Goal: Task Accomplishment & Management: Manage account settings

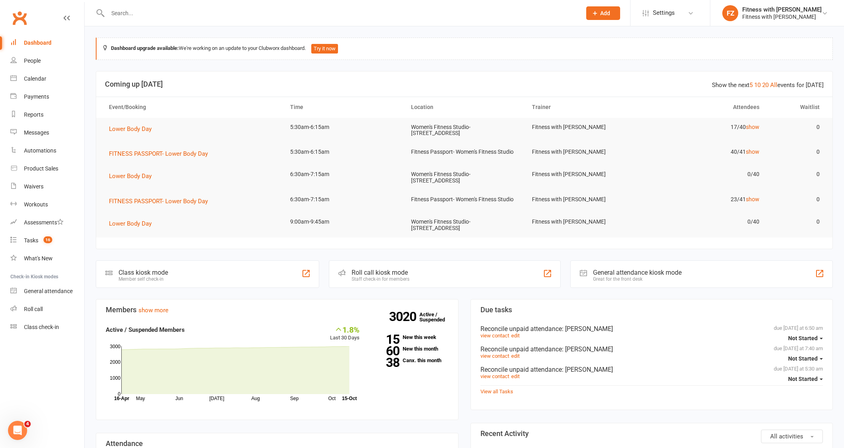
click at [209, 269] on div "Class kiosk mode Member self check-in" at bounding box center [207, 274] width 223 height 28
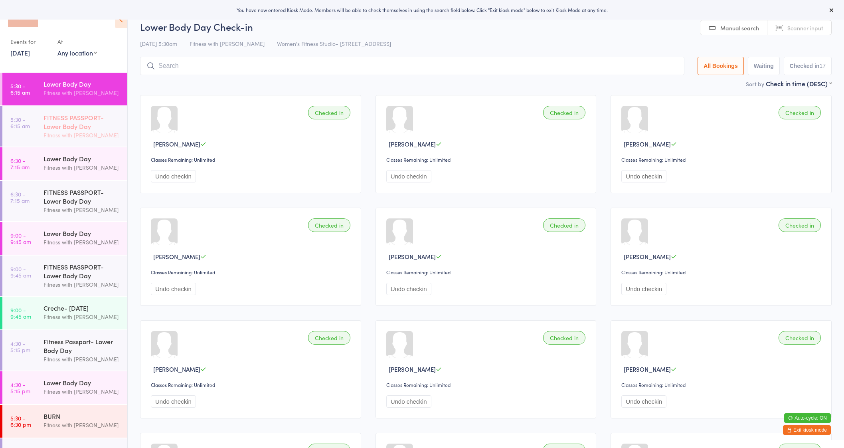
click at [78, 130] on div "FITNESS PASSPORT- Lower Body Day" at bounding box center [81, 122] width 77 height 18
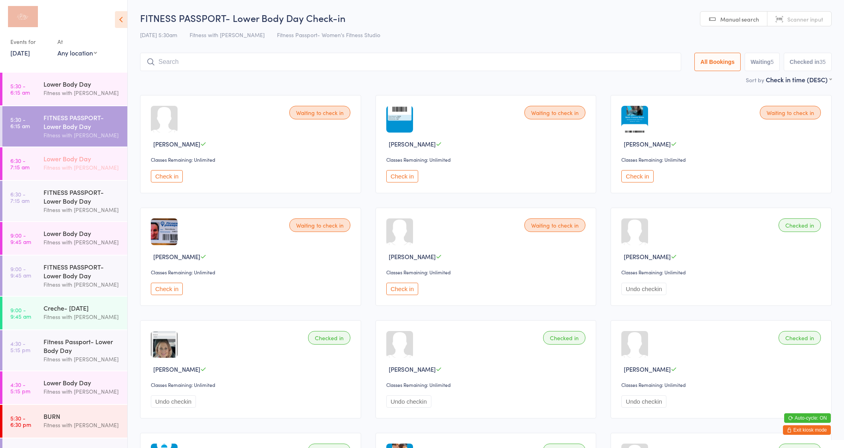
click at [74, 156] on div "Lower Body Day" at bounding box center [81, 158] width 77 height 9
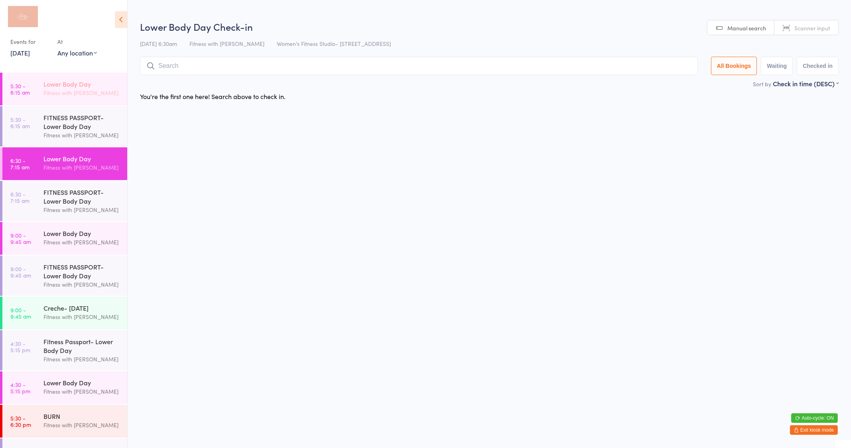
click at [79, 84] on div "Lower Body Day" at bounding box center [81, 83] width 77 height 9
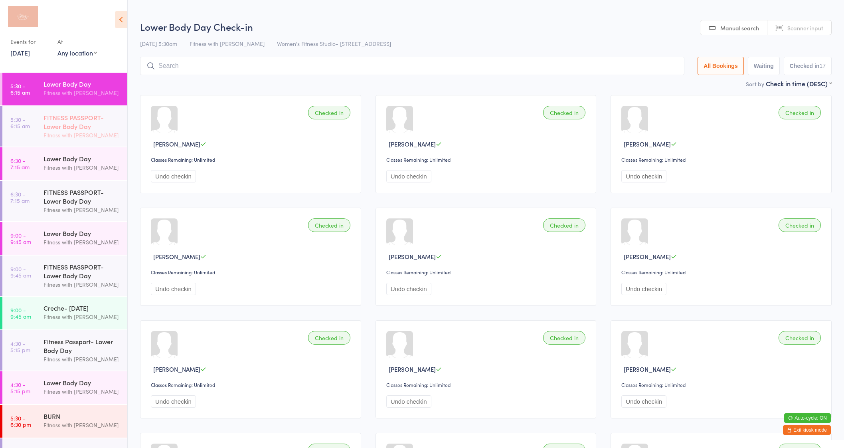
click at [80, 124] on div "FITNESS PASSPORT- Lower Body Day" at bounding box center [81, 122] width 77 height 18
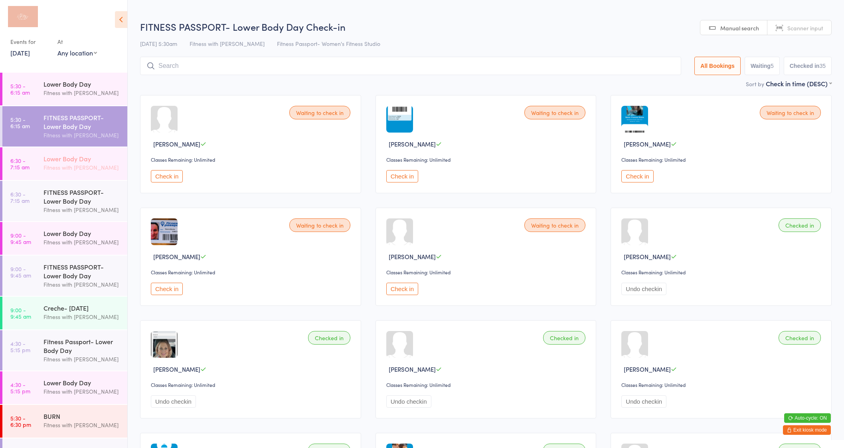
click at [88, 175] on div "Lower Body Day Fitness with Zoe" at bounding box center [85, 163] width 84 height 32
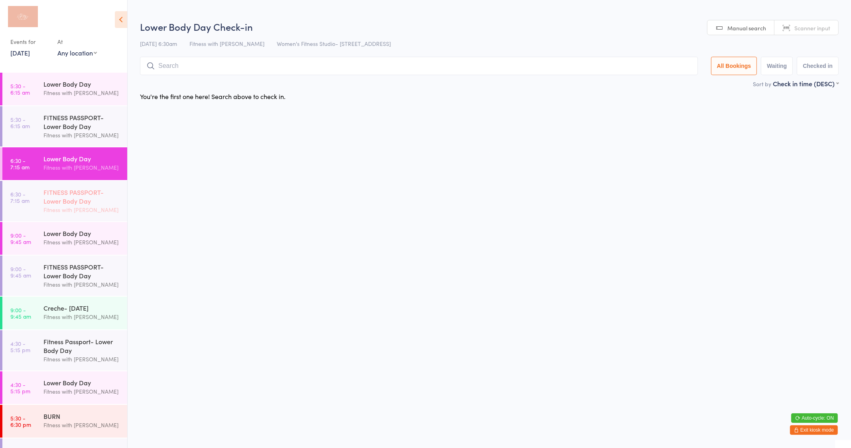
click at [90, 210] on div "Fitness with [PERSON_NAME]" at bounding box center [81, 209] width 77 height 9
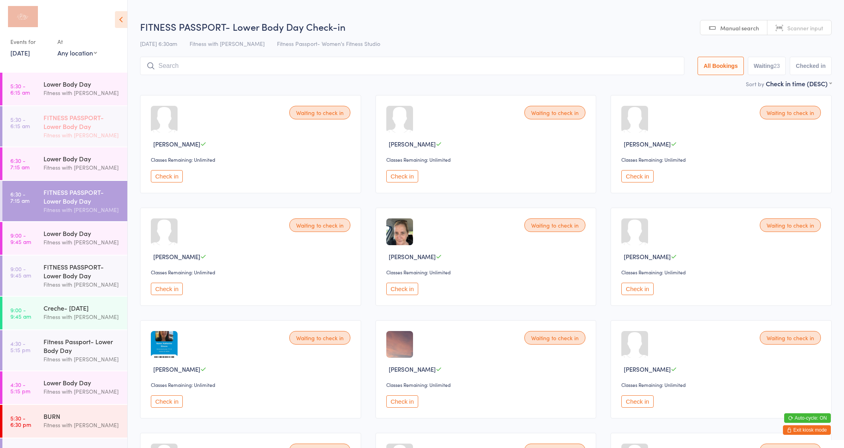
click at [75, 132] on div "Fitness with [PERSON_NAME]" at bounding box center [81, 134] width 77 height 9
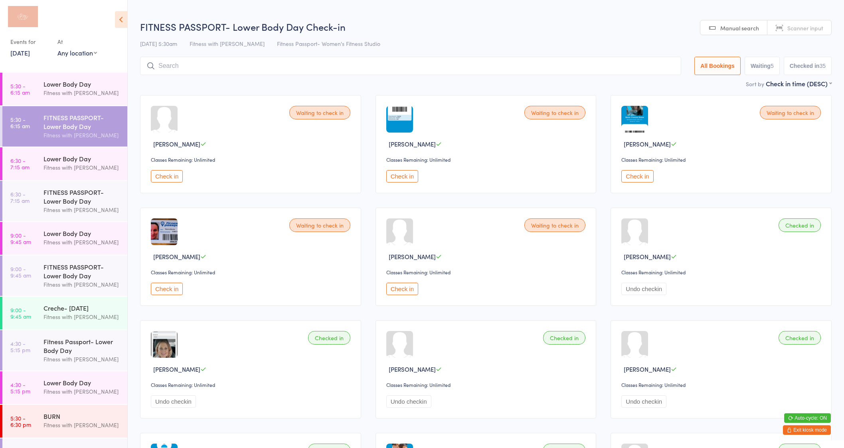
click at [801, 431] on button "Exit kiosk mode" at bounding box center [807, 430] width 48 height 10
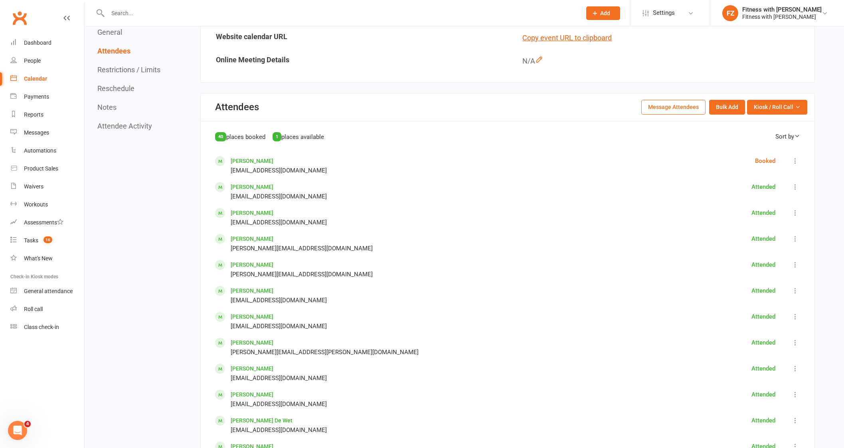
scroll to position [549, 0]
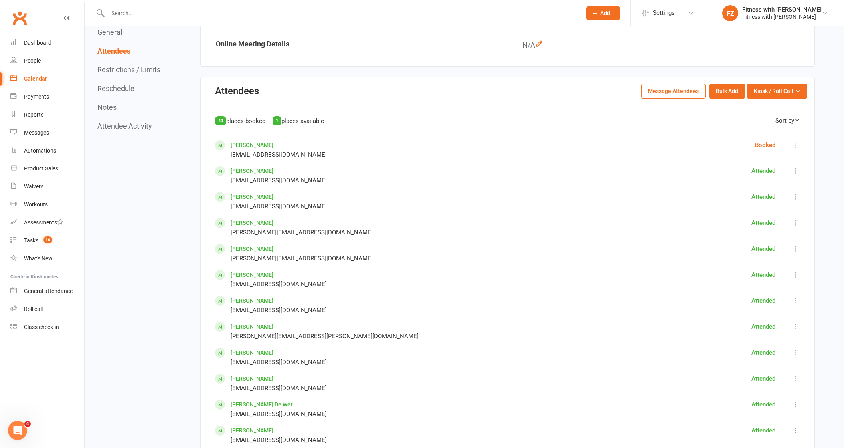
click at [235, 142] on link "Brianna Altadonna" at bounding box center [252, 145] width 43 height 6
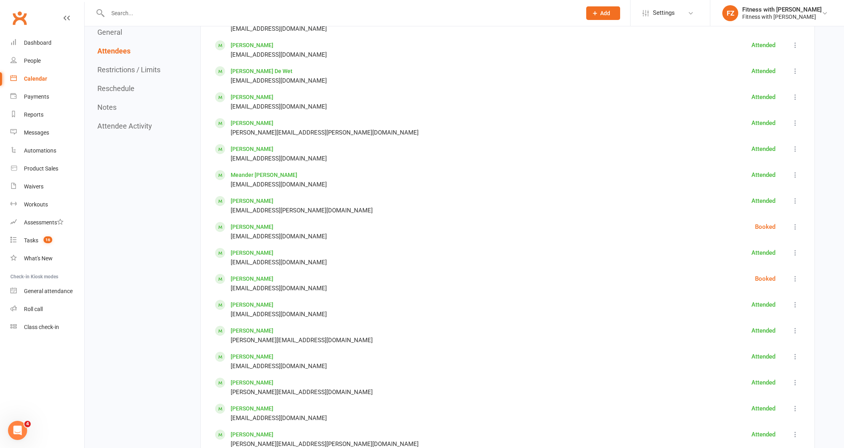
scroll to position [898, 0]
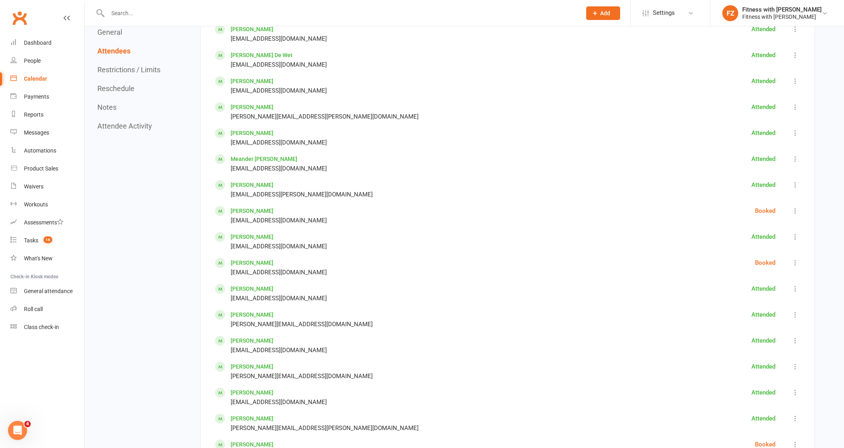
click at [268, 208] on link "Serena Johnson" at bounding box center [252, 210] width 43 height 6
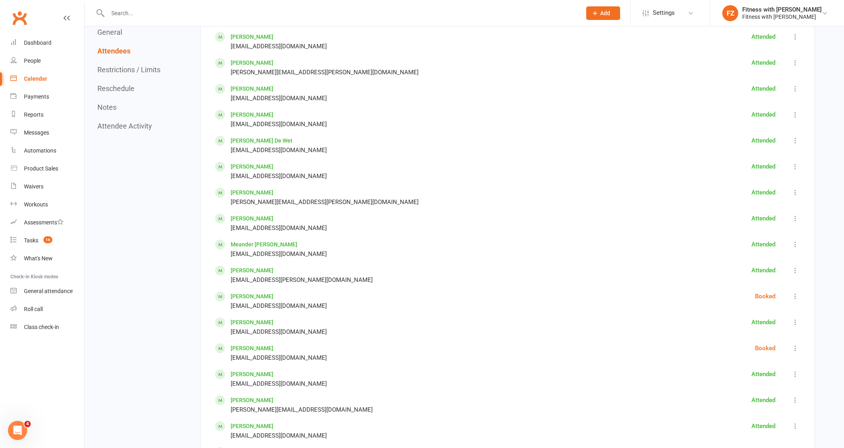
scroll to position [848, 0]
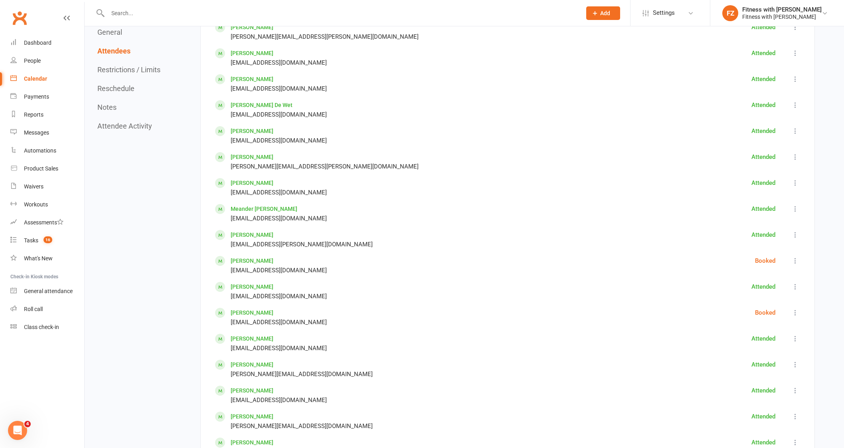
click at [794, 259] on icon at bounding box center [795, 261] width 8 height 8
click at [765, 285] on span "Mark absent" at bounding box center [748, 286] width 33 height 10
click at [248, 312] on link "Frances Keane" at bounding box center [252, 312] width 43 height 6
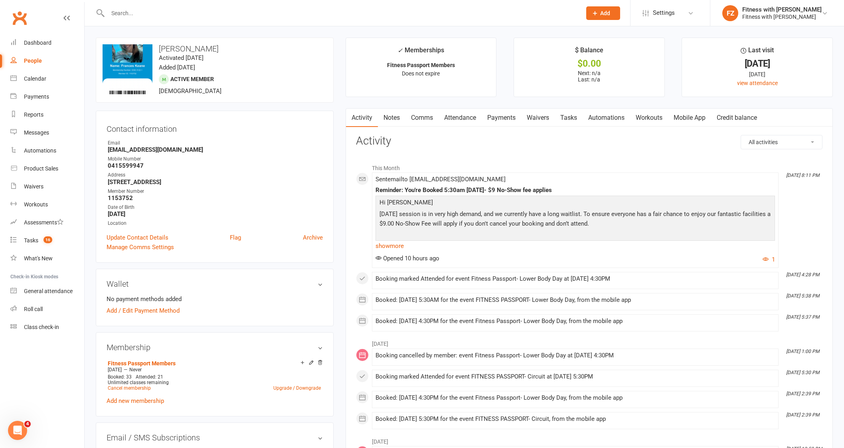
click at [458, 114] on link "Attendance" at bounding box center [459, 118] width 43 height 18
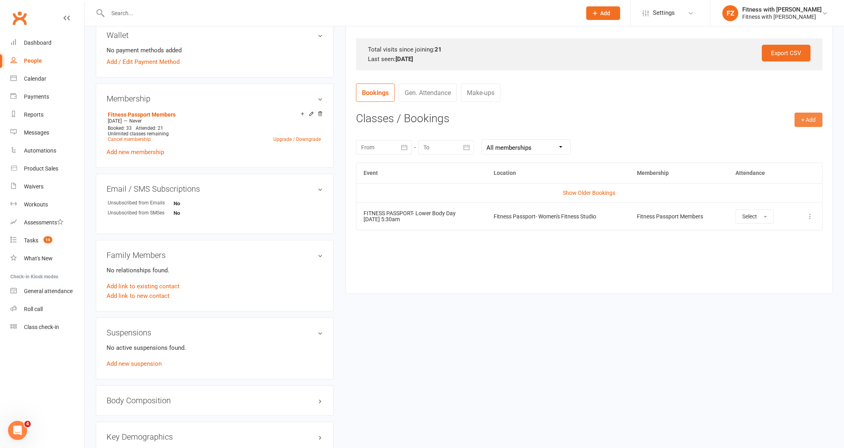
scroll to position [249, 0]
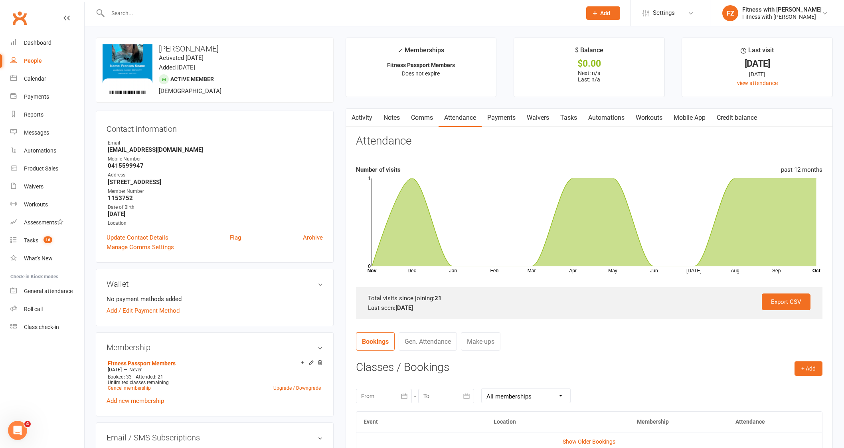
scroll to position [199, 0]
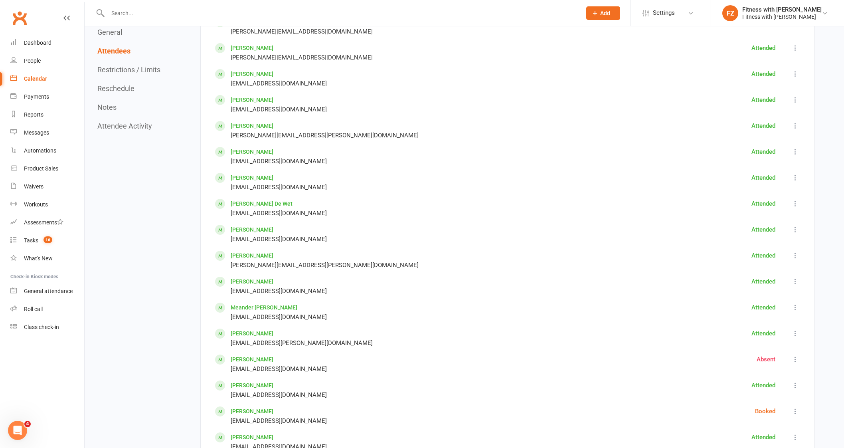
scroll to position [848, 0]
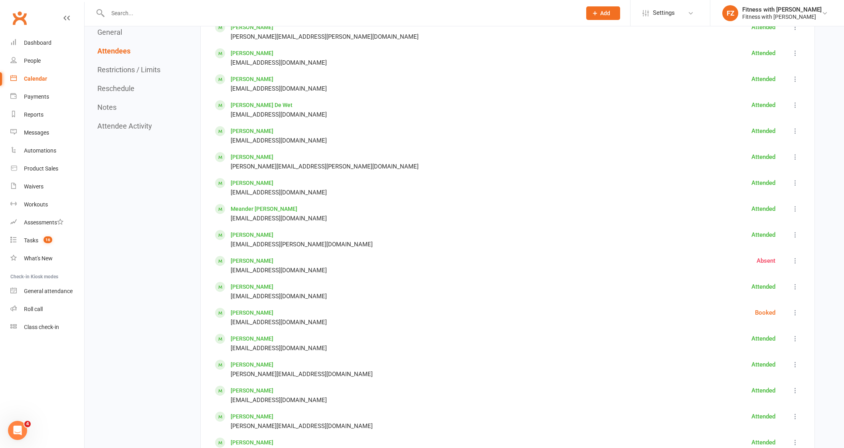
click at [794, 309] on icon at bounding box center [795, 312] width 8 height 8
click at [788, 337] on link "Mark absent" at bounding box center [758, 338] width 84 height 16
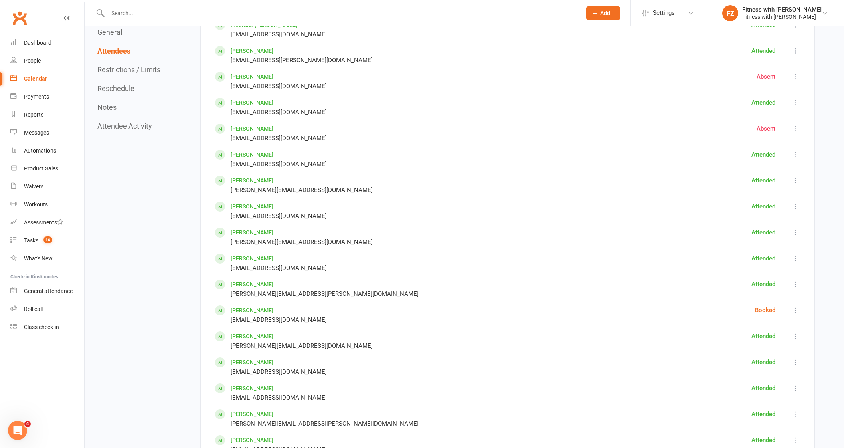
scroll to position [1047, 0]
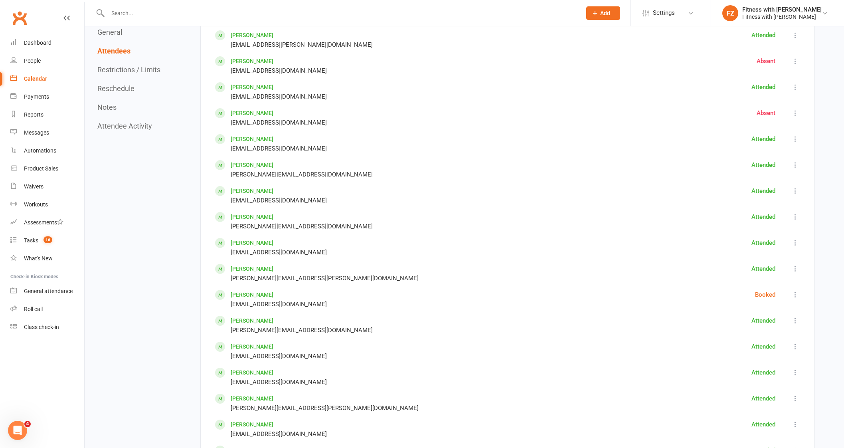
click at [255, 291] on link "Rebecca McNulty" at bounding box center [252, 294] width 43 height 6
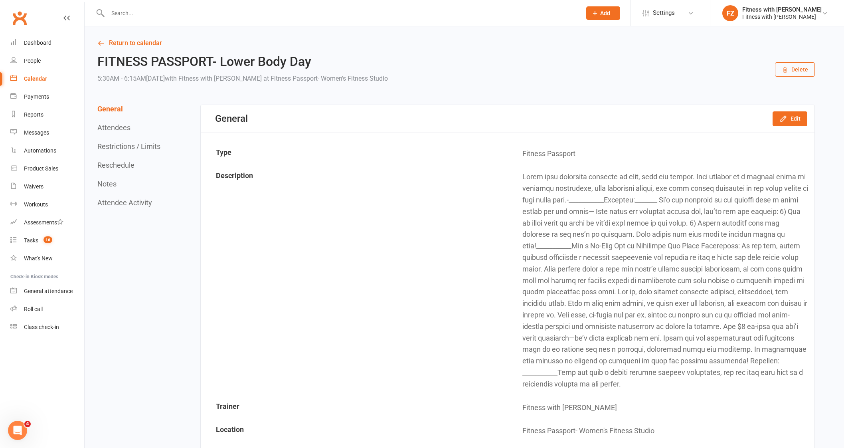
click at [37, 74] on link "Calendar" at bounding box center [47, 79] width 74 height 18
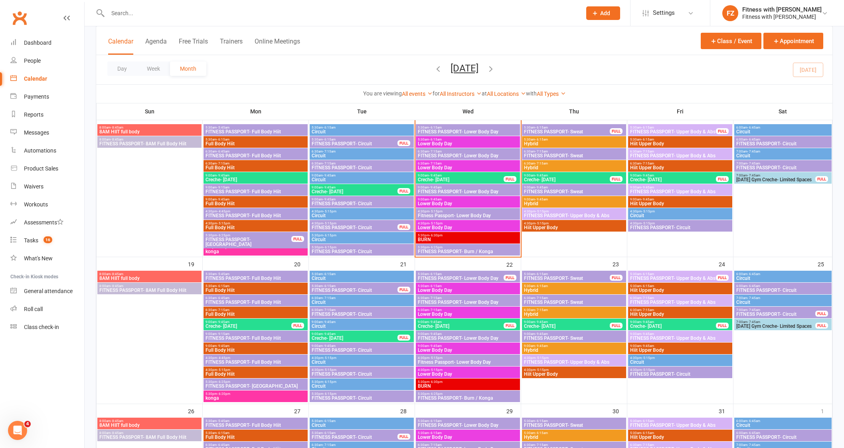
scroll to position [299, 0]
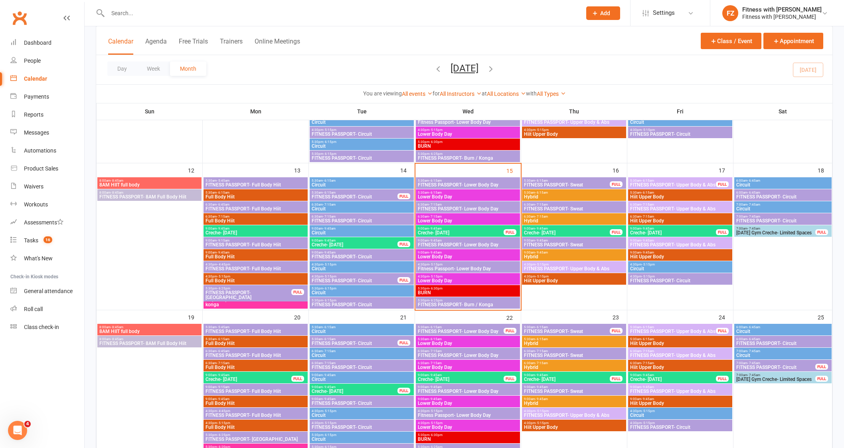
click at [463, 230] on span "Creche- [DATE]" at bounding box center [460, 232] width 87 height 5
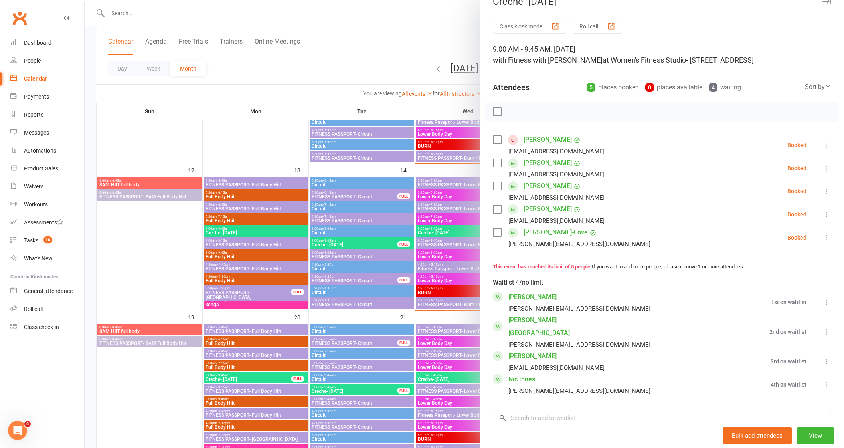
scroll to position [0, 0]
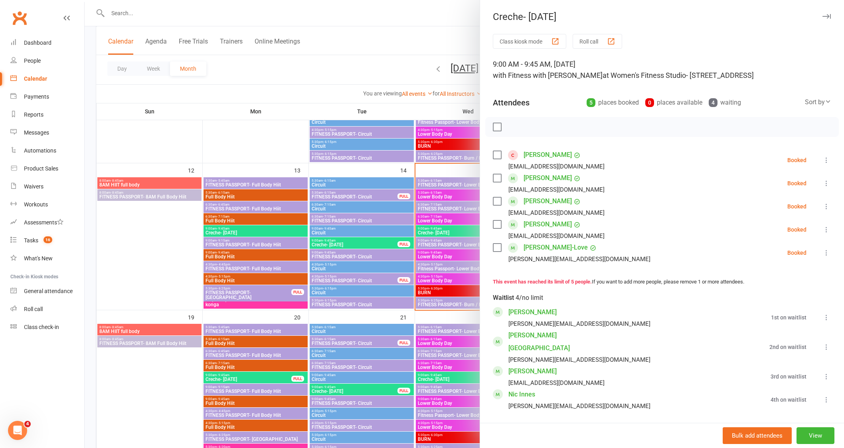
click at [822, 15] on icon "button" at bounding box center [826, 16] width 8 height 5
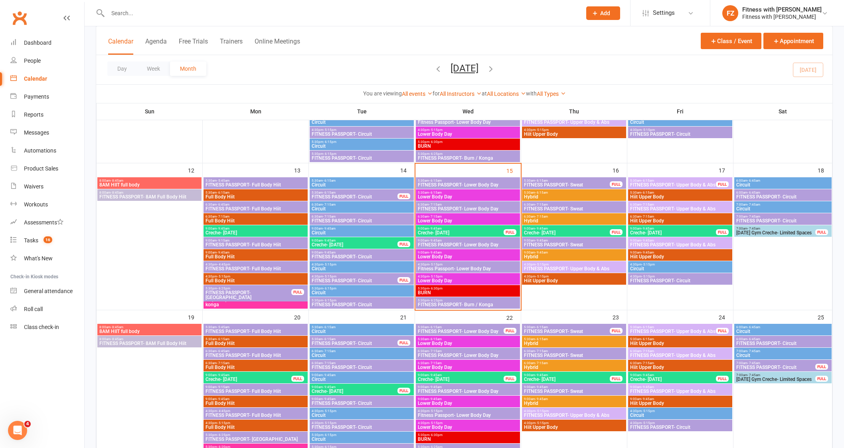
click at [491, 231] on span "Creche- [DATE]" at bounding box center [460, 232] width 87 height 5
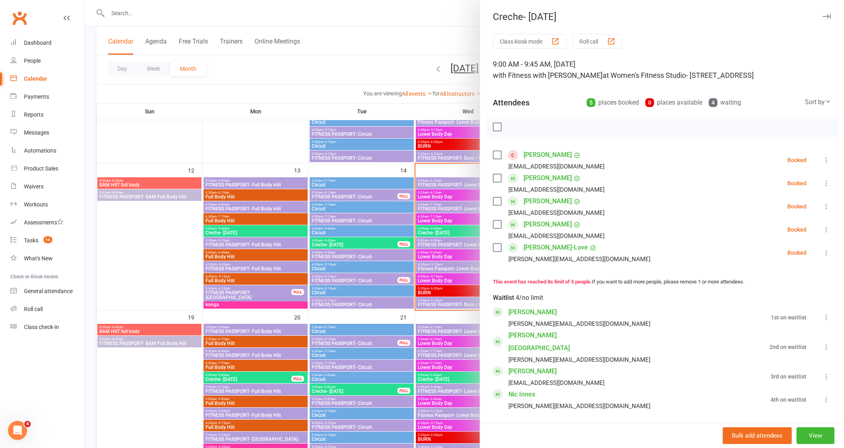
click at [140, 373] on div at bounding box center [464, 224] width 759 height 448
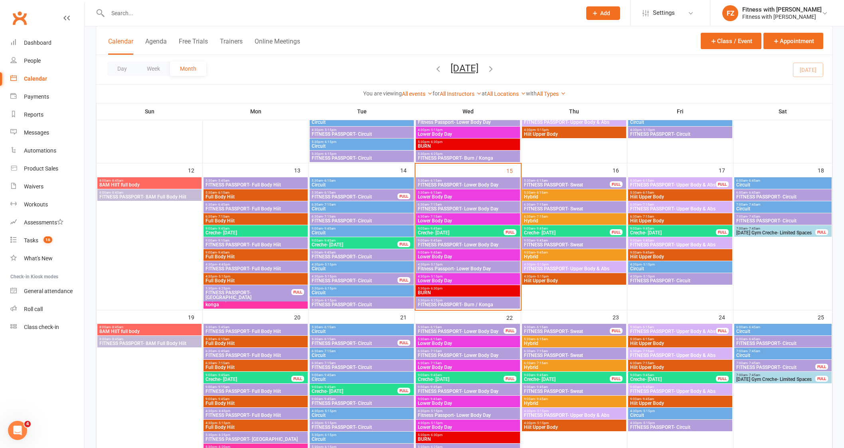
click at [586, 228] on span "9:00am - 9:45am" at bounding box center [566, 229] width 87 height 4
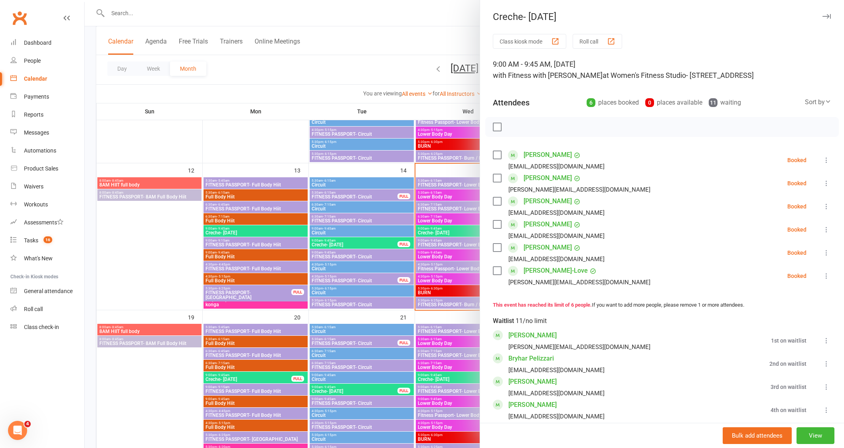
click at [150, 400] on div at bounding box center [464, 224] width 759 height 448
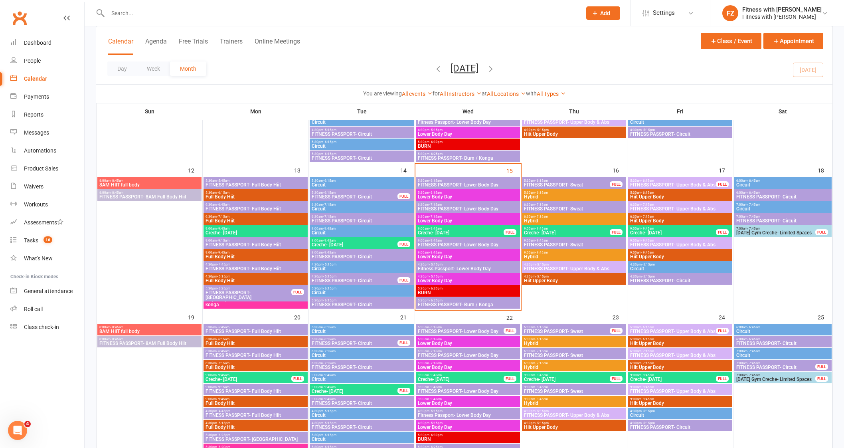
click at [648, 227] on span "- 9:45am" at bounding box center [647, 229] width 13 height 4
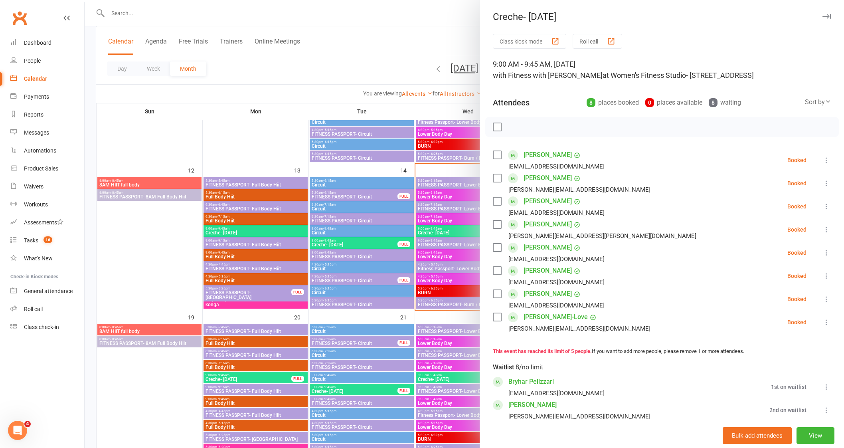
click at [822, 15] on icon "button" at bounding box center [826, 16] width 8 height 5
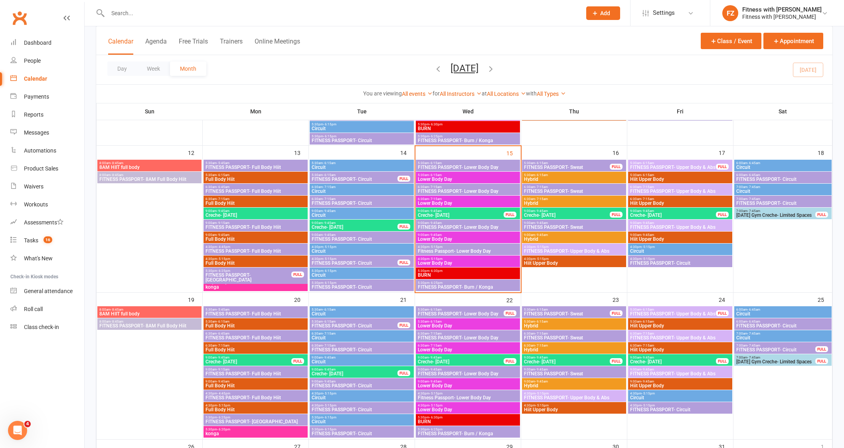
scroll to position [249, 0]
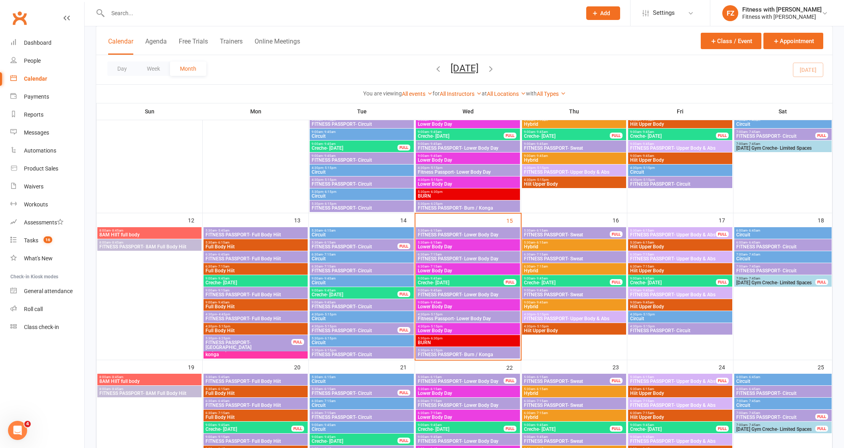
click at [586, 232] on span "FITNESS PASSPORT- Sweat" at bounding box center [566, 234] width 87 height 5
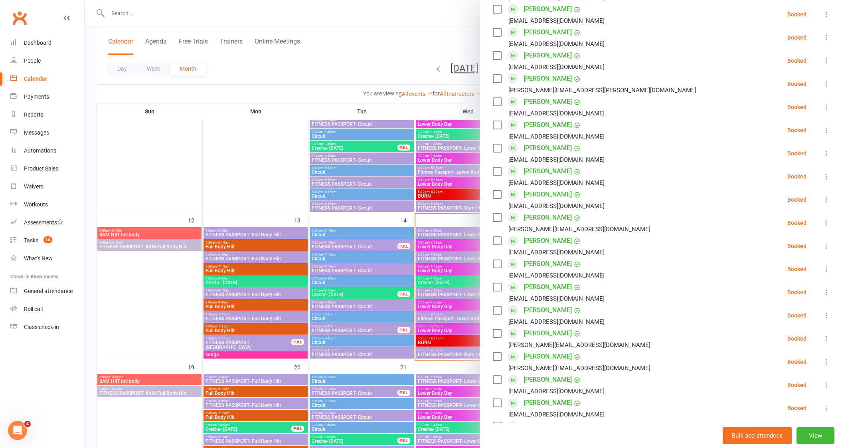
scroll to position [698, 0]
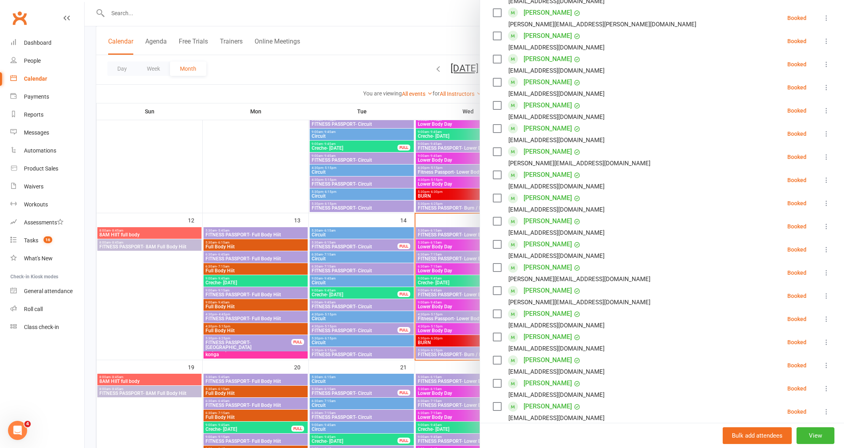
click at [822, 65] on icon at bounding box center [826, 64] width 8 height 8
click at [764, 96] on link "Remove" at bounding box center [788, 96] width 86 height 16
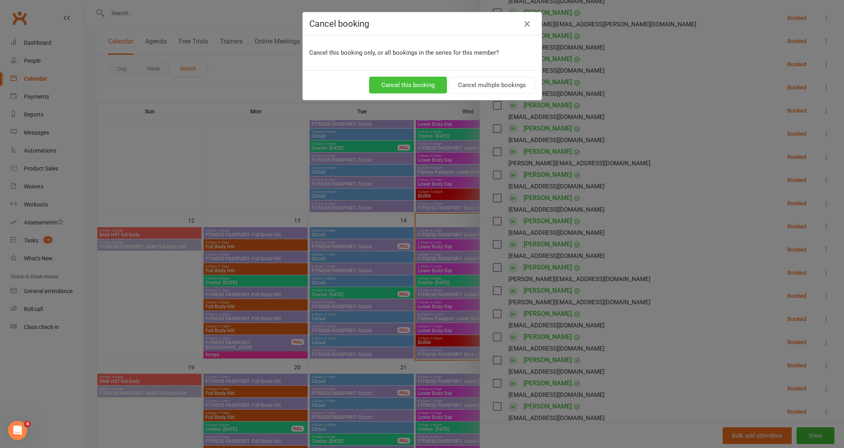
click at [405, 81] on button "Cancel this booking" at bounding box center [408, 85] width 78 height 17
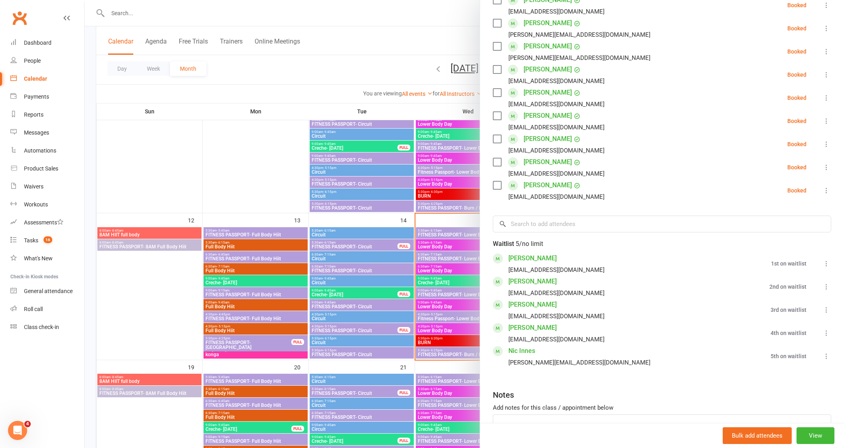
scroll to position [975, 0]
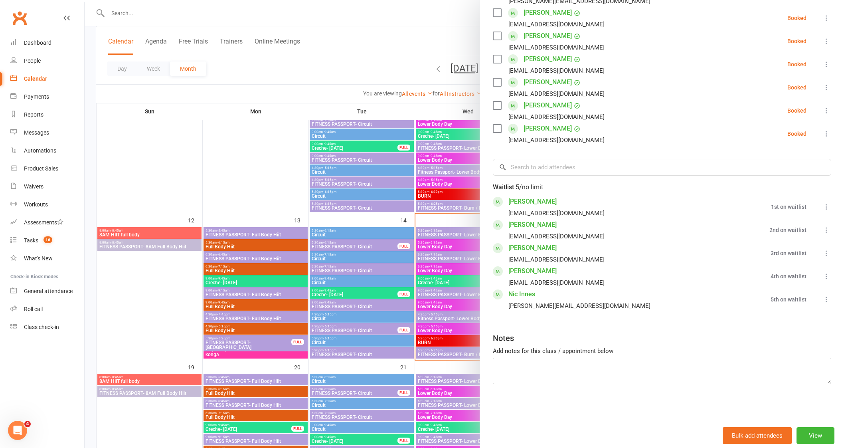
click at [822, 253] on icon at bounding box center [826, 253] width 8 height 8
click at [796, 290] on link "Move to top of waitlist" at bounding box center [783, 284] width 95 height 16
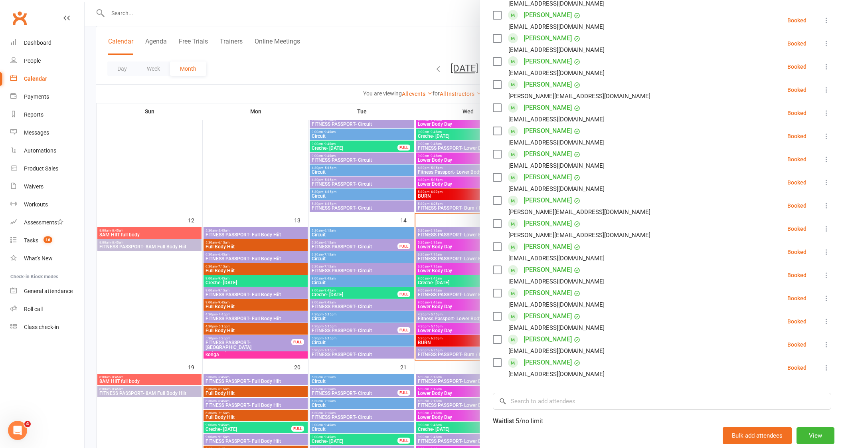
scroll to position [726, 0]
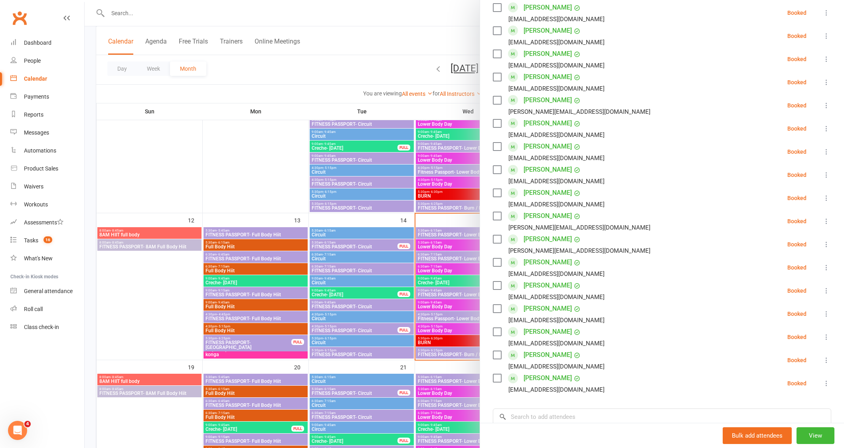
click at [158, 329] on div at bounding box center [464, 224] width 759 height 448
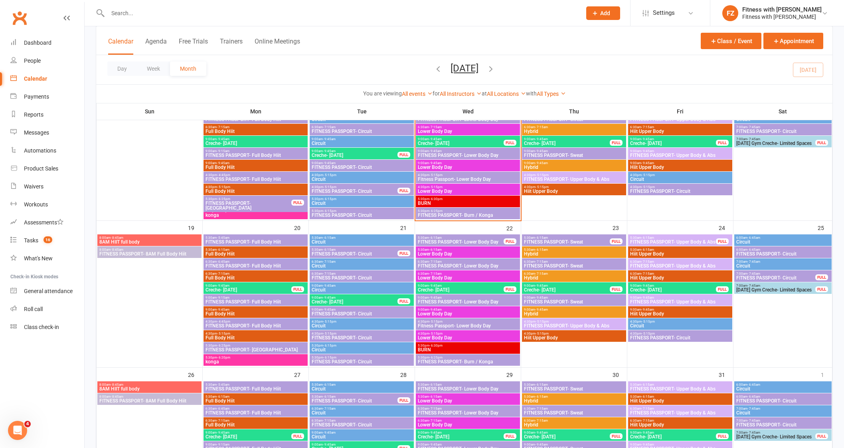
scroll to position [399, 0]
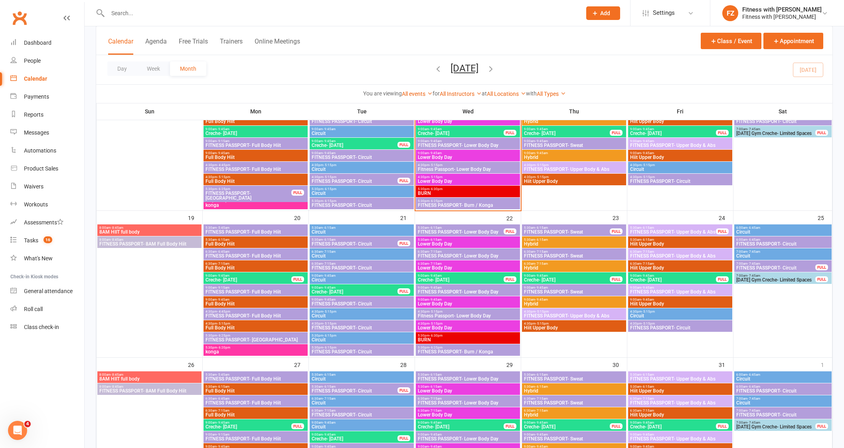
click at [368, 176] on span "4:30pm - 5:15pm" at bounding box center [354, 177] width 87 height 4
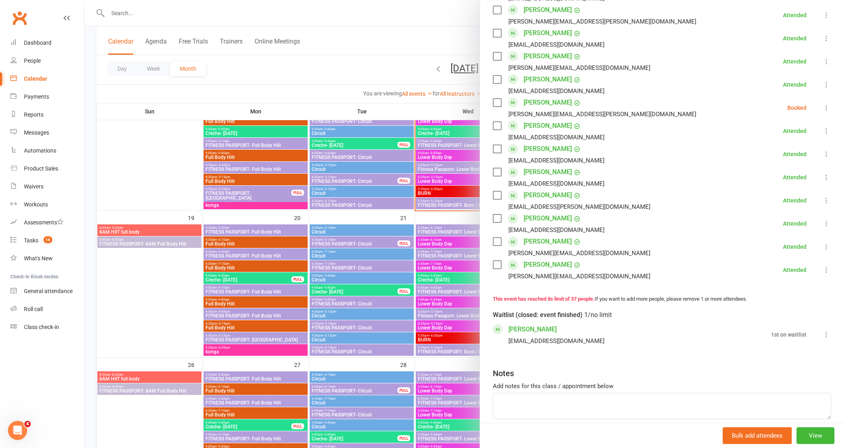
scroll to position [759, 0]
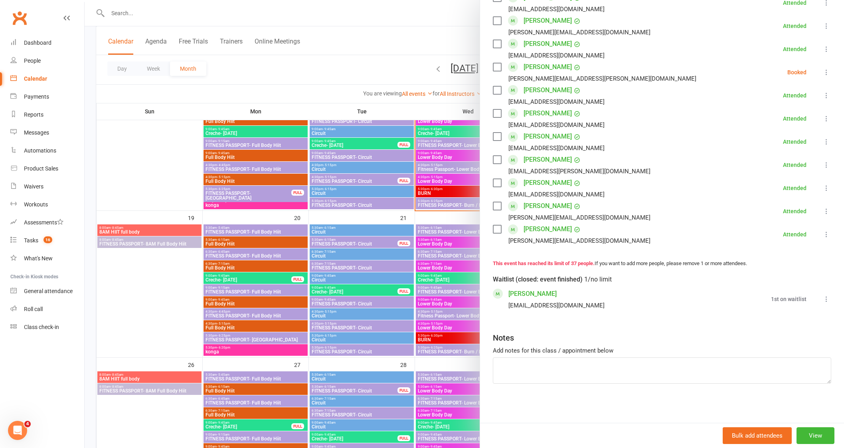
click at [526, 293] on link "Klara Christensen" at bounding box center [532, 293] width 48 height 13
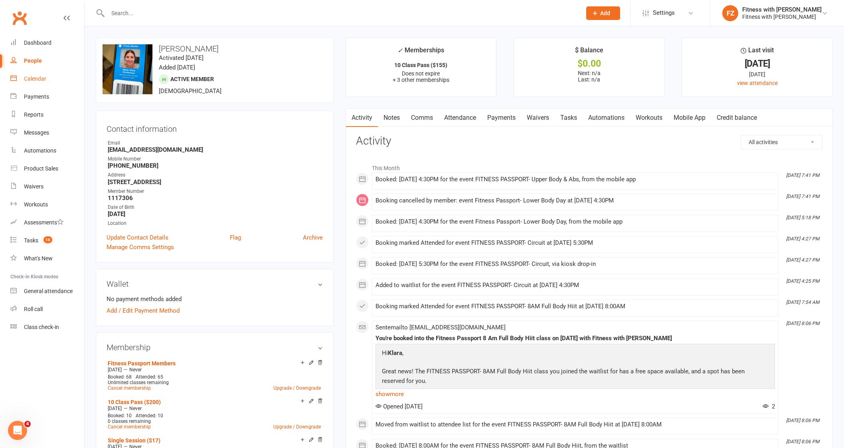
click at [42, 75] on div "Calendar" at bounding box center [35, 78] width 22 height 6
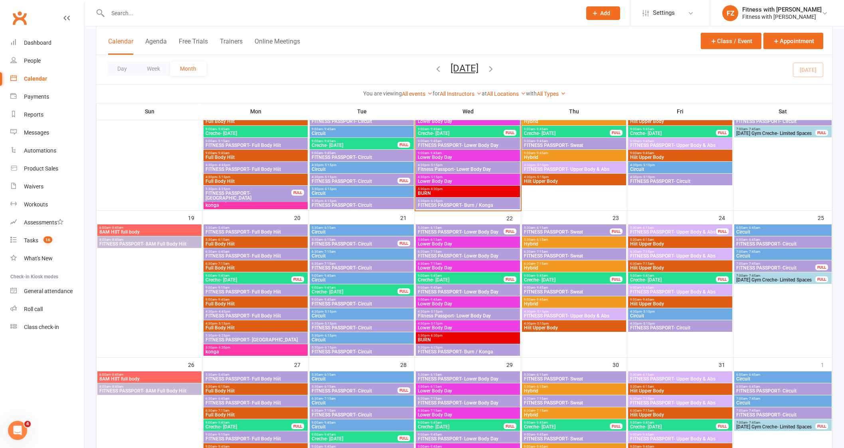
scroll to position [249, 0]
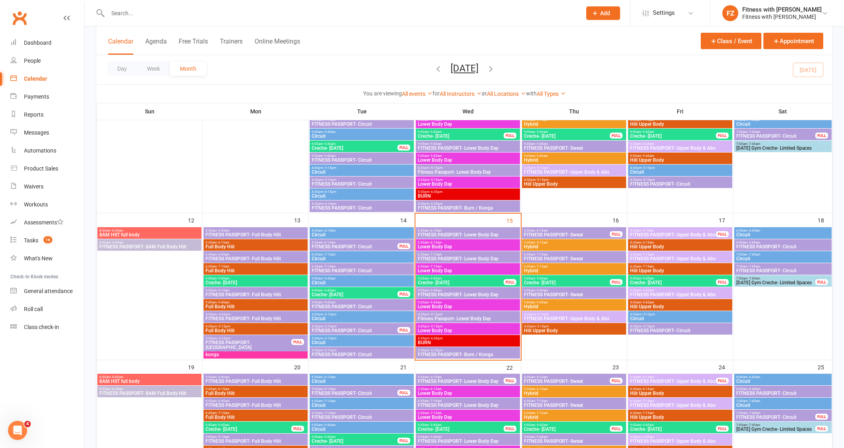
click at [486, 317] on span "Fitness Passport- Lower Body Day" at bounding box center [467, 318] width 101 height 5
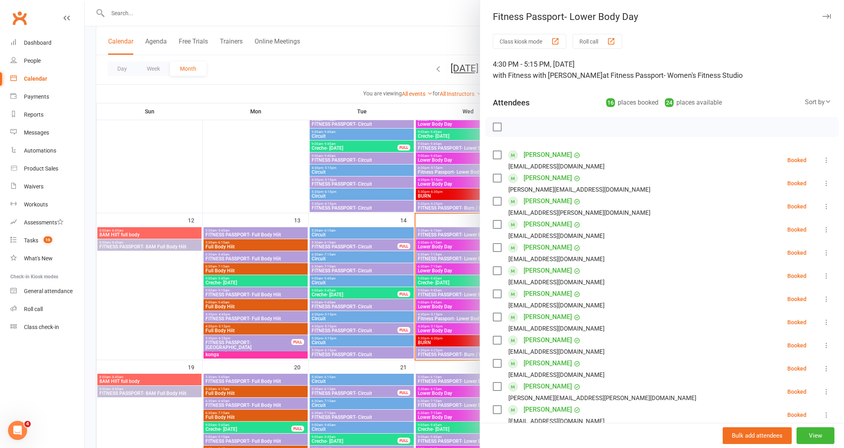
click at [821, 19] on button "button" at bounding box center [826, 17] width 10 height 10
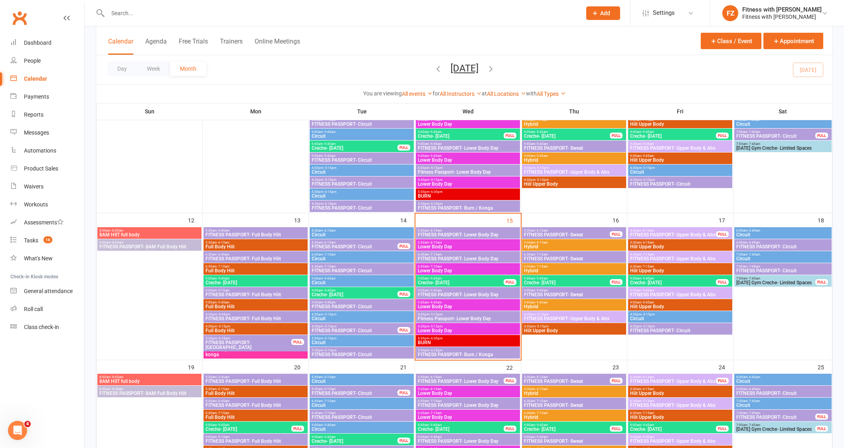
click at [484, 357] on span "FITNESS PASSPORT- Burn / Konga" at bounding box center [467, 354] width 101 height 5
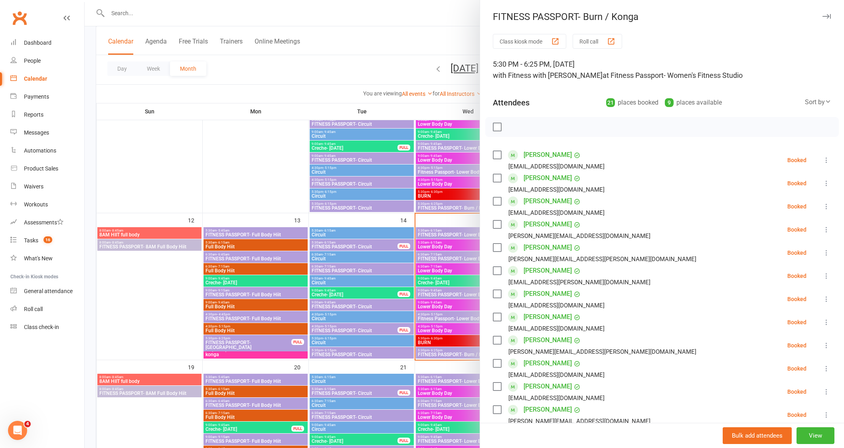
click at [821, 14] on button "button" at bounding box center [826, 17] width 10 height 10
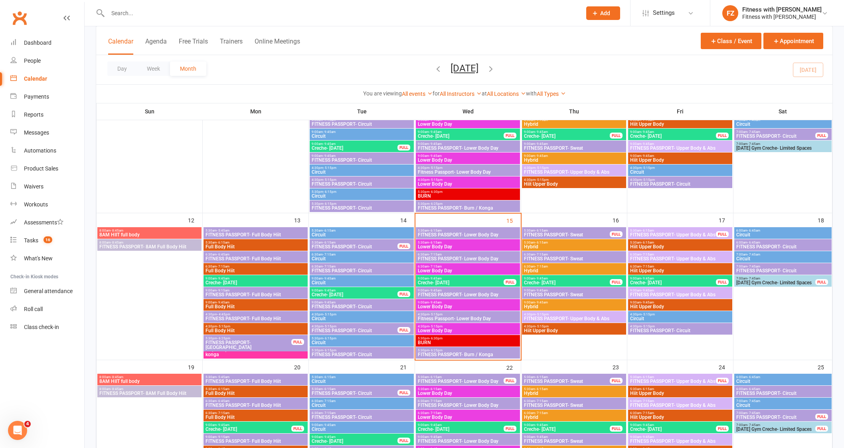
click at [535, 234] on span "FITNESS PASSPORT- Sweat" at bounding box center [566, 234] width 87 height 5
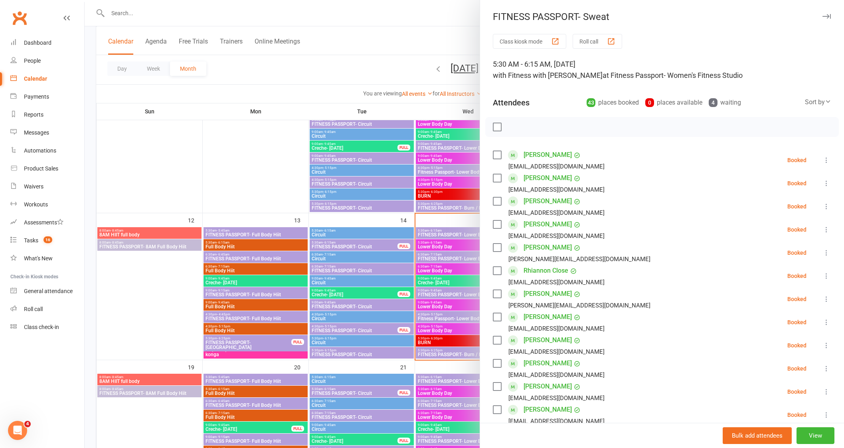
click at [821, 12] on button "button" at bounding box center [826, 17] width 10 height 10
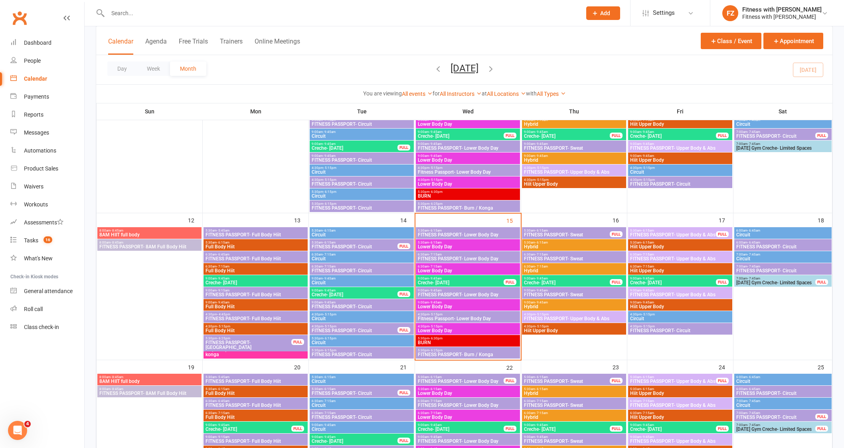
click at [647, 229] on span "- 6:15am" at bounding box center [647, 231] width 13 height 4
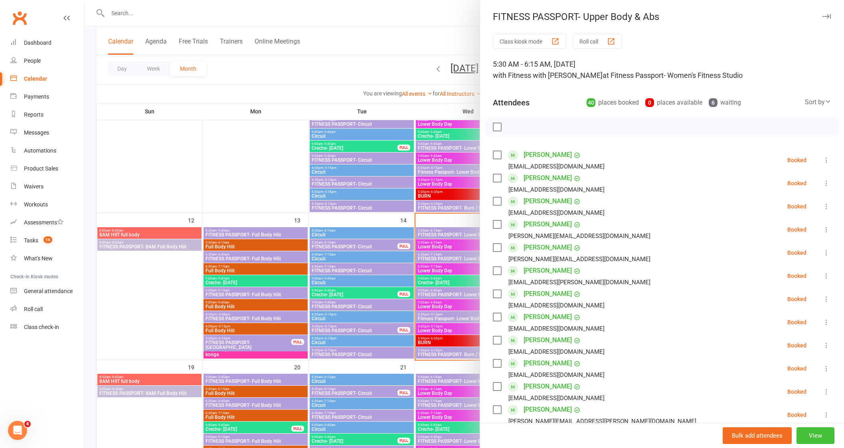
click at [798, 430] on button "View" at bounding box center [815, 435] width 38 height 17
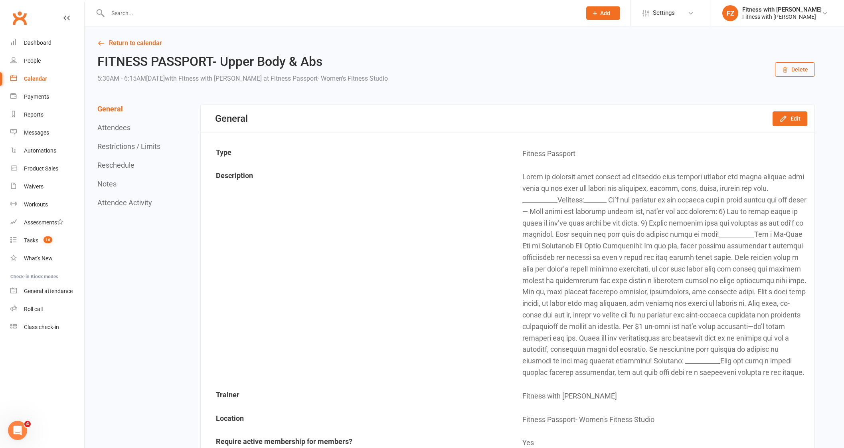
click at [111, 147] on button "Restrictions / Limits" at bounding box center [128, 146] width 63 height 8
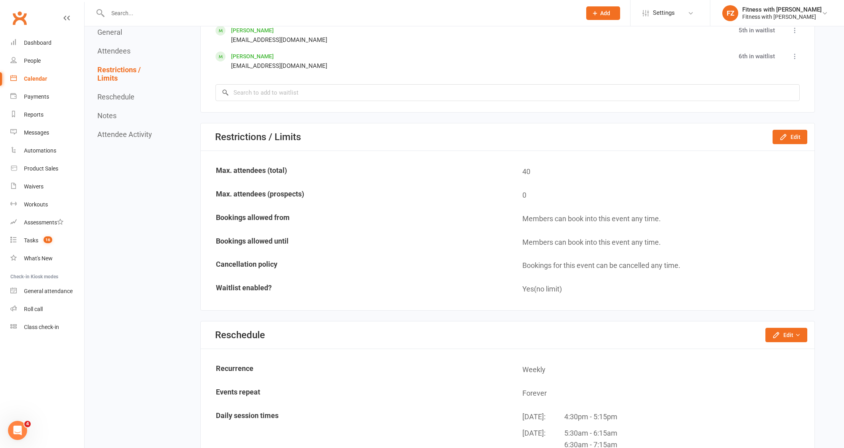
scroll to position [1829, 0]
click at [783, 144] on button "Edit" at bounding box center [789, 136] width 35 height 14
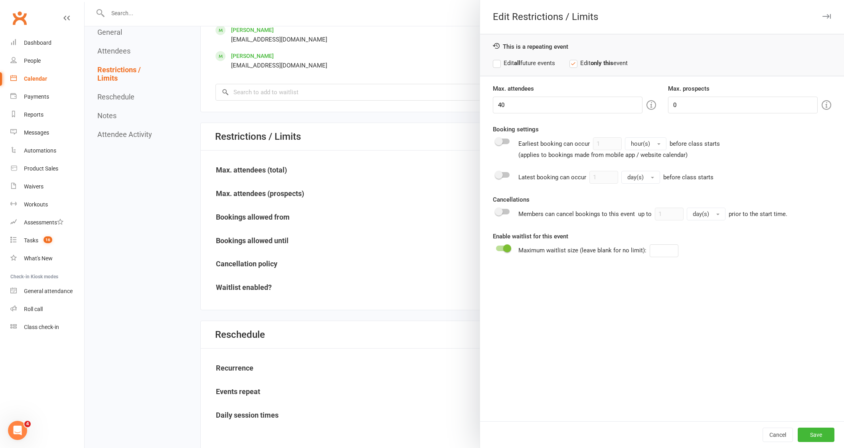
drag, startPoint x: 504, startPoint y: 95, endPoint x: 503, endPoint y: 99, distance: 4.5
click at [503, 99] on div "Max. attendees 40" at bounding box center [574, 99] width 175 height 30
drag, startPoint x: 501, startPoint y: 104, endPoint x: 496, endPoint y: 105, distance: 4.8
click at [496, 105] on input "40" at bounding box center [568, 105] width 150 height 17
type input "45"
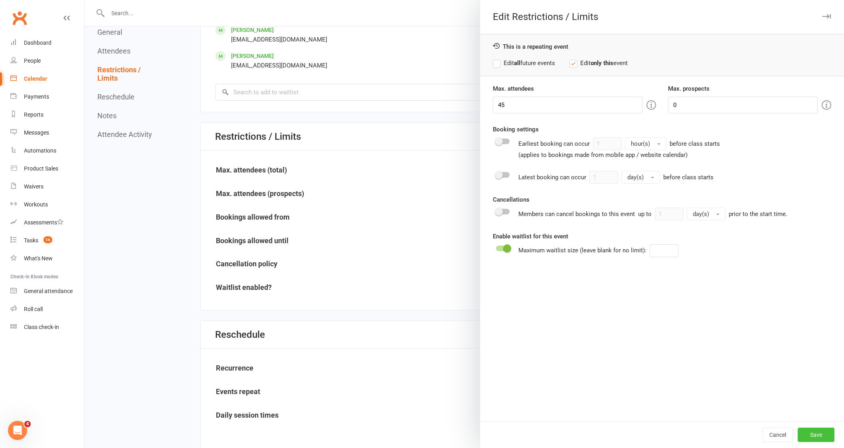
click at [807, 435] on button "Save" at bounding box center [815, 434] width 37 height 14
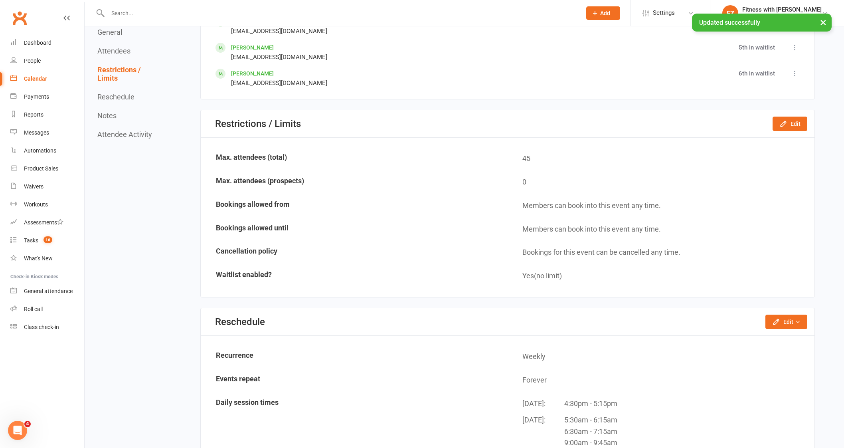
click at [38, 81] on div "Calendar" at bounding box center [35, 78] width 23 height 6
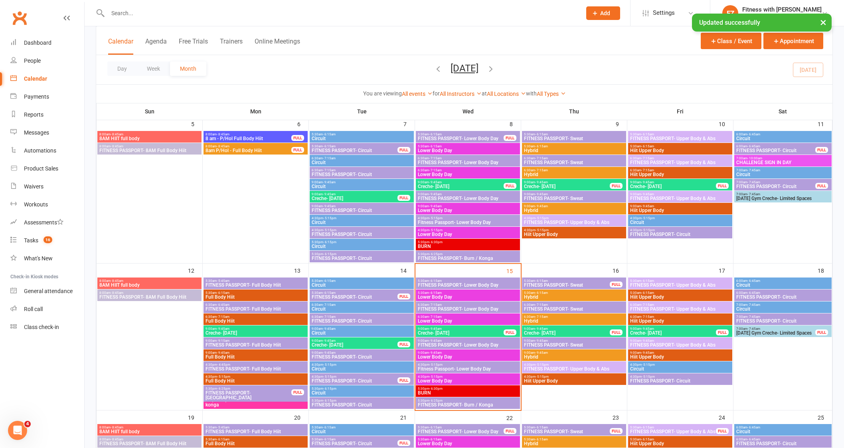
scroll to position [299, 0]
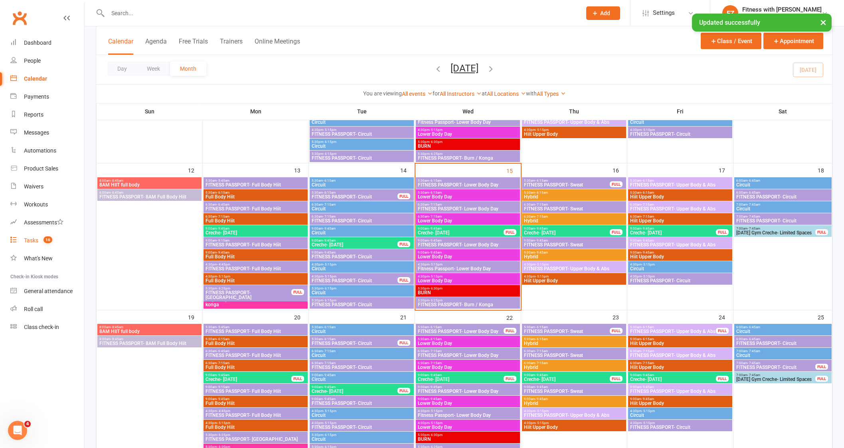
click at [39, 237] on link "Tasks 16" at bounding box center [47, 240] width 74 height 18
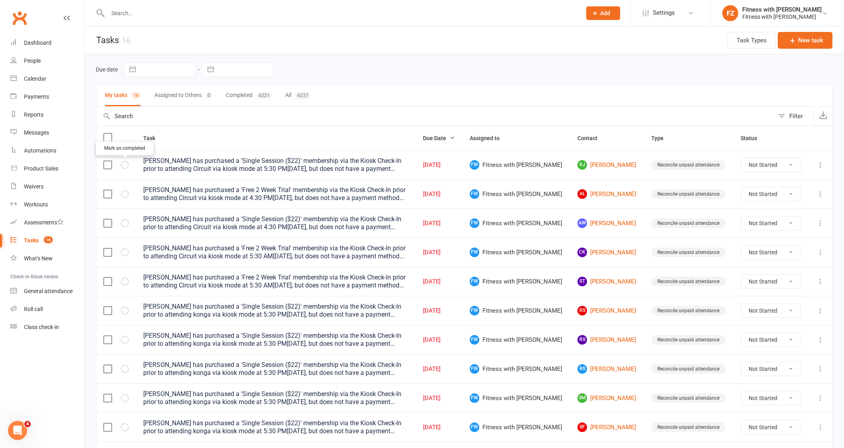
click at [0, 0] on icon "button" at bounding box center [0, 0] width 0 height 0
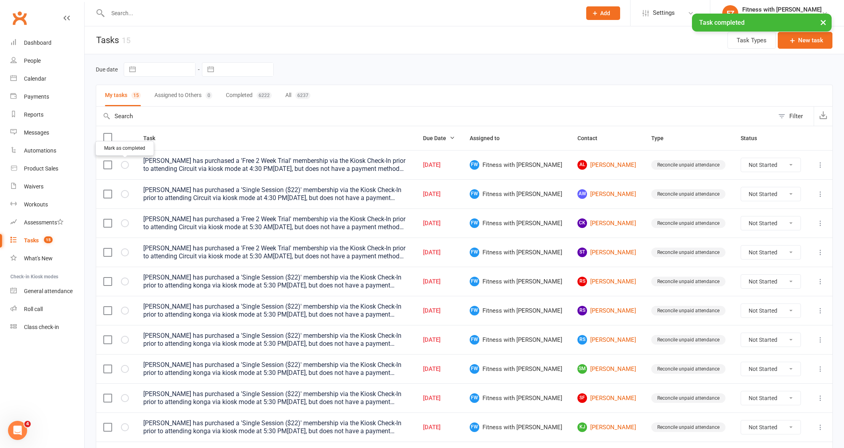
click at [0, 0] on icon "button" at bounding box center [0, 0] width 0 height 0
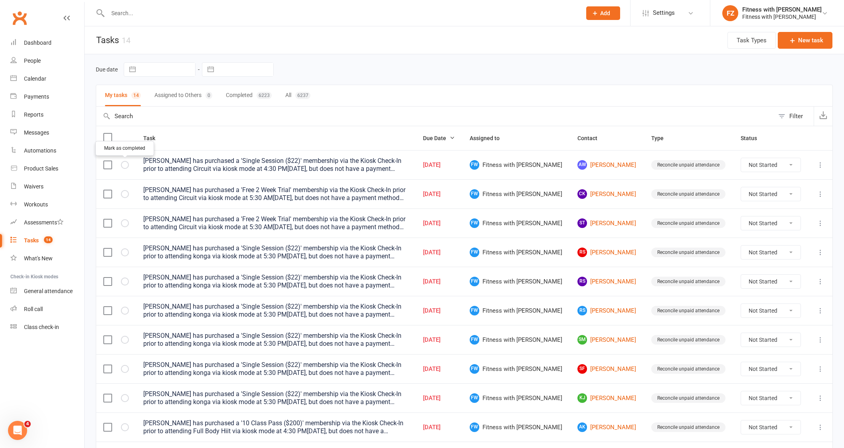
click at [0, 0] on icon "button" at bounding box center [0, 0] width 0 height 0
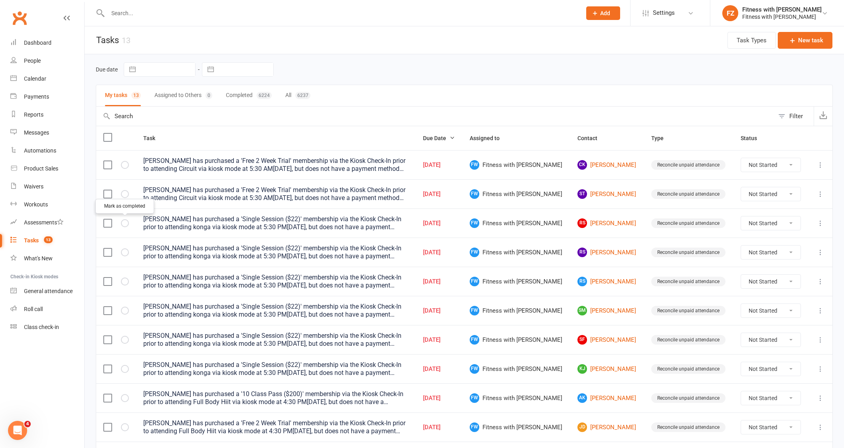
click at [0, 0] on icon "button" at bounding box center [0, 0] width 0 height 0
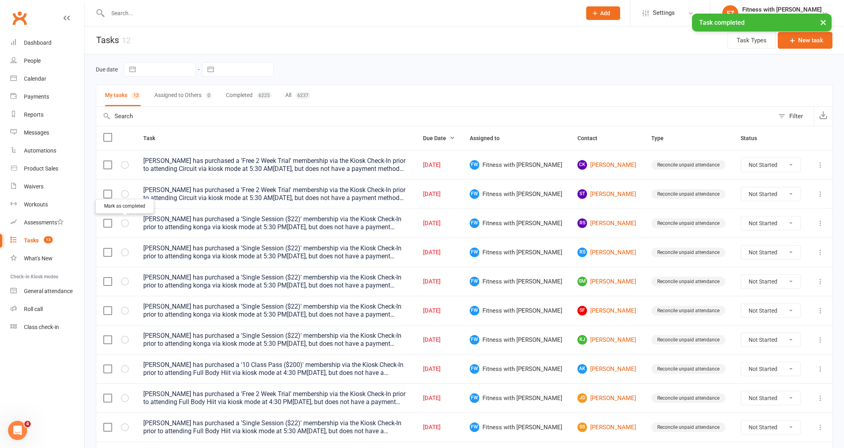
click at [0, 0] on icon "button" at bounding box center [0, 0] width 0 height 0
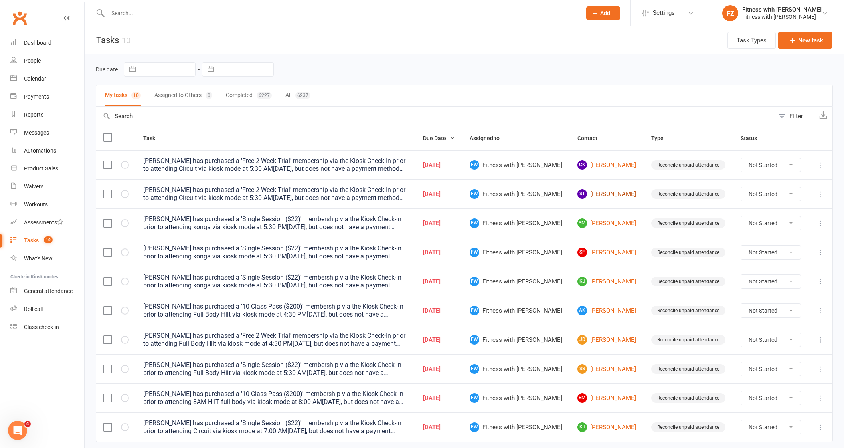
click at [607, 191] on link "ST Sophie Thomson" at bounding box center [606, 194] width 59 height 10
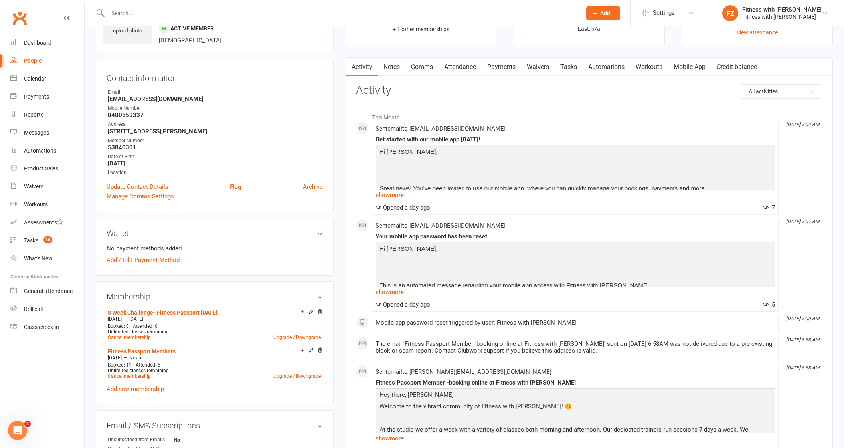
scroll to position [99, 0]
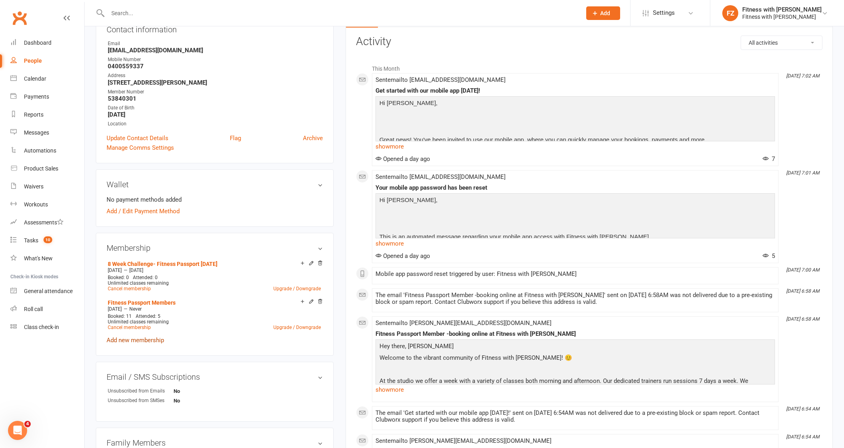
click at [146, 337] on link "Add new membership" at bounding box center [135, 339] width 57 height 7
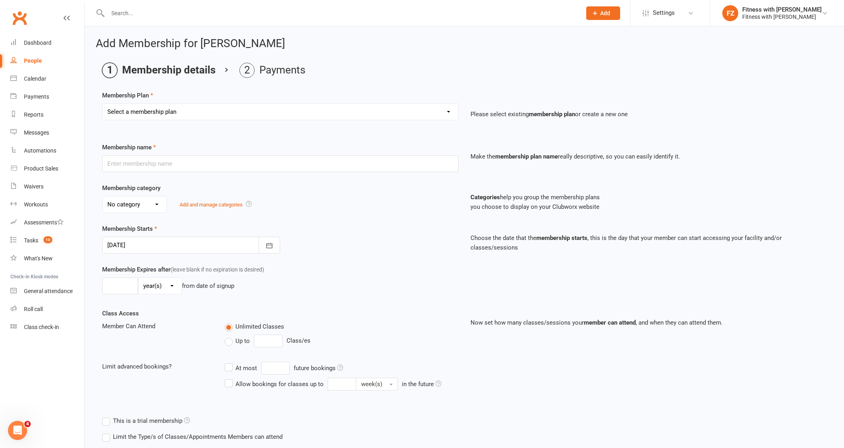
click at [181, 109] on select "Select a membership plan Create new Membership Plan Free 2 Week Trial Single Se…" at bounding box center [280, 112] width 355 height 16
select select "12"
click at [103, 104] on select "Select a membership plan Create new Membership Plan Free 2 Week Trial Single Se…" at bounding box center [280, 112] width 355 height 16
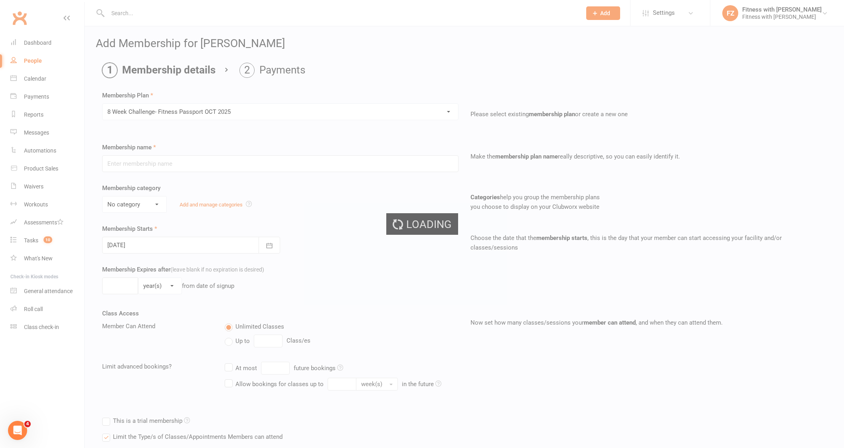
type input "8 Week Challenge- Fitness Passport OCT 2025"
select select "0"
type input "13 Oct 2025"
type input "8"
select select "1"
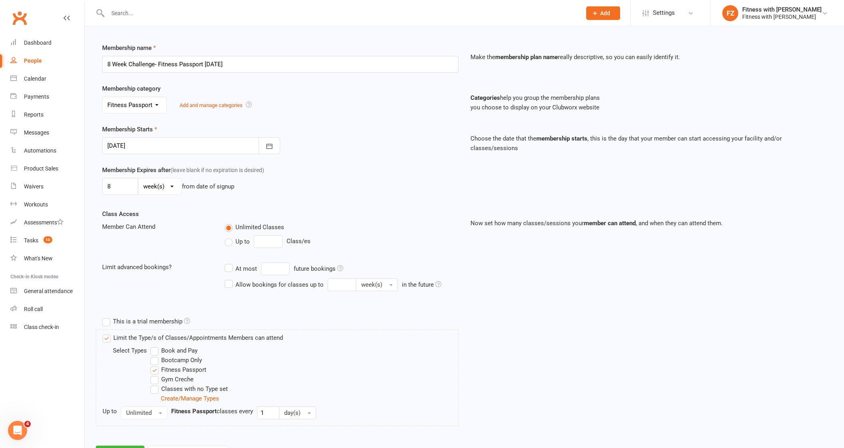
scroll to position [135, 0]
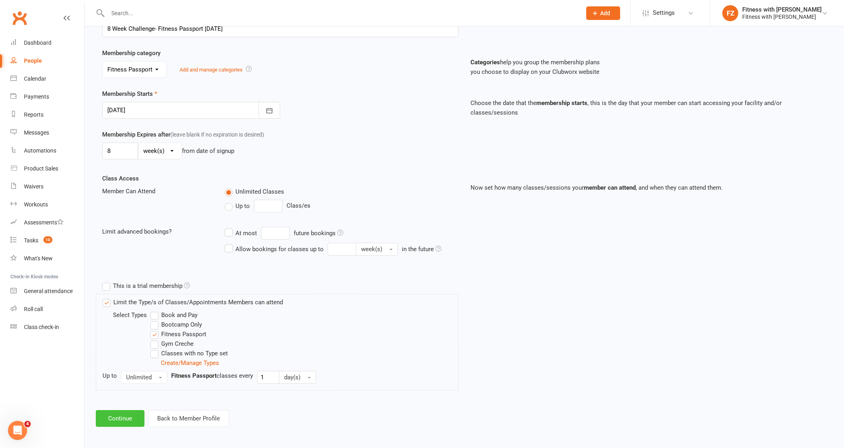
click at [111, 410] on button "Continue" at bounding box center [120, 418] width 49 height 17
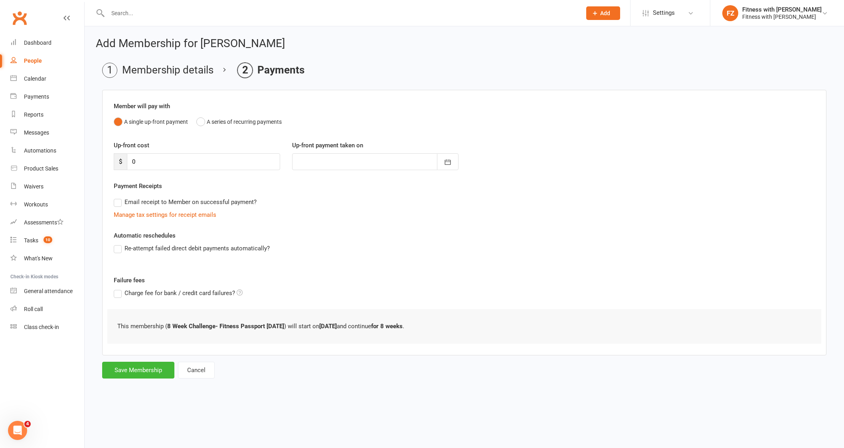
scroll to position [0, 0]
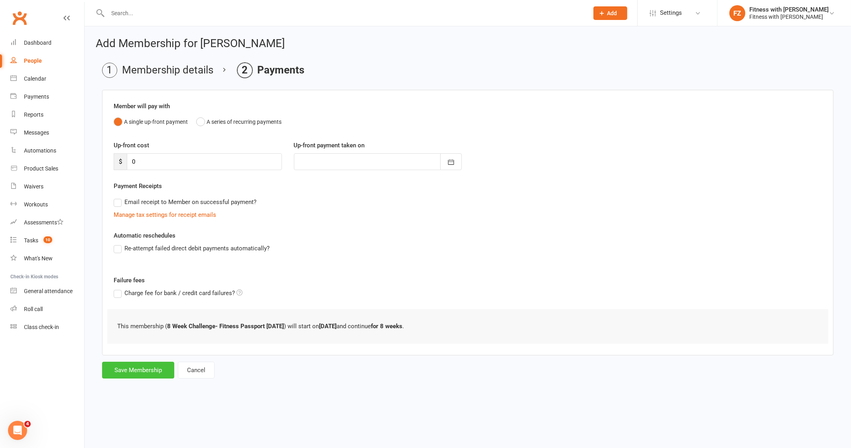
click at [144, 365] on button "Save Membership" at bounding box center [138, 369] width 72 height 17
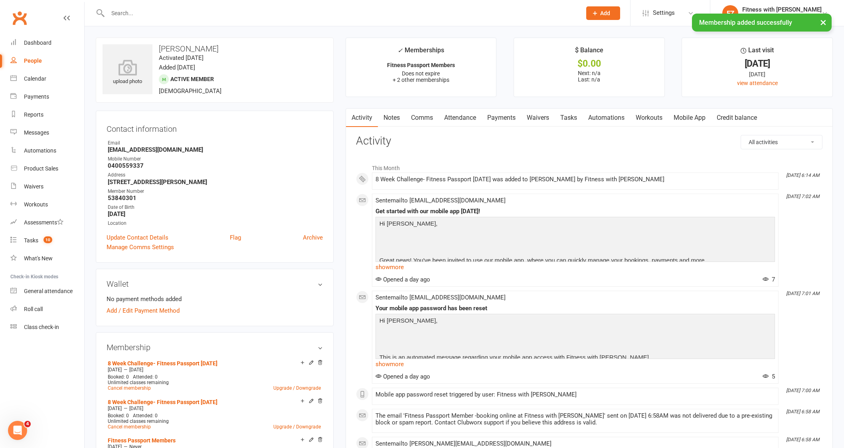
scroll to position [49, 0]
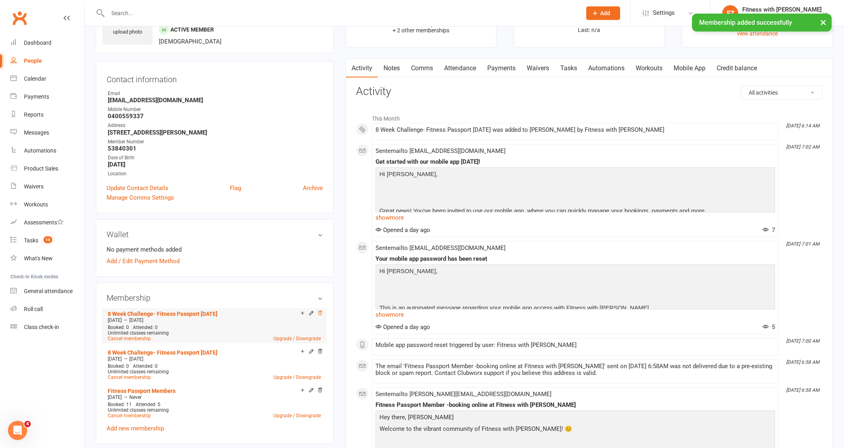
click at [321, 312] on icon at bounding box center [320, 313] width 6 height 6
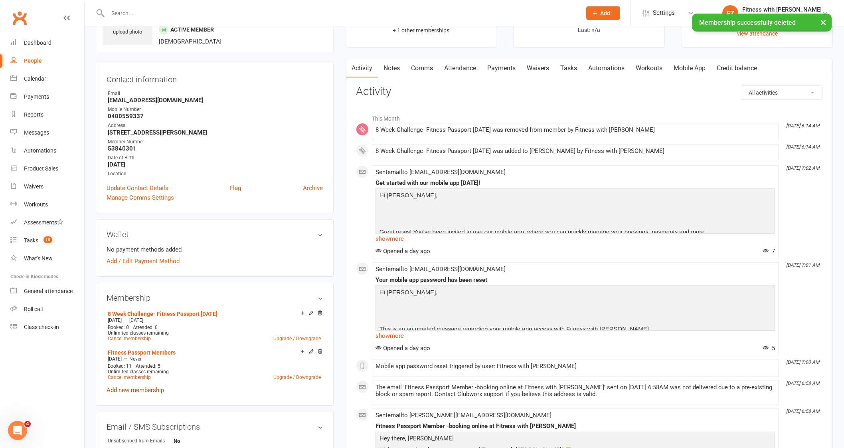
click at [146, 388] on link "Add new membership" at bounding box center [135, 389] width 57 height 7
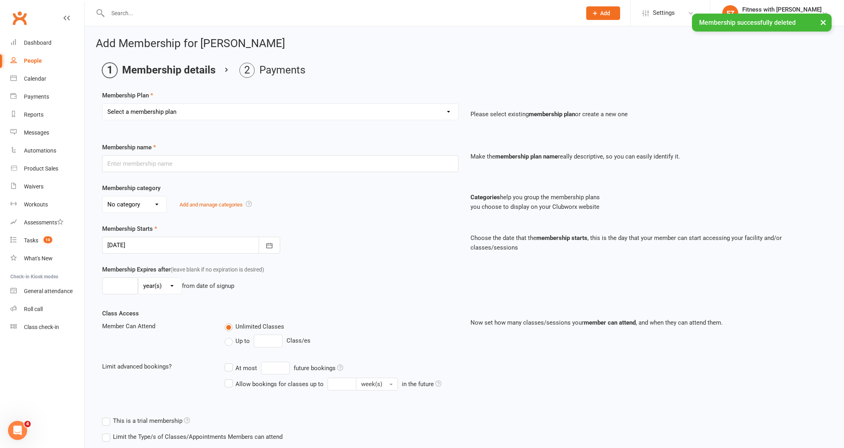
click at [205, 116] on select "Select a membership plan Create new Membership Plan Free 2 Week Trial Single Se…" at bounding box center [280, 112] width 355 height 16
select select "9"
click at [103, 104] on select "Select a membership plan Create new Membership Plan Free 2 Week Trial Single Se…" at bounding box center [280, 112] width 355 height 16
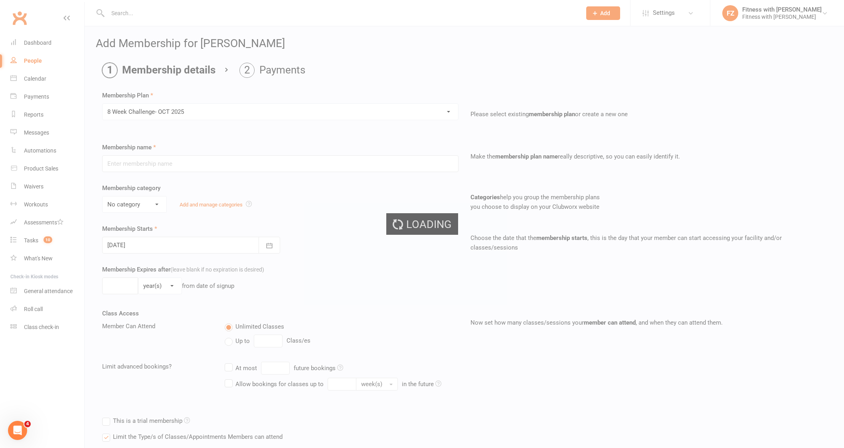
type input "8 Week Challenge- OCT 2025"
type input "13 Oct 2025"
type input "8"
select select "1"
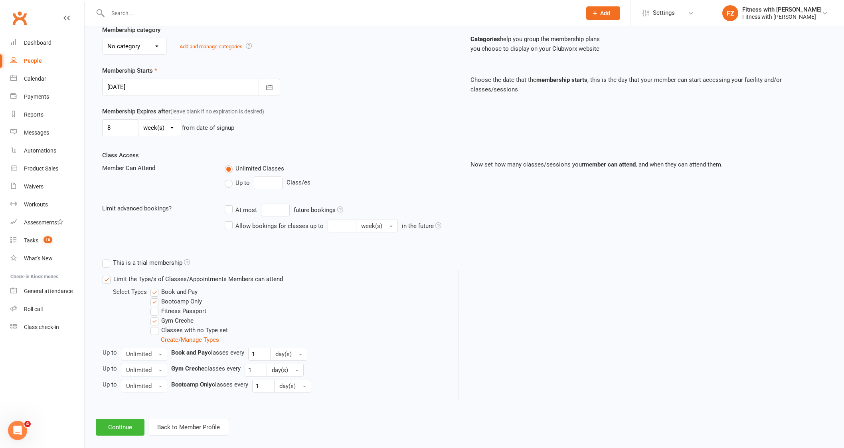
scroll to position [167, 0]
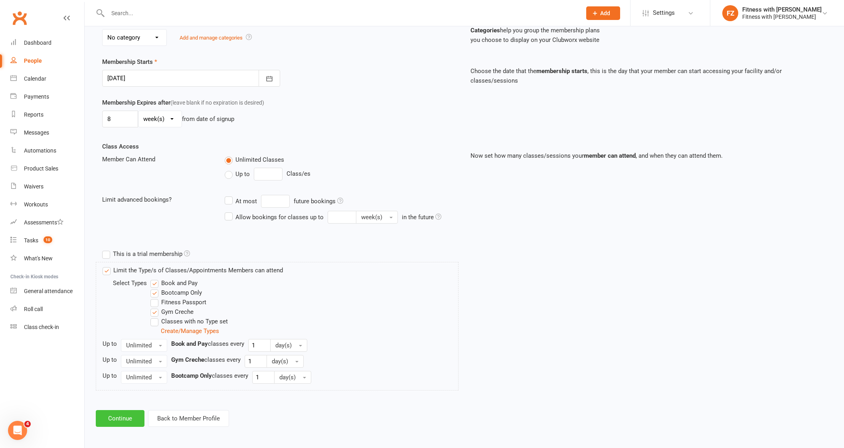
click at [113, 420] on button "Continue" at bounding box center [120, 418] width 49 height 17
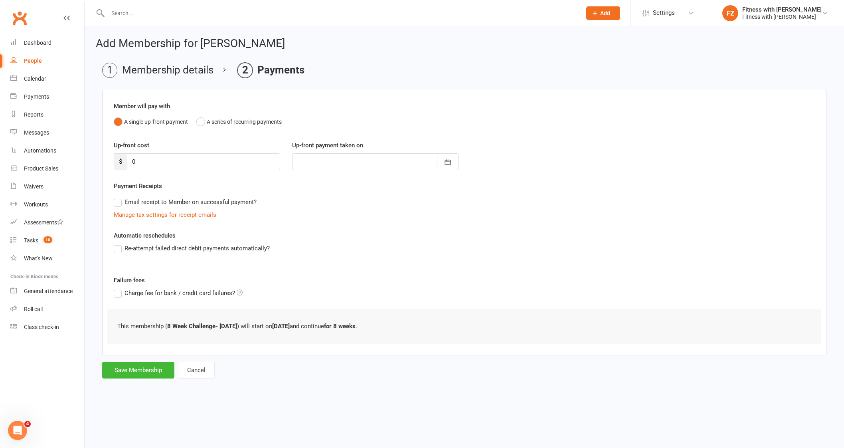
scroll to position [0, 0]
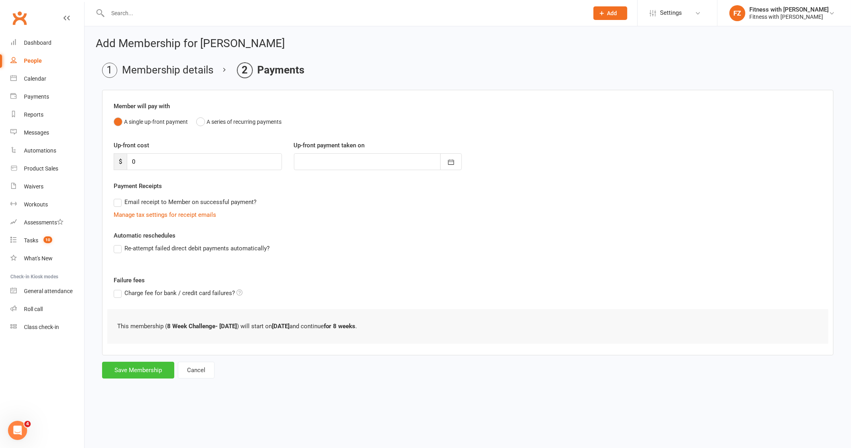
click at [161, 364] on button "Save Membership" at bounding box center [138, 369] width 72 height 17
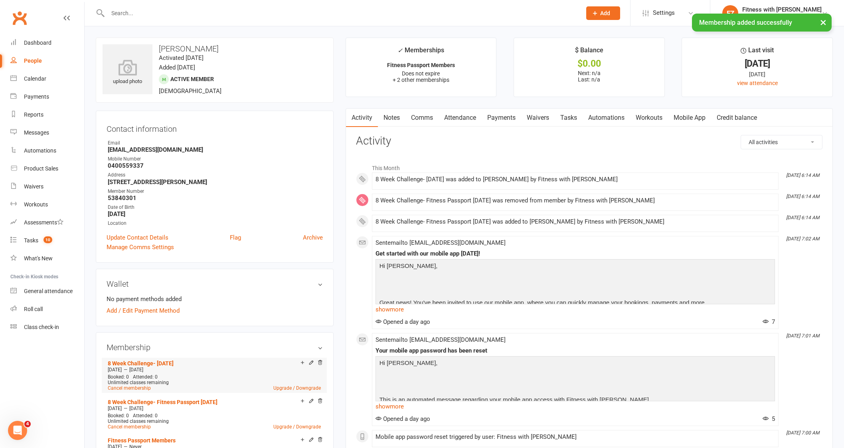
scroll to position [49, 0]
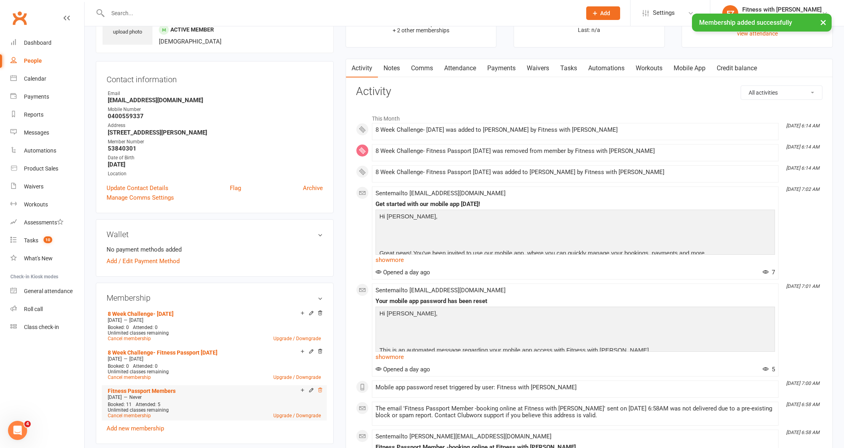
click at [320, 388] on icon at bounding box center [320, 390] width 6 height 6
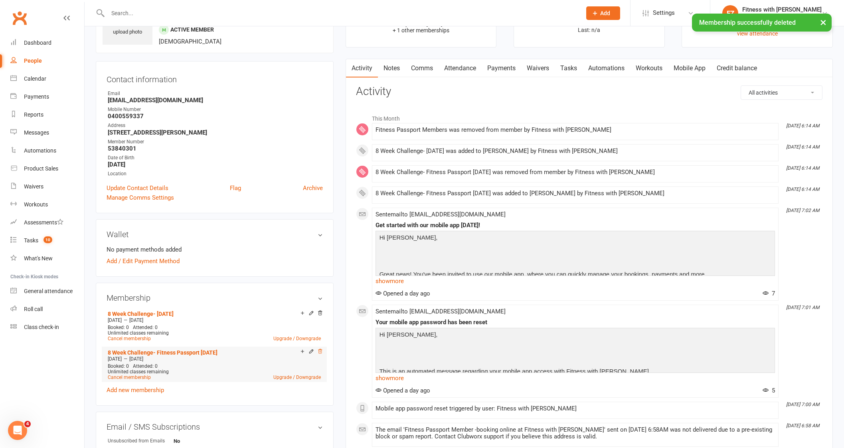
click at [320, 350] on icon at bounding box center [320, 351] width 6 height 6
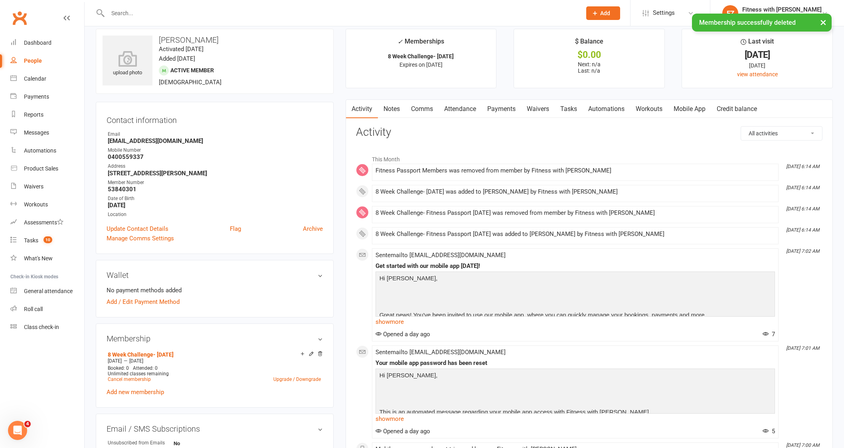
scroll to position [0, 0]
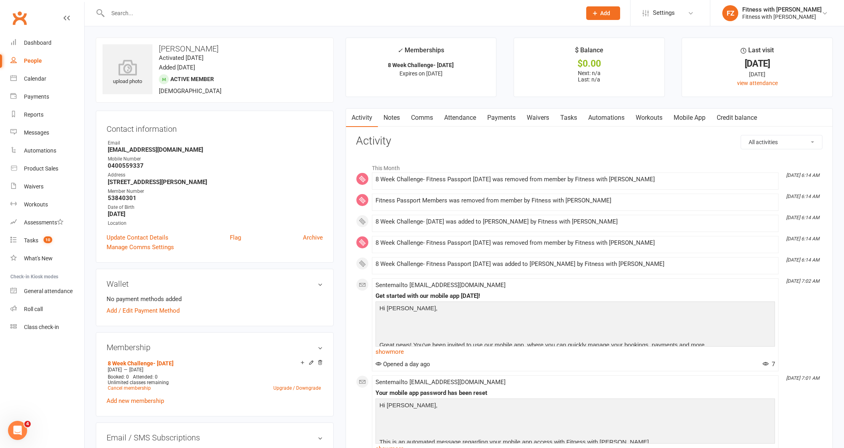
click at [540, 116] on link "Waivers" at bounding box center [538, 118] width 34 height 18
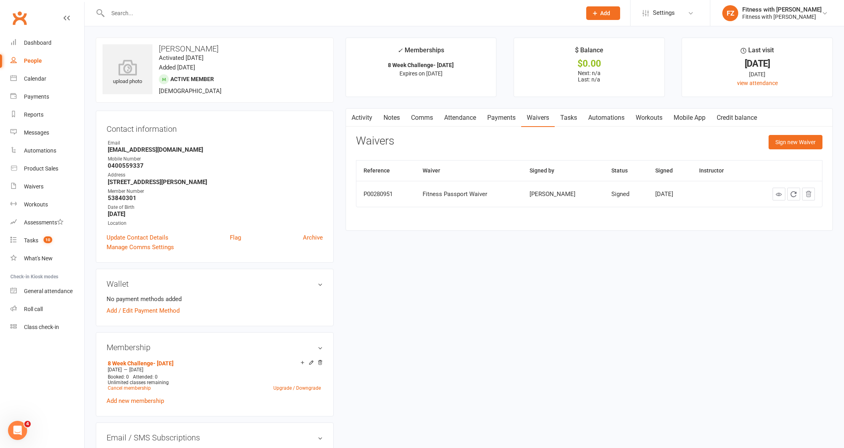
click at [318, 361] on icon at bounding box center [320, 362] width 4 height 4
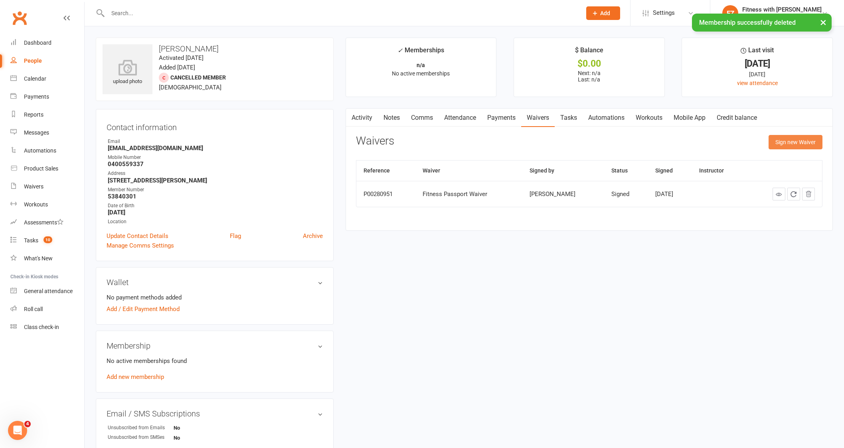
click at [811, 143] on button "Sign new Waiver" at bounding box center [795, 142] width 54 height 14
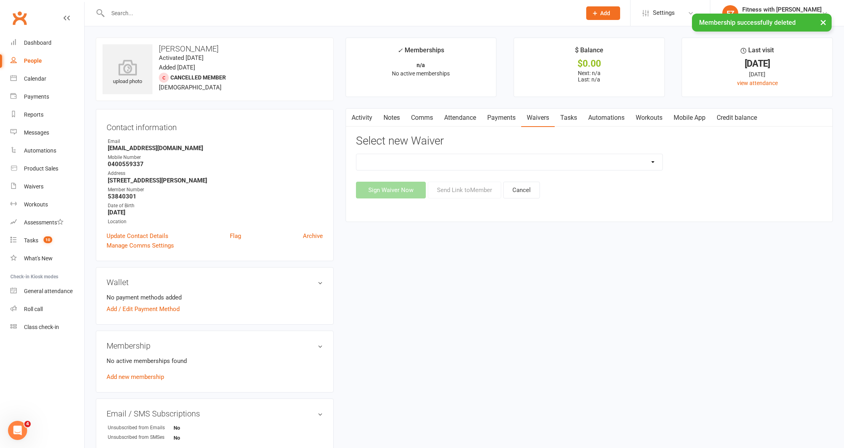
click at [470, 162] on select "Direct Debit - 6 and 12 Month Membership Agreement -FWZ pty ltd Direct Debit - …" at bounding box center [509, 162] width 306 height 16
select select "435"
click at [356, 154] on select "Direct Debit - 6 and 12 Month Membership Agreement -FWZ pty ltd Direct Debit - …" at bounding box center [509, 162] width 306 height 16
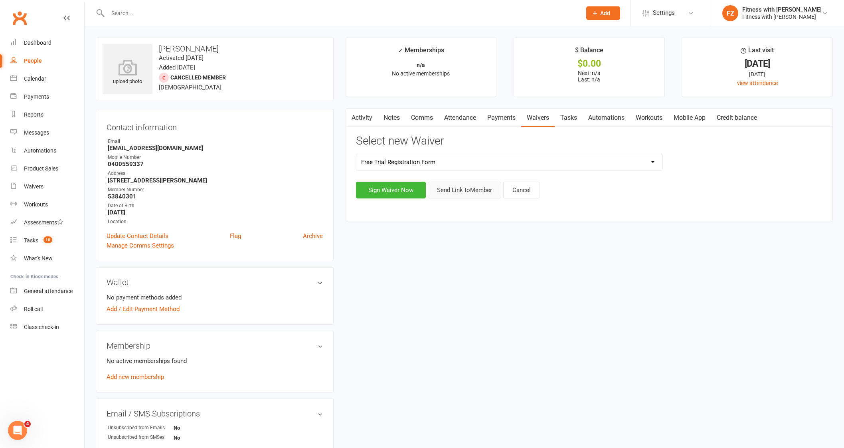
click at [440, 190] on button "Send Link to Member" at bounding box center [464, 190] width 73 height 17
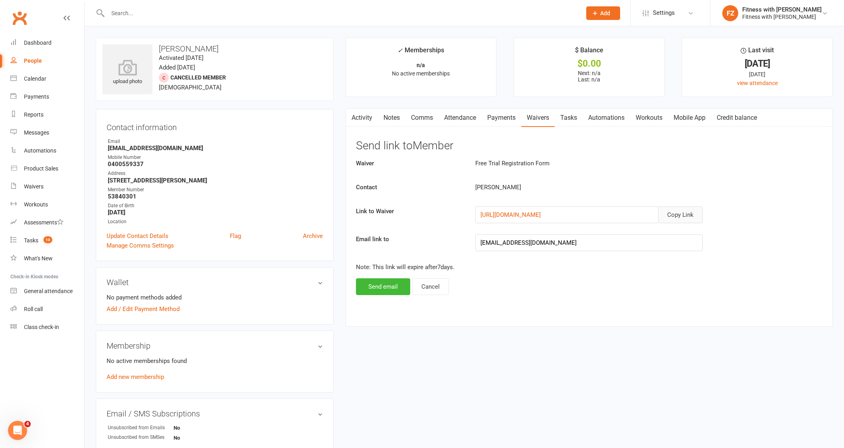
click at [679, 210] on button "Copy Link" at bounding box center [680, 214] width 45 height 17
click at [681, 212] on button "Copy Link" at bounding box center [680, 214] width 45 height 17
click at [371, 289] on button "Send email" at bounding box center [383, 286] width 54 height 17
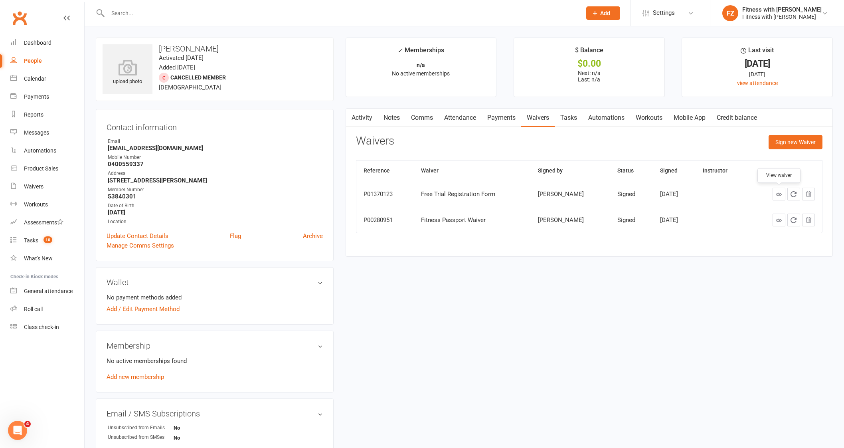
click at [779, 196] on icon at bounding box center [779, 194] width 6 height 6
click at [134, 236] on link "Update Contact Details" at bounding box center [138, 236] width 62 height 10
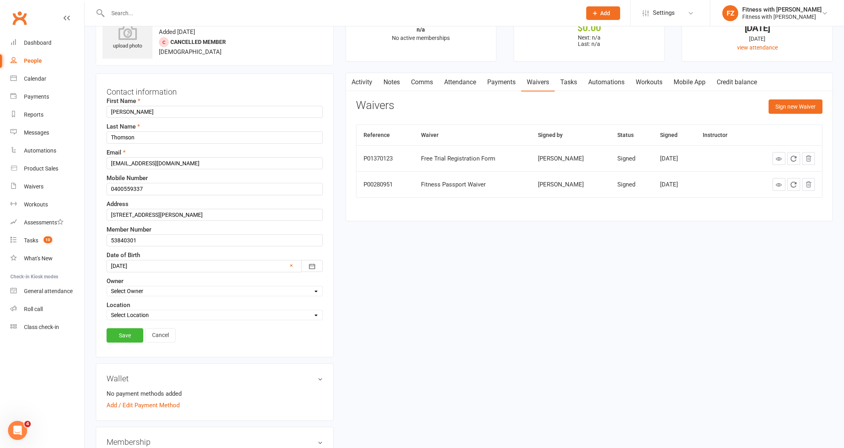
scroll to position [37, 0]
drag, startPoint x: 142, startPoint y: 241, endPoint x: 62, endPoint y: 236, distance: 79.9
type input "5841"
click at [124, 337] on link "Save" at bounding box center [125, 333] width 37 height 14
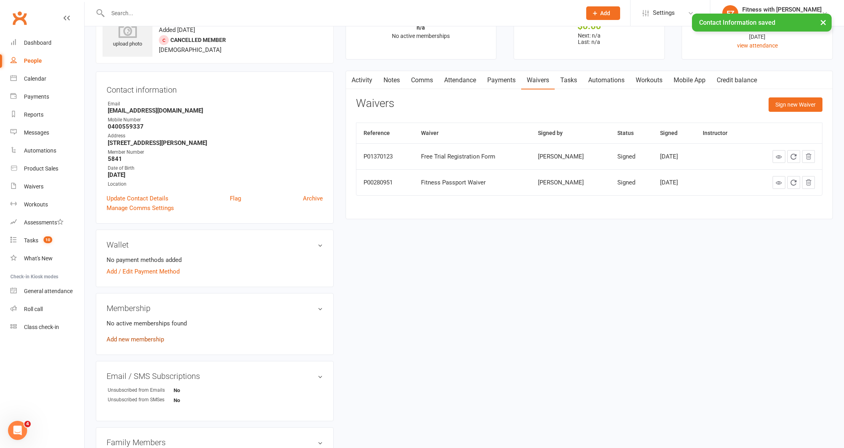
click at [151, 337] on link "Add new membership" at bounding box center [135, 339] width 57 height 7
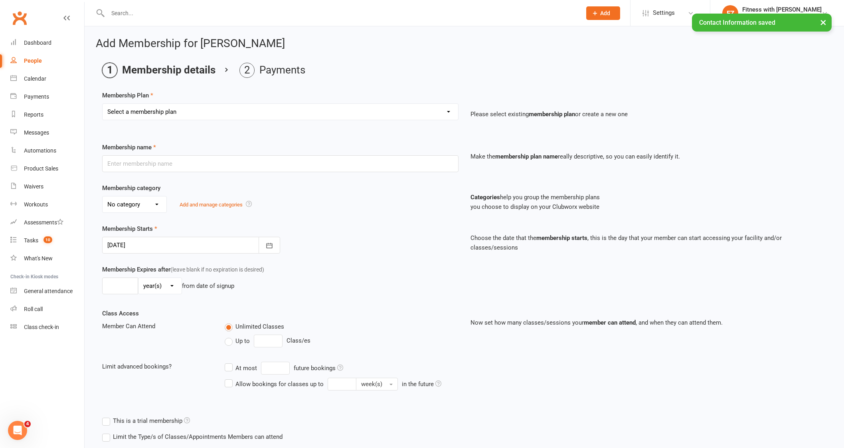
click at [209, 107] on select "Select a membership plan Create new Membership Plan Free 2 Week Trial Single Se…" at bounding box center [280, 112] width 355 height 16
select select "9"
click at [103, 104] on select "Select a membership plan Create new Membership Plan Free 2 Week Trial Single Se…" at bounding box center [280, 112] width 355 height 16
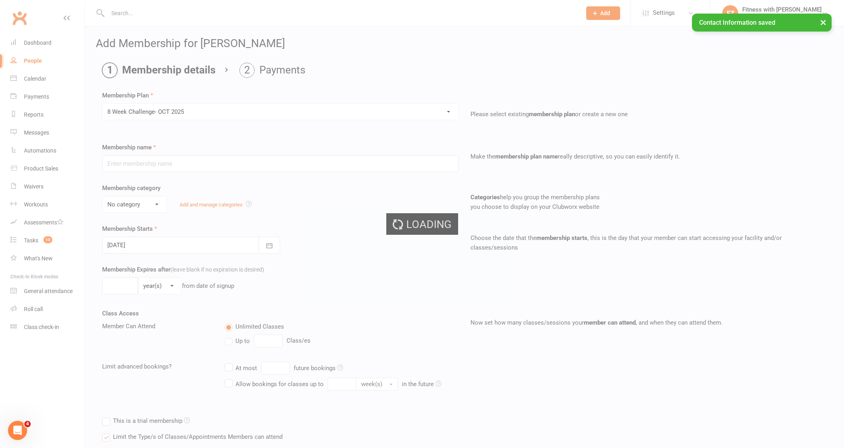
type input "8 Week Challenge- OCT 2025"
type input "13 Oct 2025"
type input "8"
select select "1"
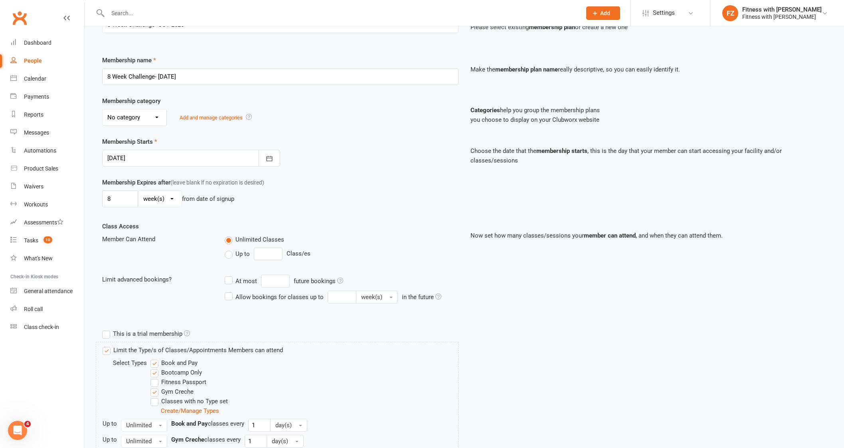
scroll to position [167, 0]
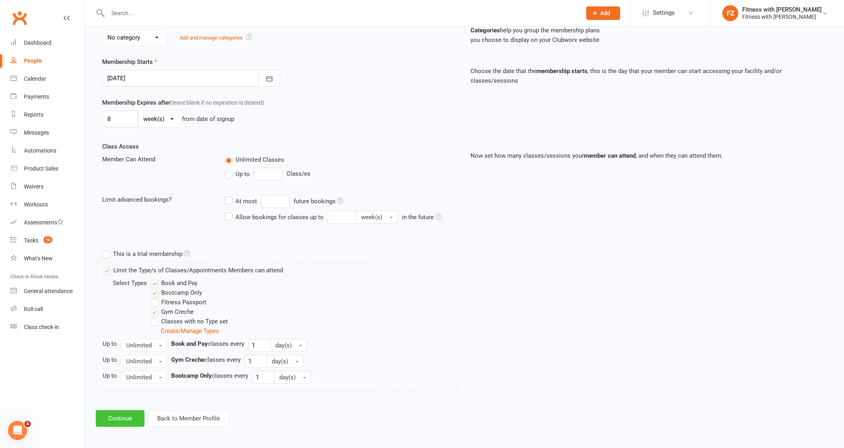
click at [132, 422] on button "Continue" at bounding box center [120, 418] width 49 height 17
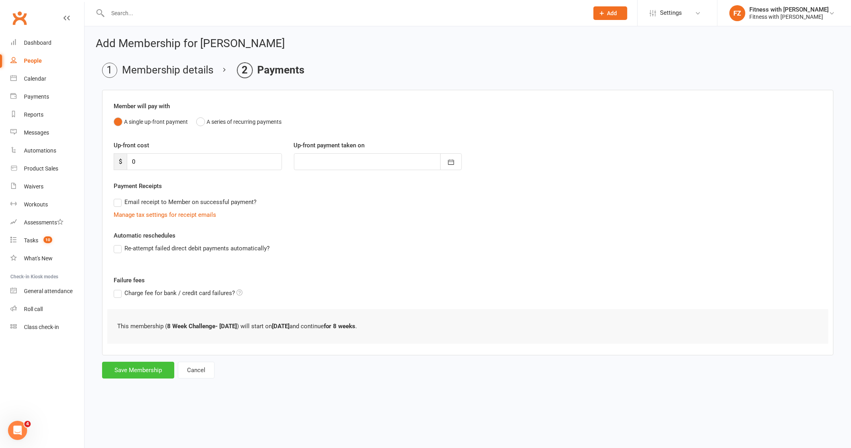
click at [155, 373] on button "Save Membership" at bounding box center [138, 369] width 72 height 17
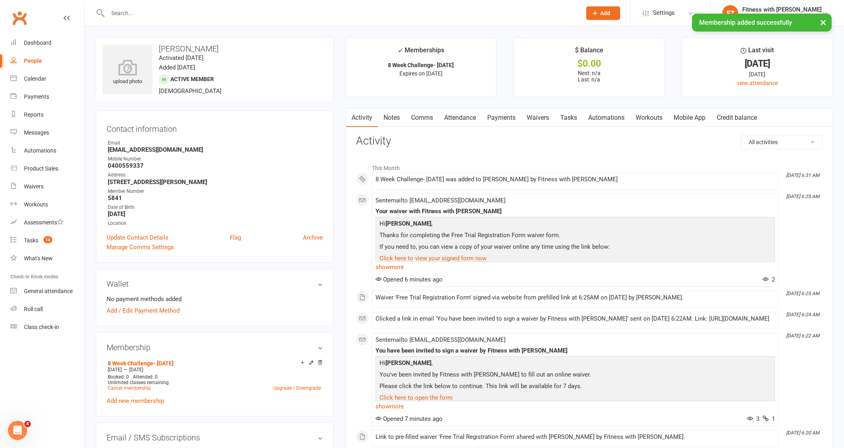
click at [688, 120] on link "Mobile App" at bounding box center [689, 118] width 43 height 18
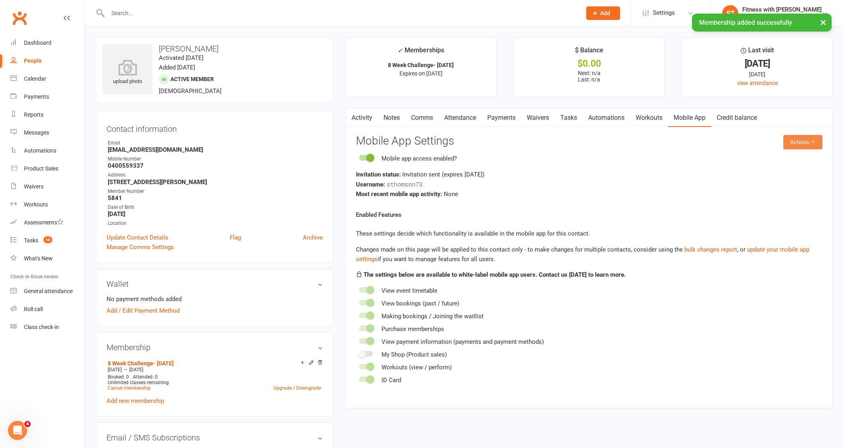
click at [793, 141] on button "Actions" at bounding box center [802, 142] width 39 height 14
click at [757, 190] on link "Reset password" at bounding box center [774, 192] width 79 height 16
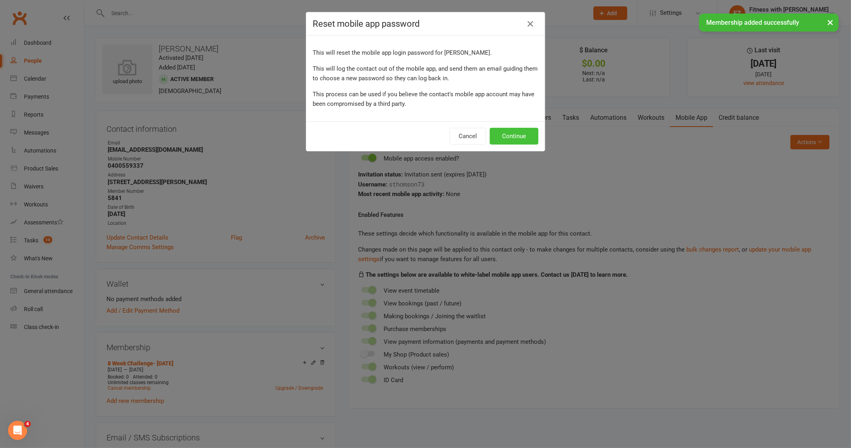
click at [518, 134] on button "Continue" at bounding box center [514, 136] width 49 height 17
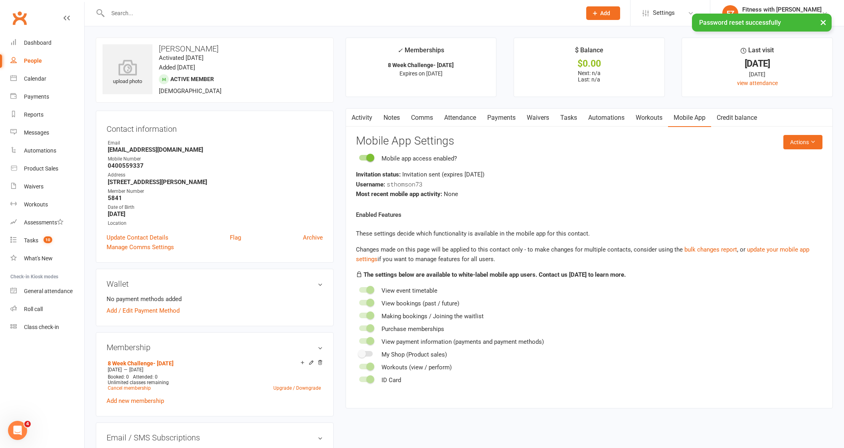
click at [419, 116] on link "Comms" at bounding box center [421, 118] width 33 height 18
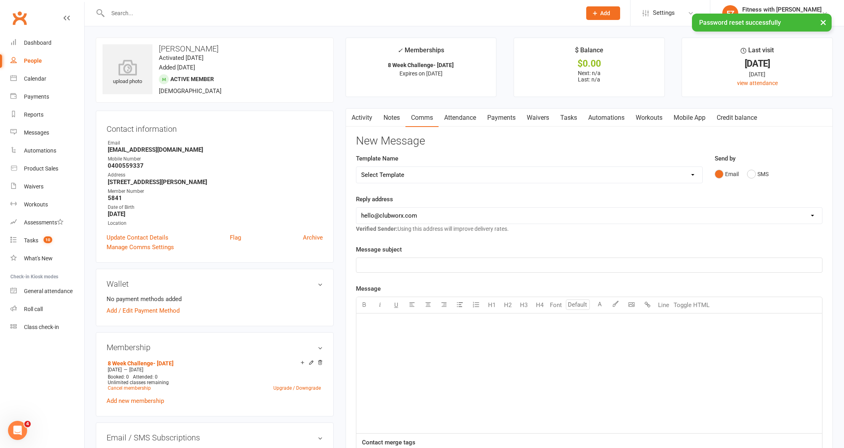
click at [399, 176] on select "Select Template [Email] 2025- Fitness Passport login [Email] 2 week free trial …" at bounding box center [529, 175] width 346 height 16
select select "7"
click at [356, 167] on select "Select Template [Email] 2025- Fitness Passport login [Email] 2 week free trial …" at bounding box center [529, 175] width 346 height 16
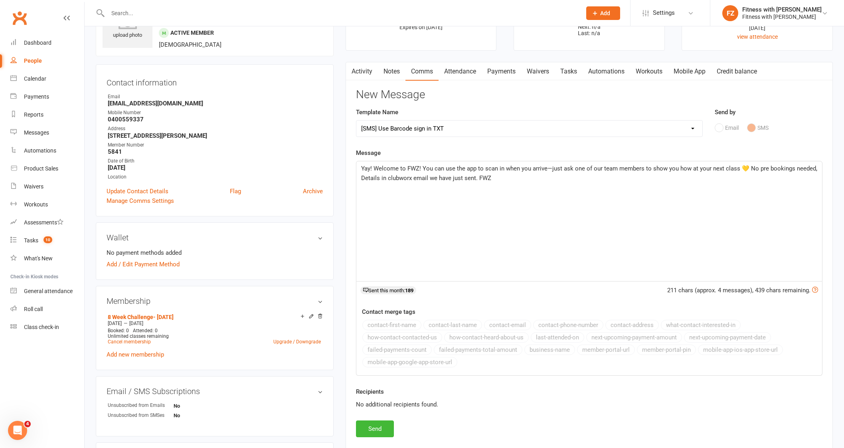
scroll to position [99, 0]
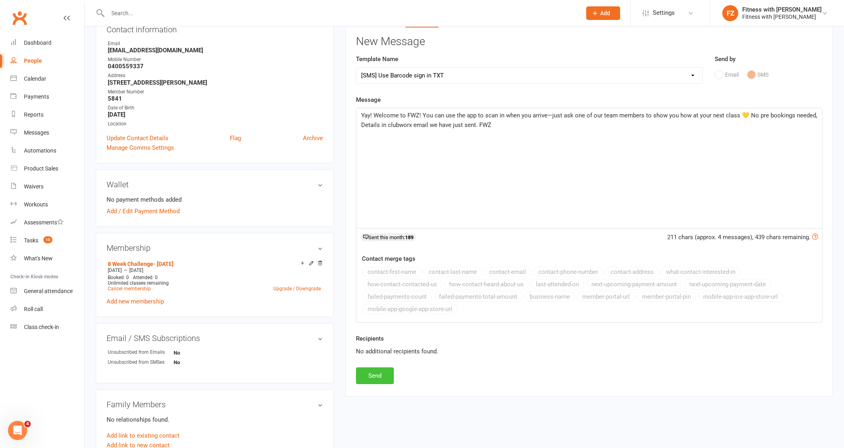
click at [385, 378] on button "Send" at bounding box center [375, 375] width 38 height 17
select select
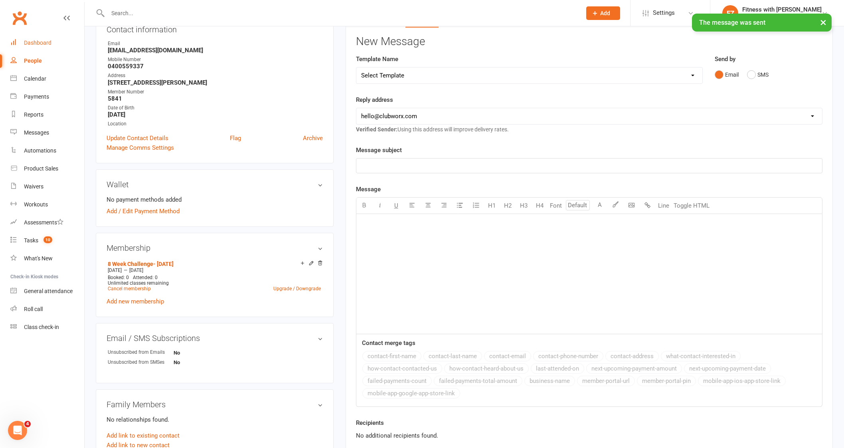
click at [32, 49] on link "Dashboard" at bounding box center [47, 43] width 74 height 18
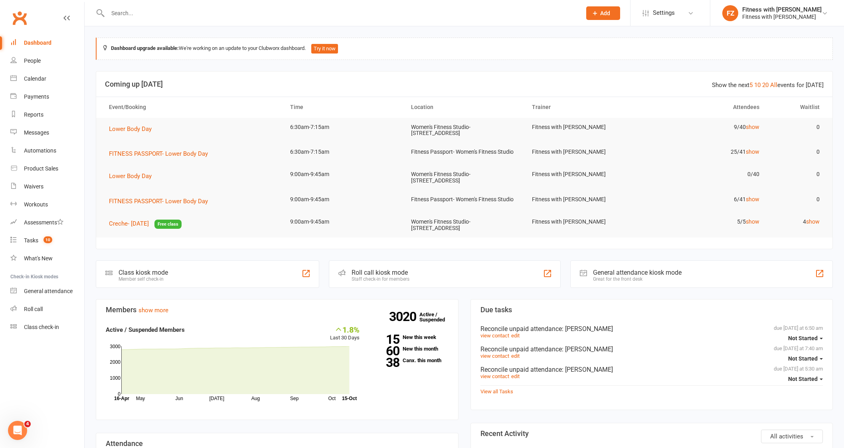
click at [772, 84] on div "Show the next 5 10 20 All events for today" at bounding box center [768, 85] width 112 height 10
click at [776, 85] on link "All" at bounding box center [773, 84] width 7 height 7
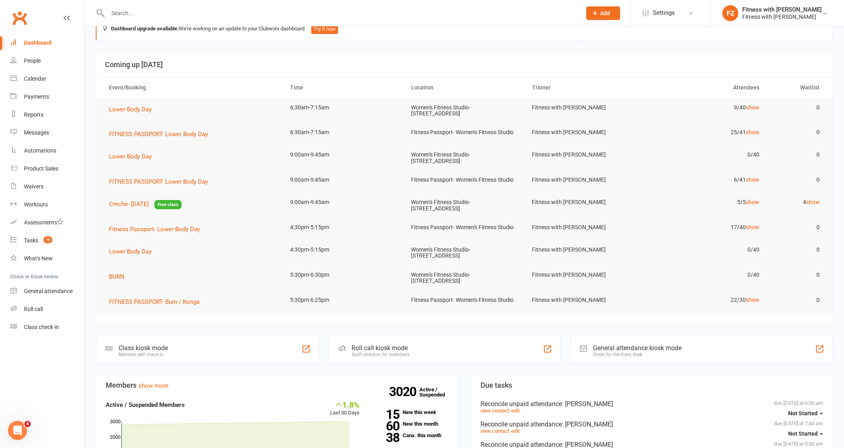
scroll to position [49, 0]
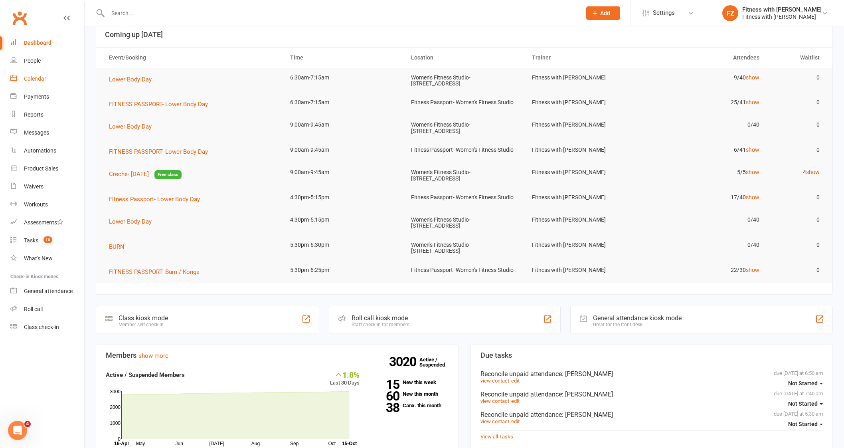
click at [39, 82] on link "Calendar" at bounding box center [47, 79] width 74 height 18
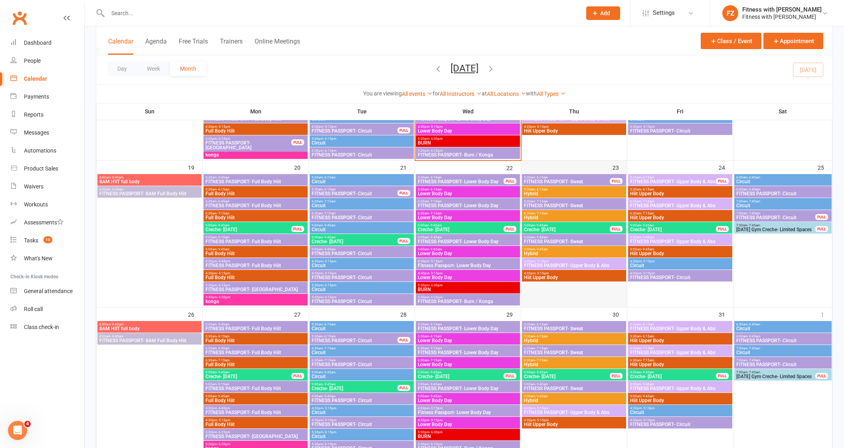
scroll to position [299, 0]
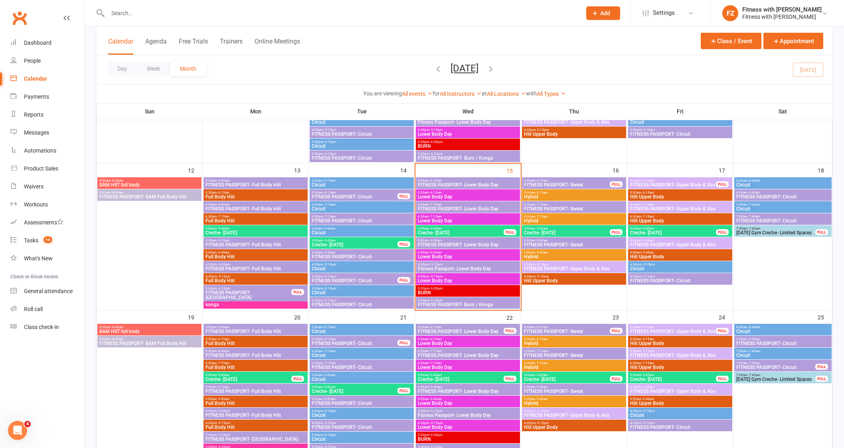
click at [245, 292] on span "FITNESS PASSPORT- Konga" at bounding box center [248, 295] width 87 height 10
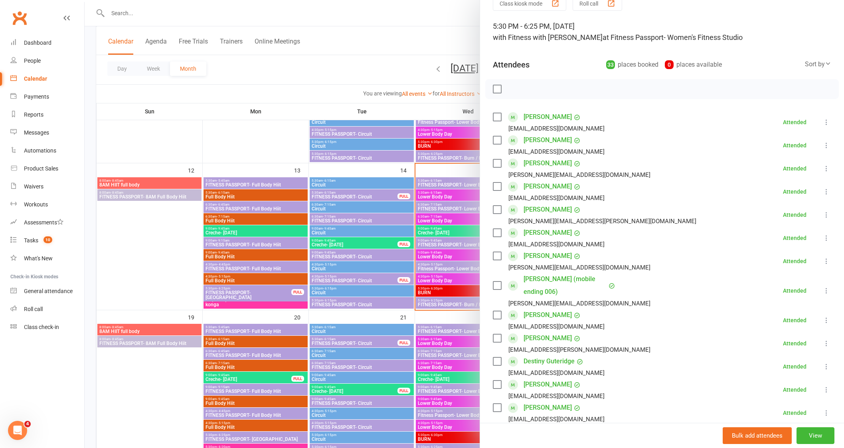
scroll to position [0, 0]
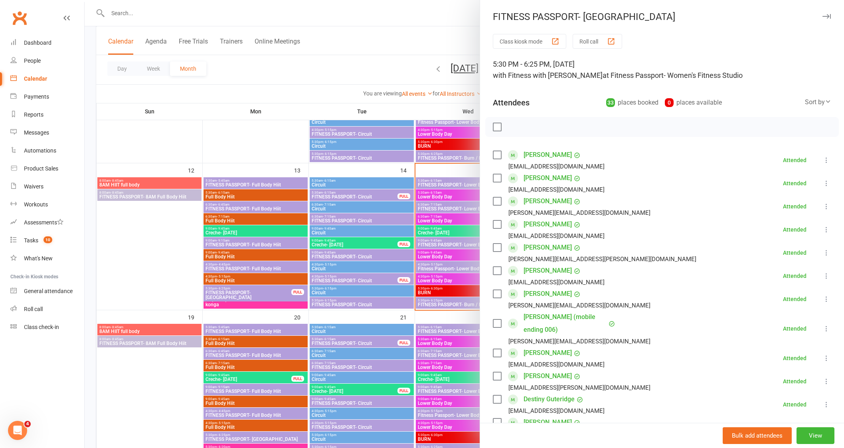
click at [822, 17] on icon "button" at bounding box center [826, 16] width 8 height 5
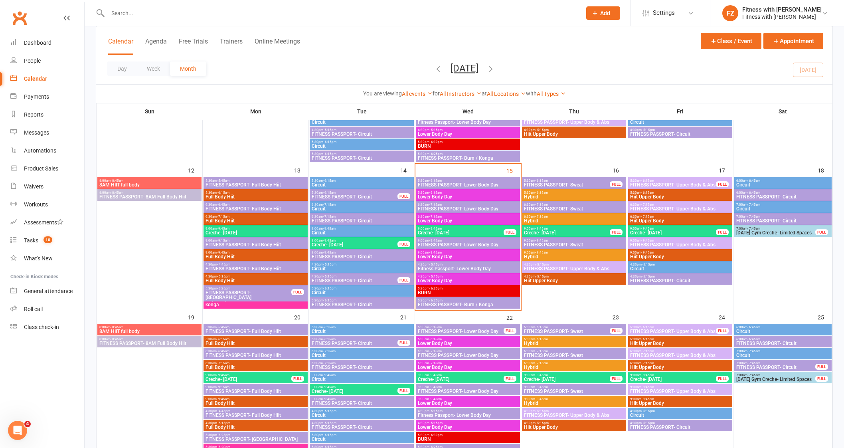
click at [509, 183] on span "FITNESS PASSPORT- Lower Body Day" at bounding box center [467, 184] width 101 height 5
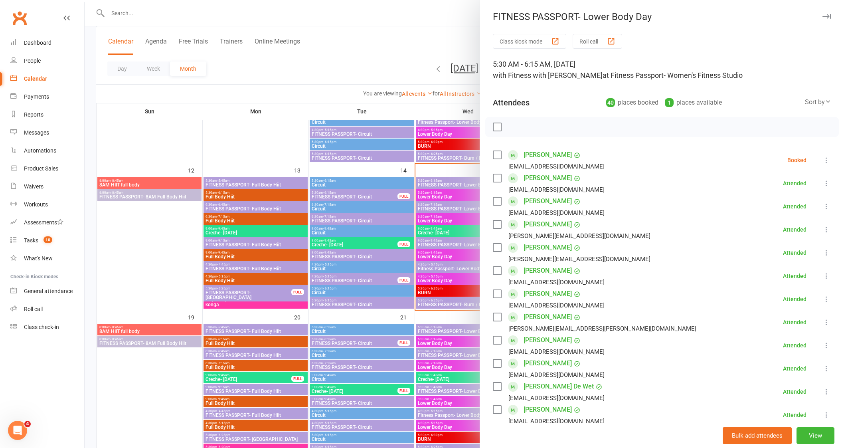
click at [822, 15] on icon "button" at bounding box center [826, 16] width 8 height 5
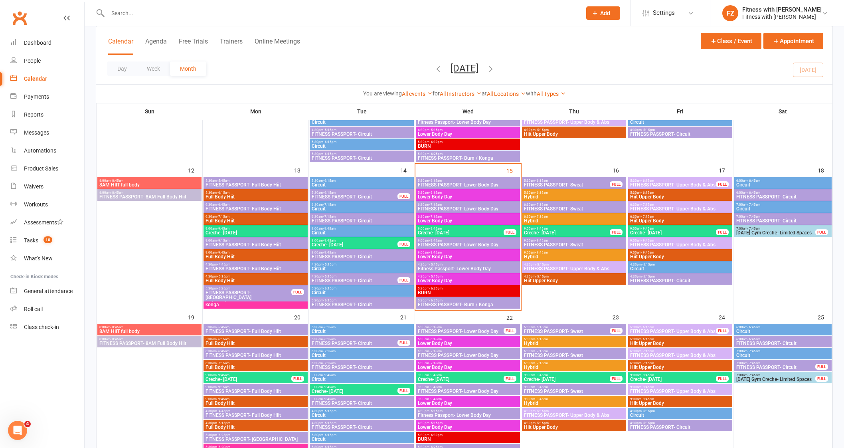
click at [582, 183] on span "FITNESS PASSPORT- Sweat" at bounding box center [566, 184] width 87 height 5
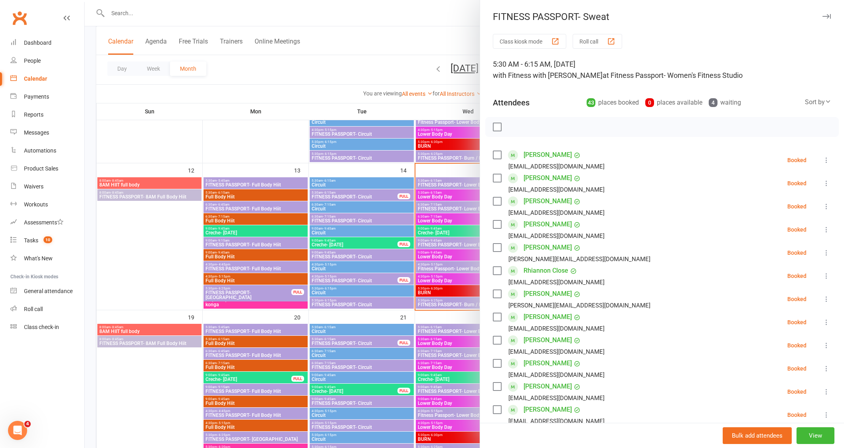
click at [816, 18] on div "FITNESS PASSPORT- Sweat" at bounding box center [662, 16] width 364 height 11
click at [805, 14] on div "FITNESS PASSPORT- Sweat" at bounding box center [662, 16] width 364 height 11
click at [809, 8] on div "FITNESS PASSPORT- Sweat Class kiosk mode Roll call 5:30 AM - 6:15 AM, Thursday,…" at bounding box center [662, 224] width 364 height 448
click at [822, 15] on icon "button" at bounding box center [826, 16] width 8 height 5
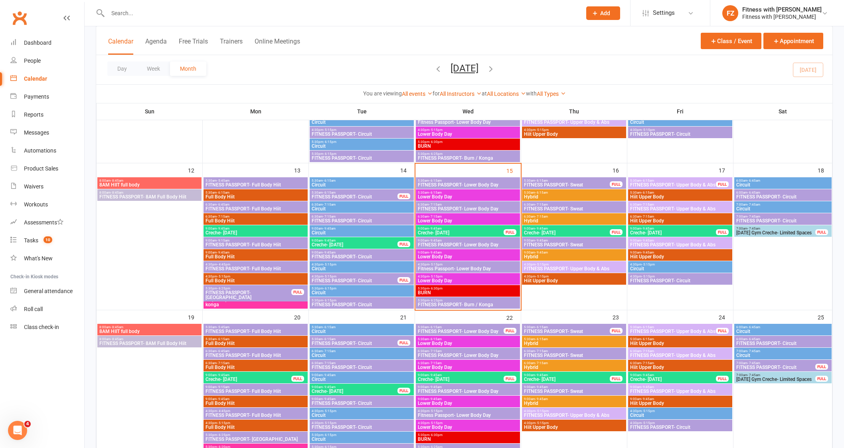
click at [669, 183] on span "FITNESS PASSPORT- Upper Body & Abs" at bounding box center [673, 184] width 87 height 5
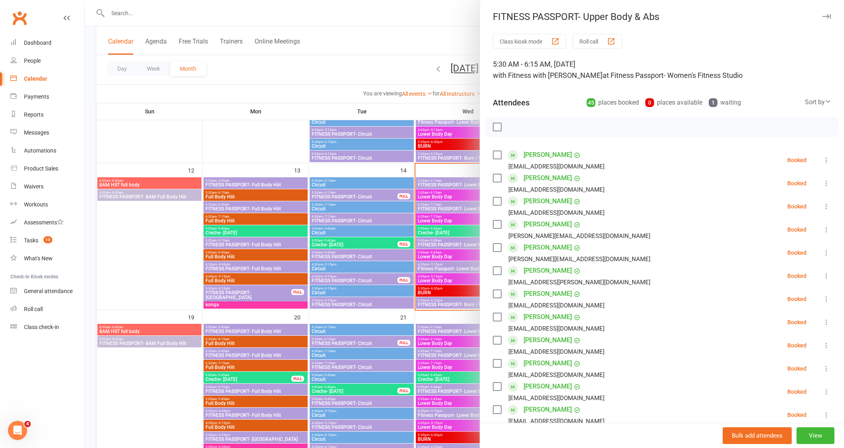
click at [821, 18] on button "button" at bounding box center [826, 17] width 10 height 10
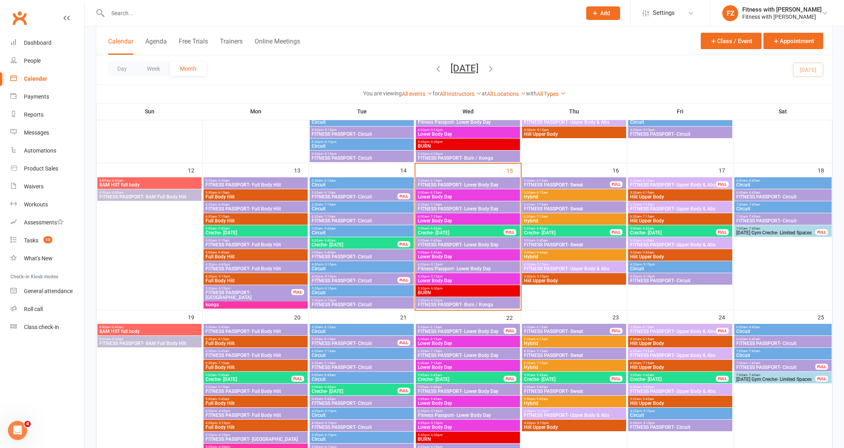
click at [598, 181] on span "5:30am - 6:15am" at bounding box center [566, 181] width 87 height 4
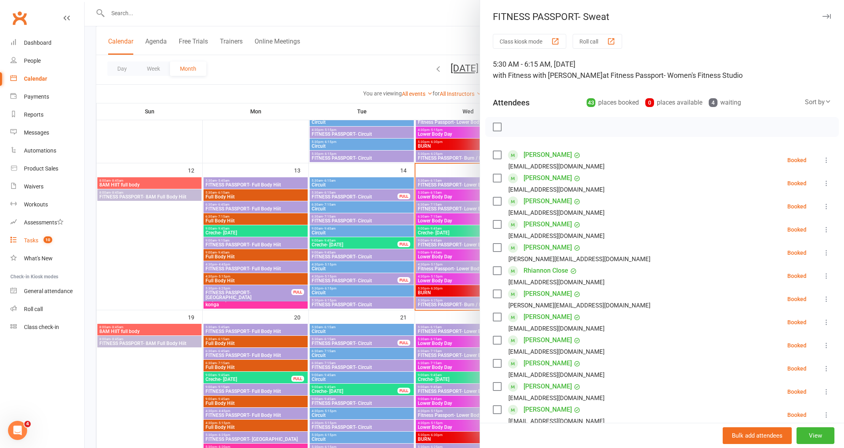
click at [43, 235] on link "Tasks 10" at bounding box center [47, 240] width 74 height 18
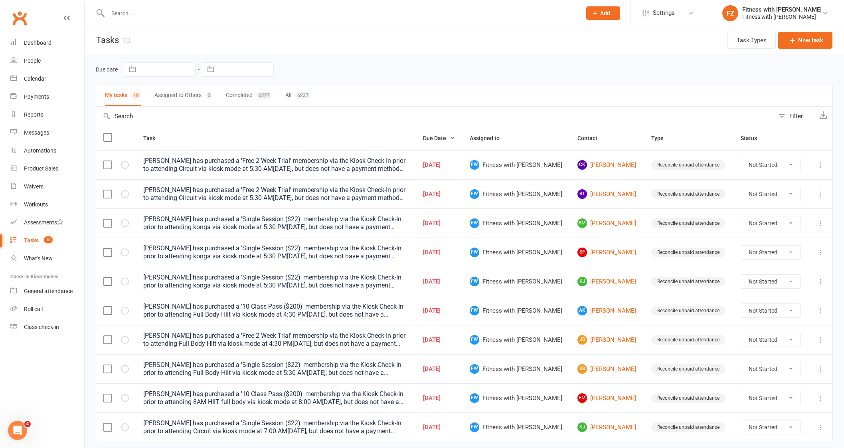
drag, startPoint x: 612, startPoint y: 170, endPoint x: 549, endPoint y: 170, distance: 63.8
click at [570, 170] on td "CK Claudia Krause" at bounding box center [607, 164] width 74 height 29
copy link "[PERSON_NAME]"
click at [132, 15] on input "text" at bounding box center [340, 13] width 470 height 11
paste input "[PERSON_NAME]"
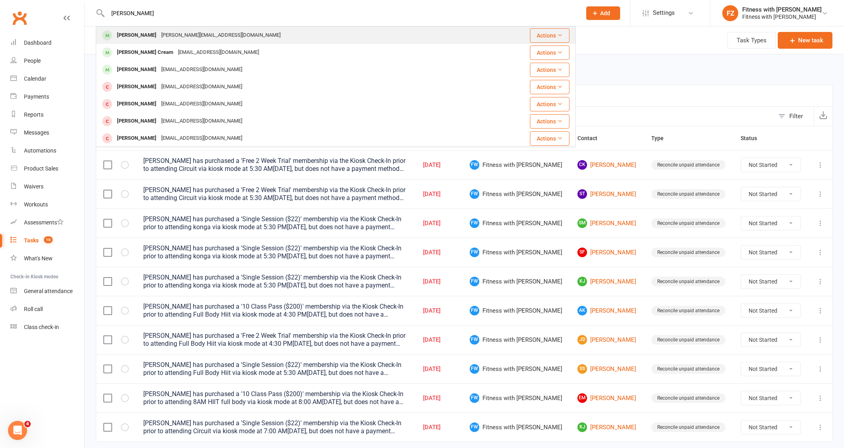
type input "[PERSON_NAME]"
click at [237, 33] on div "Claudia Krause Claudia.krause1206@gmail.com" at bounding box center [296, 35] width 399 height 16
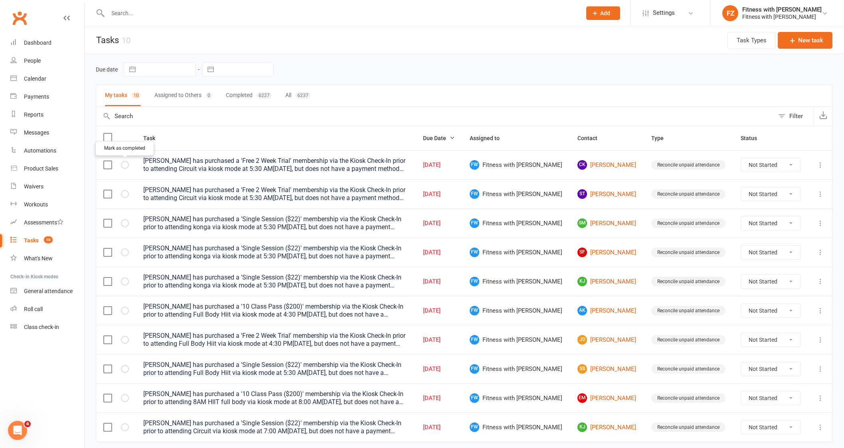
click at [0, 0] on icon "button" at bounding box center [0, 0] width 0 height 0
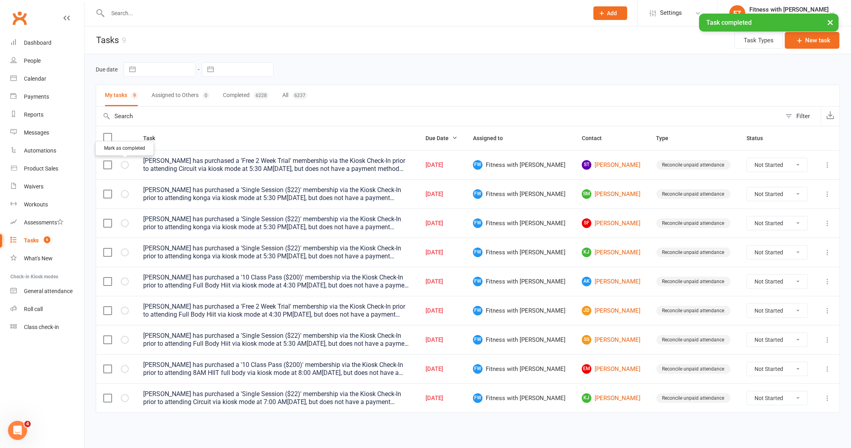
click at [122, 162] on button "button" at bounding box center [125, 165] width 8 height 8
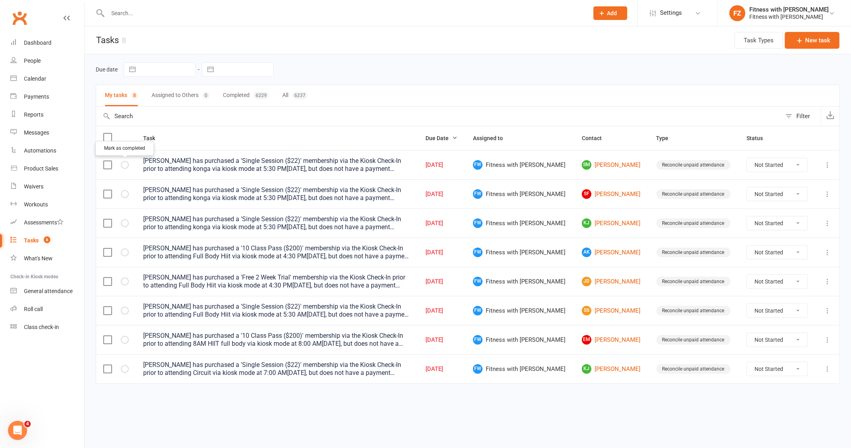
click at [121, 164] on button "button" at bounding box center [125, 165] width 8 height 8
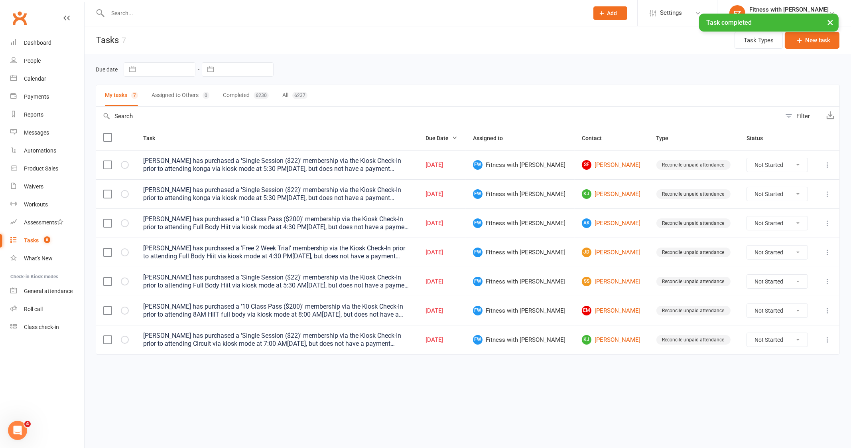
click at [121, 164] on button "button" at bounding box center [125, 165] width 8 height 8
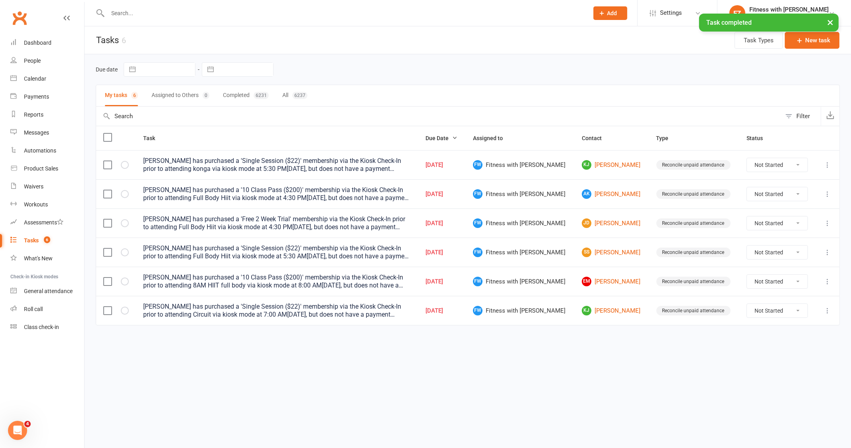
click at [121, 164] on button "button" at bounding box center [125, 165] width 8 height 8
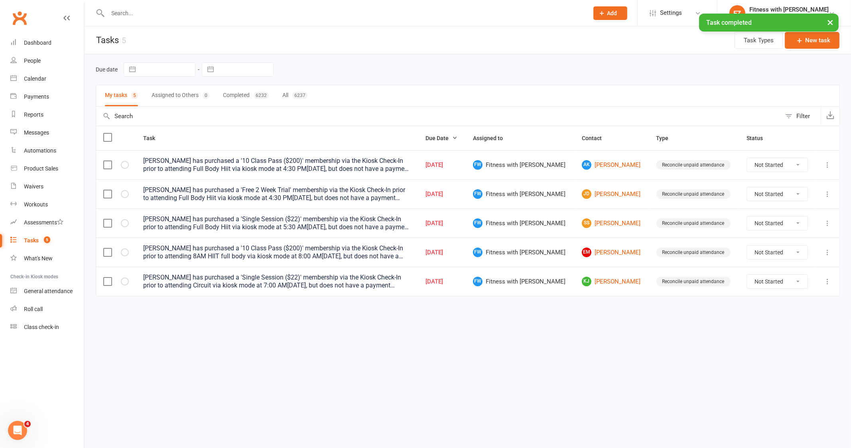
drag, startPoint x: 618, startPoint y: 172, endPoint x: 571, endPoint y: 171, distance: 46.7
click at [575, 171] on td "AK Ashley Kosanovic" at bounding box center [612, 164] width 75 height 29
click at [123, 166] on button "button" at bounding box center [125, 165] width 8 height 8
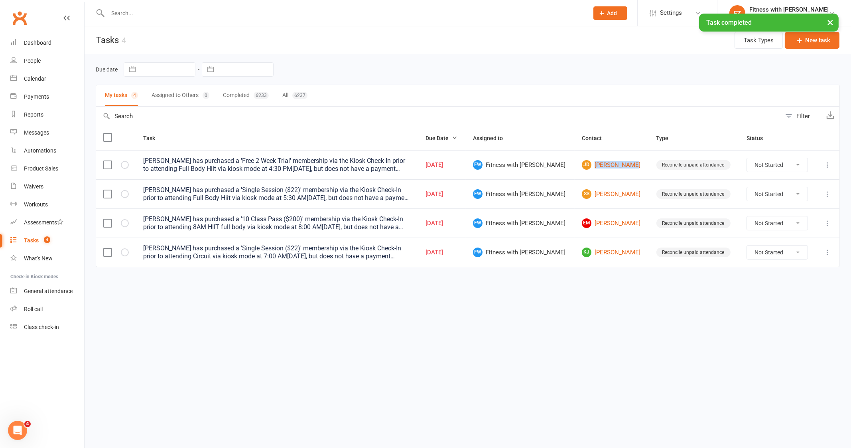
drag, startPoint x: 616, startPoint y: 176, endPoint x: 565, endPoint y: 175, distance: 51.5
click at [575, 175] on td "JD Jade Donovan" at bounding box center [612, 164] width 75 height 29
copy link "[PERSON_NAME]"
click at [205, 12] on input "text" at bounding box center [344, 13] width 478 height 11
paste input "[PERSON_NAME]"
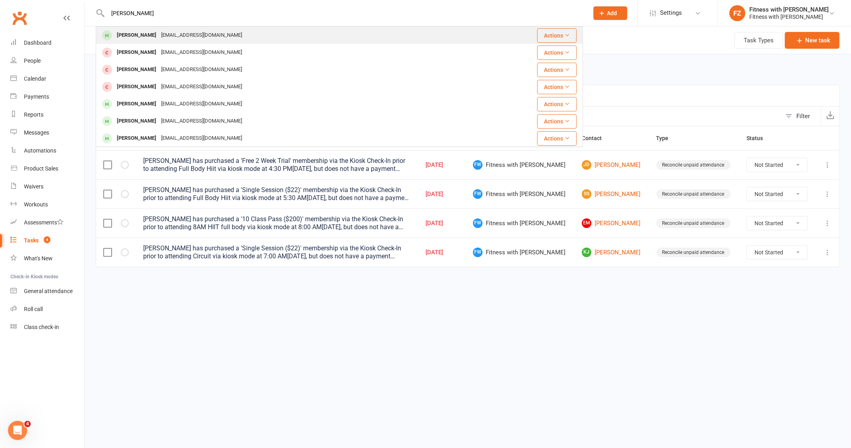
type input "[PERSON_NAME]"
click at [243, 38] on div "Jade Donovan Jadedonovan153@gmail.com" at bounding box center [300, 35] width 407 height 16
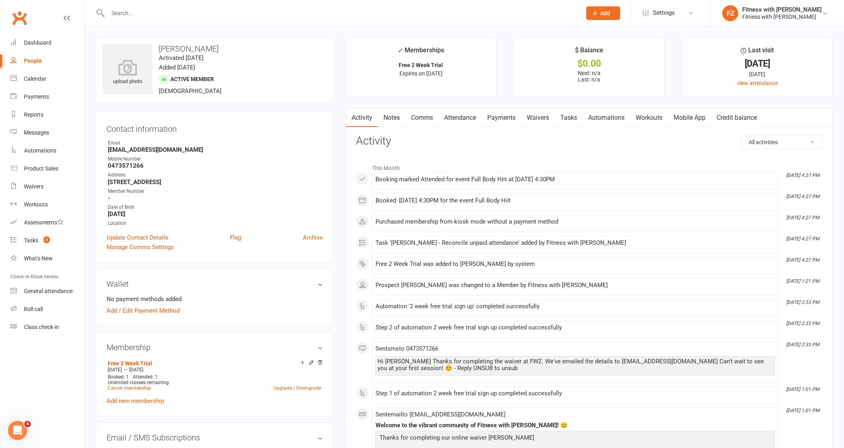
click at [36, 61] on div "People" at bounding box center [33, 60] width 18 height 6
select select "50"
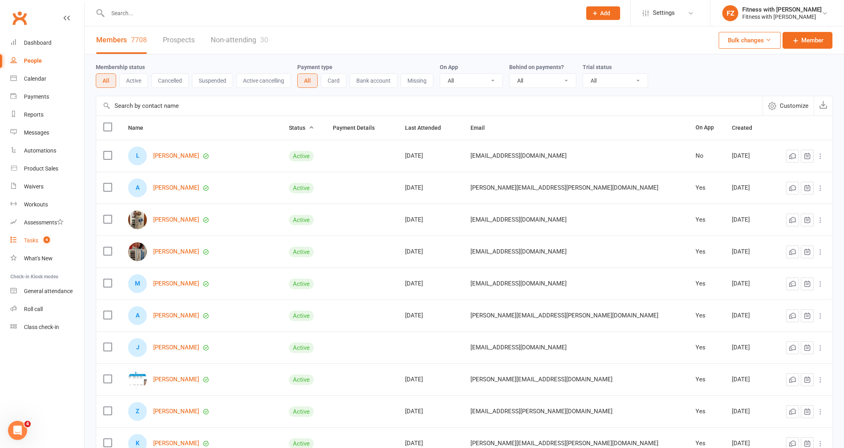
click at [31, 244] on link "Tasks 4" at bounding box center [47, 240] width 74 height 18
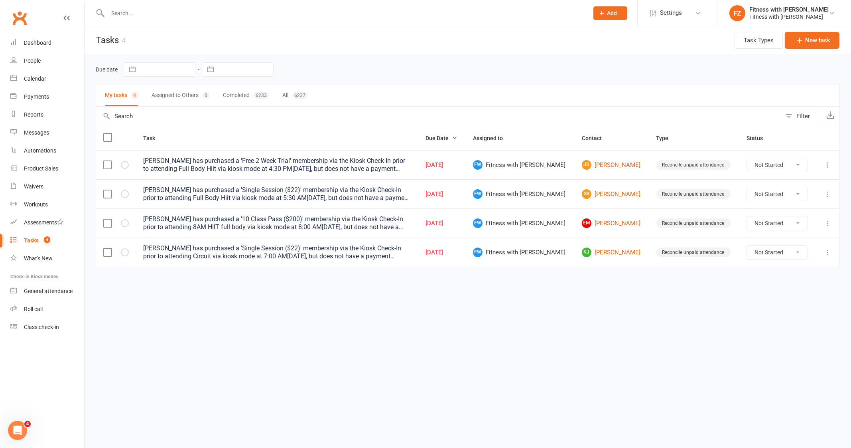
click at [120, 167] on div at bounding box center [116, 165] width 26 height 8
click at [0, 0] on icon "button" at bounding box center [0, 0] width 0 height 0
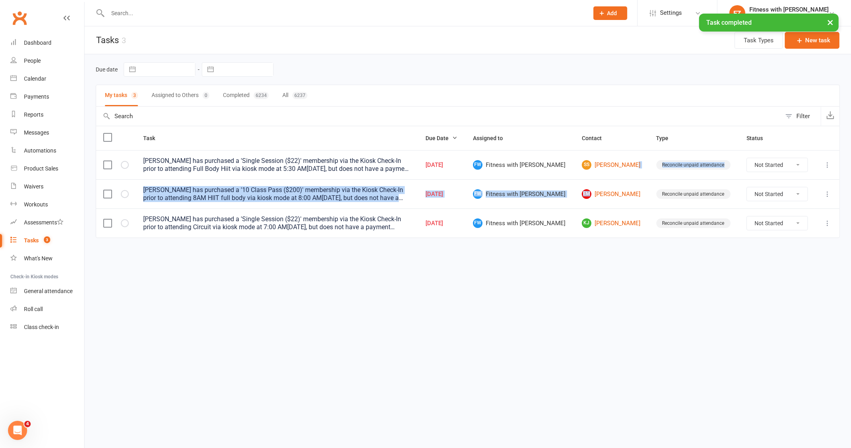
drag, startPoint x: 610, startPoint y: 171, endPoint x: 566, endPoint y: 184, distance: 46.3
click at [566, 184] on tbody "Sara has purchased a 'Single Session ($22)' membership via the Kiosk Check-In p…" at bounding box center [468, 193] width 744 height 87
copy tbody "Reconcile unpaid attendance Not Started In Progress Waiting Complete Emma has p…"
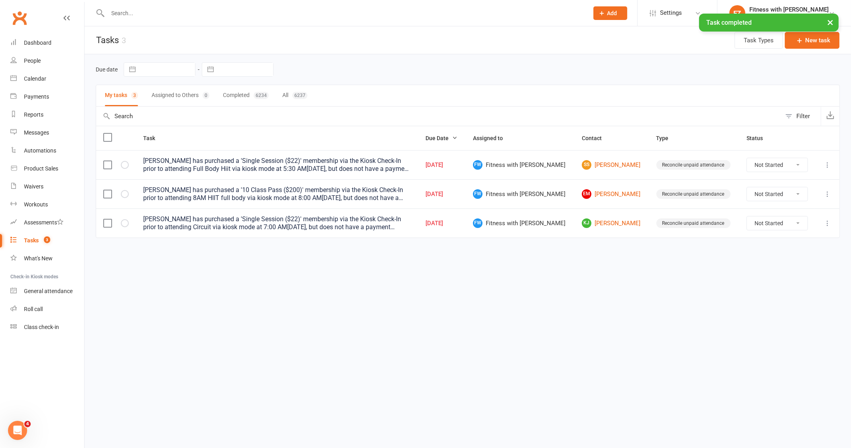
click at [252, 10] on input "text" at bounding box center [344, 13] width 478 height 11
paste input "Reconcile unpaid attendance Emma has purchased a '10 Class Pass ($200)' members…"
type input "Reconcile unpaid attendance Emma has purchased a '10 Class Pass ($200)' members…"
drag, startPoint x: 545, startPoint y: 302, endPoint x: 569, endPoint y: 239, distance: 67.1
click at [549, 271] on html "Prospect Member Non-attending contact Class / event Appointment Task Membership…" at bounding box center [425, 135] width 851 height 271
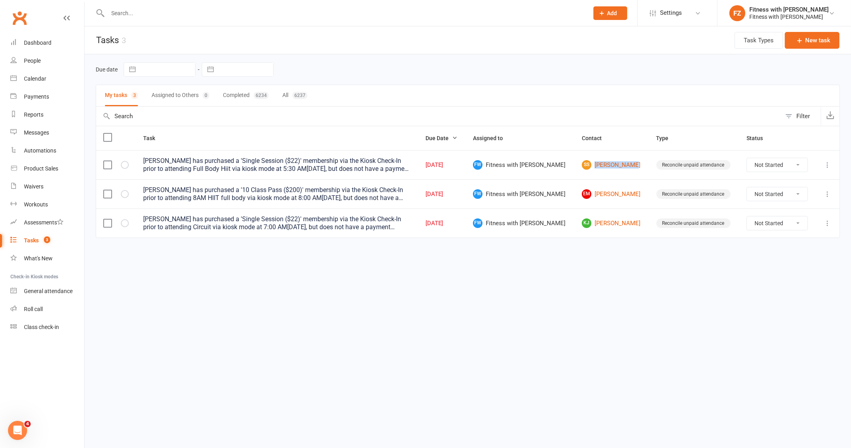
drag, startPoint x: 617, startPoint y: 178, endPoint x: 568, endPoint y: 172, distance: 49.0
click at [575, 172] on td "SS Sara Swanson" at bounding box center [612, 164] width 75 height 29
copy link "[PERSON_NAME]"
click at [221, 13] on input "text" at bounding box center [344, 13] width 478 height 11
paste input "[PERSON_NAME]"
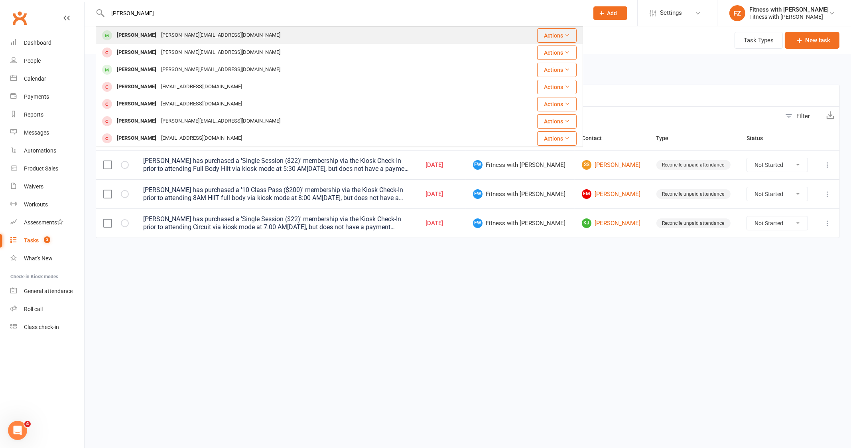
type input "[PERSON_NAME]"
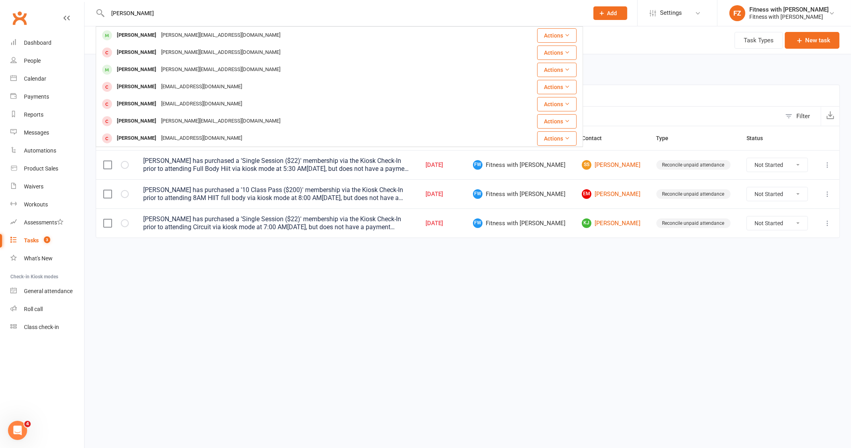
click at [261, 31] on div "Sara Swanson sara-renee@live.com.au" at bounding box center [299, 35] width 405 height 16
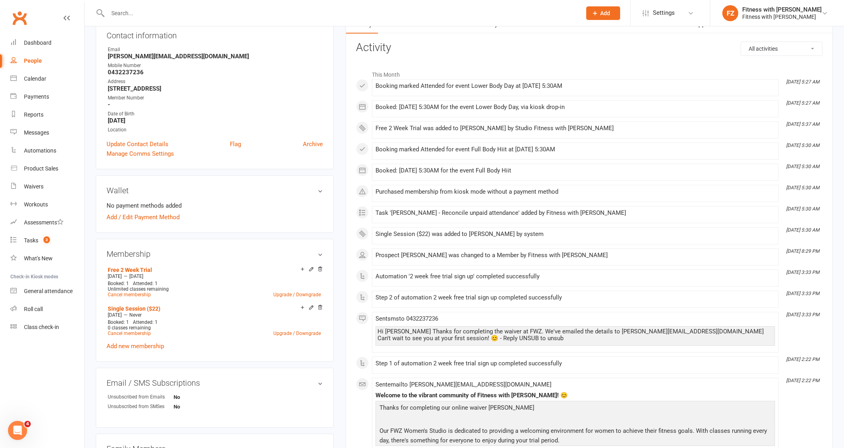
scroll to position [99, 0]
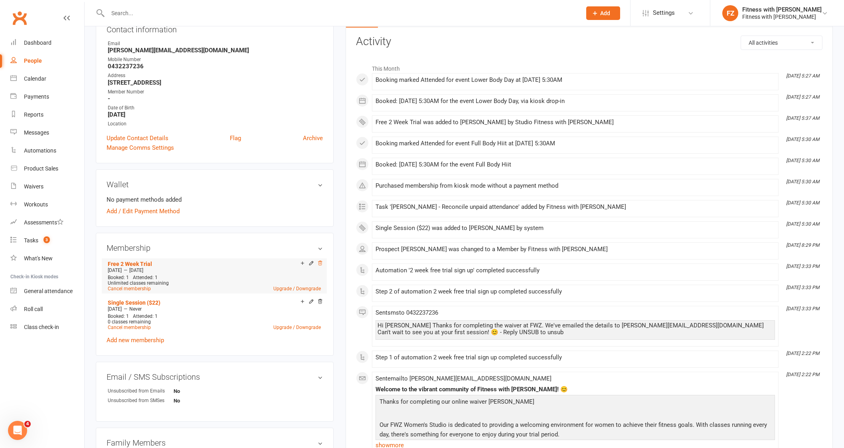
click at [319, 265] on icon at bounding box center [320, 263] width 6 height 6
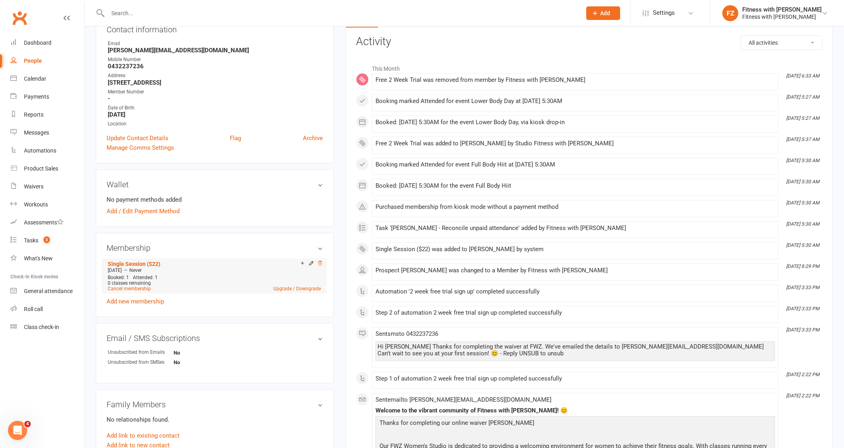
click at [319, 263] on icon at bounding box center [320, 263] width 6 height 6
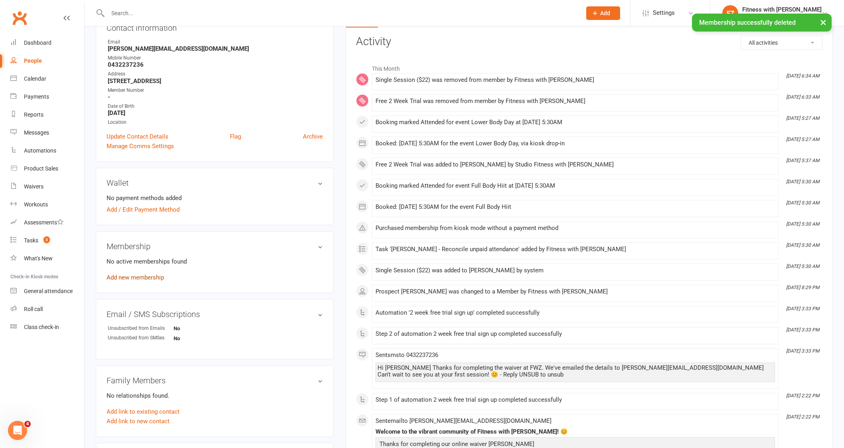
click at [145, 276] on link "Add new membership" at bounding box center [135, 277] width 57 height 7
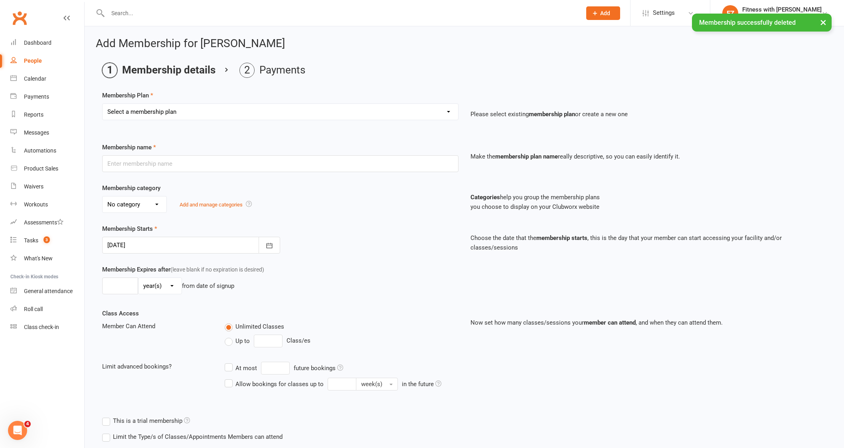
click at [174, 107] on select "Select a membership plan Create new Membership Plan Free 2 Week Trial Single Se…" at bounding box center [280, 112] width 355 height 16
select select "1"
click at [103, 104] on select "Select a membership plan Create new Membership Plan Free 2 Week Trial Single Se…" at bounding box center [280, 112] width 355 height 16
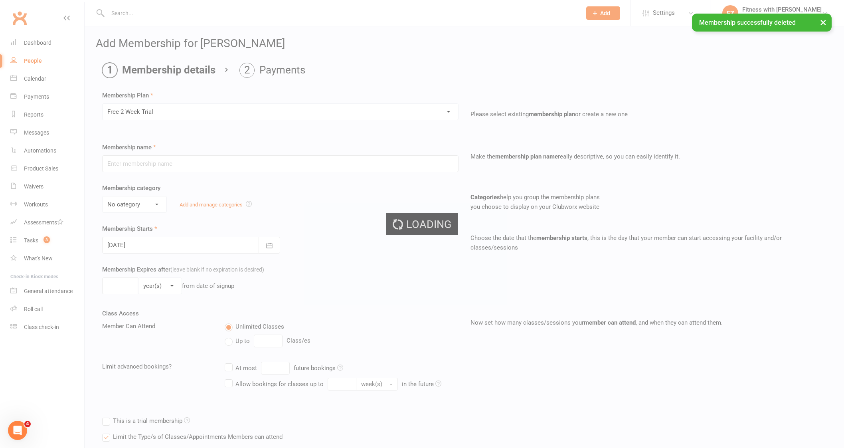
type input "Free 2 Week Trial"
select select "2"
type input "15"
select select "0"
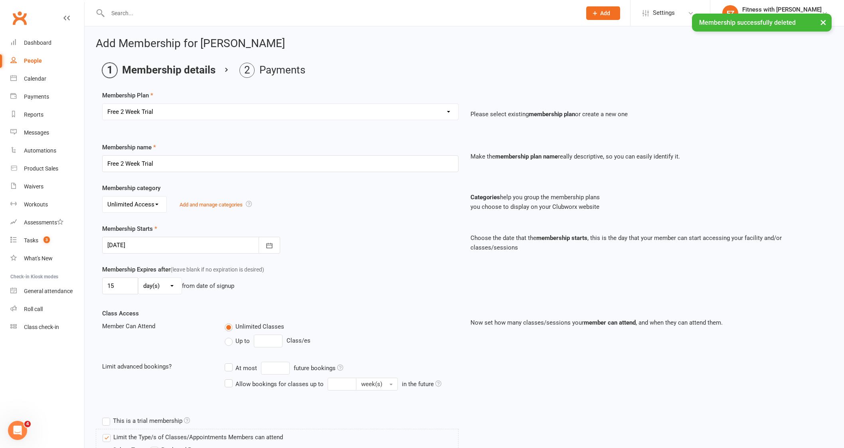
click at [201, 243] on div at bounding box center [191, 245] width 178 height 17
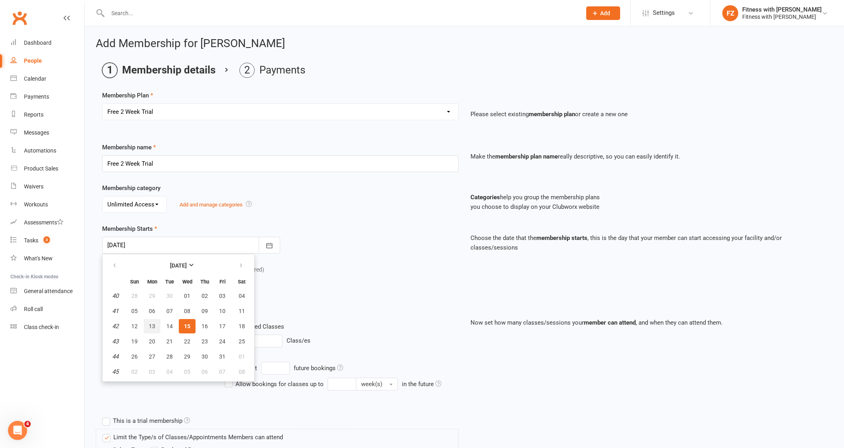
click at [156, 326] on button "13" at bounding box center [152, 326] width 17 height 14
type input "13 Oct 2025"
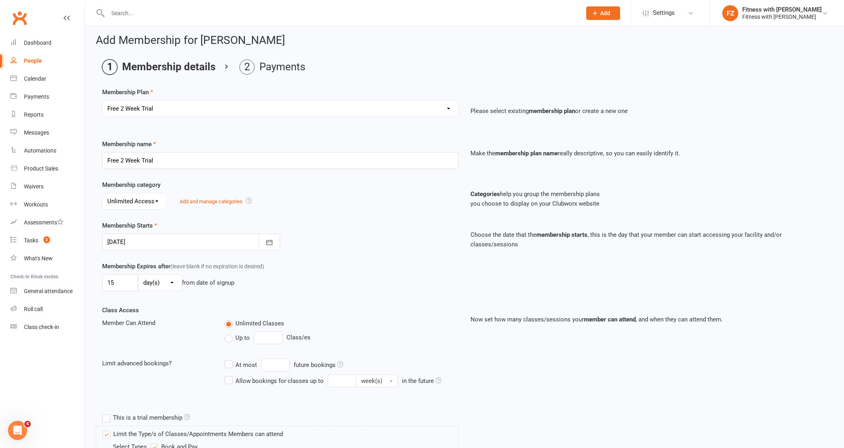
scroll to position [150, 0]
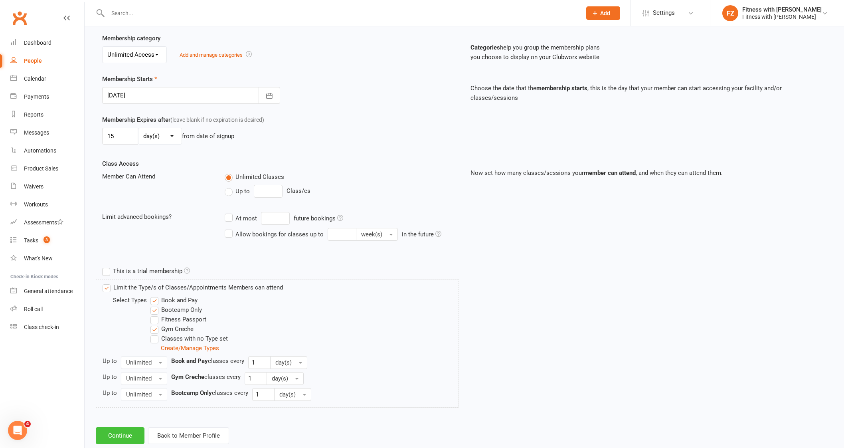
click at [133, 430] on button "Continue" at bounding box center [120, 435] width 49 height 17
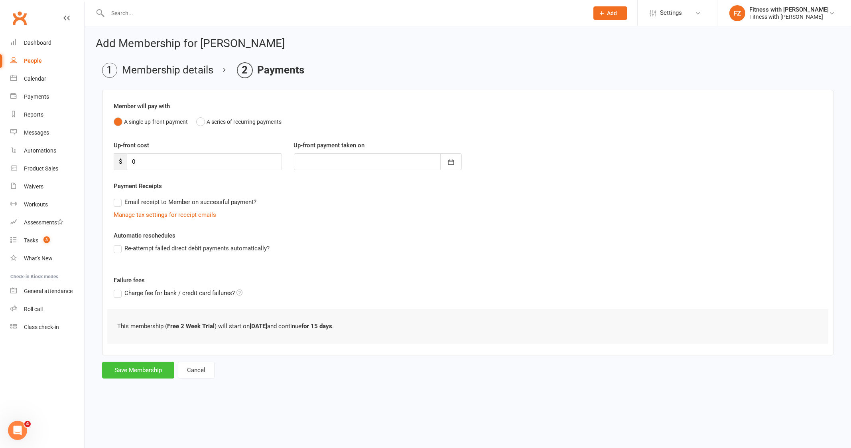
click at [152, 375] on button "Save Membership" at bounding box center [138, 369] width 72 height 17
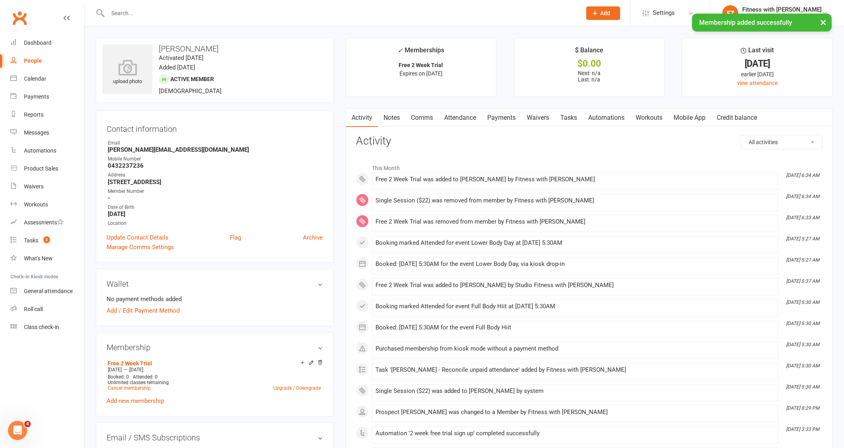
click at [691, 116] on link "Mobile App" at bounding box center [689, 118] width 43 height 18
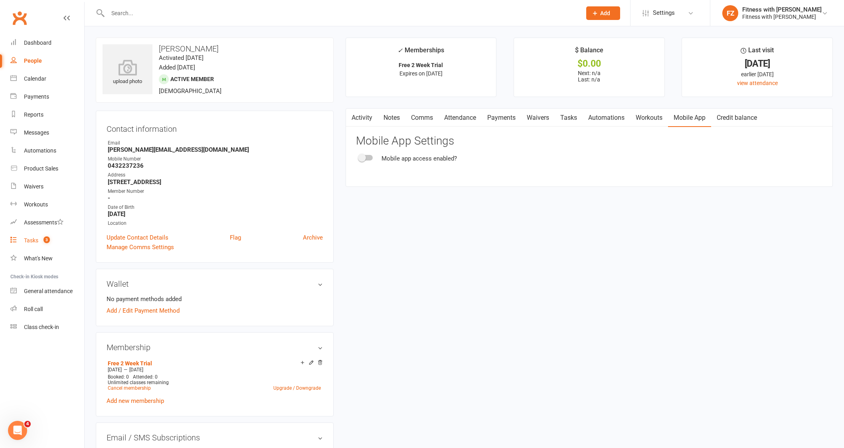
click at [35, 241] on div "Tasks" at bounding box center [31, 240] width 14 height 6
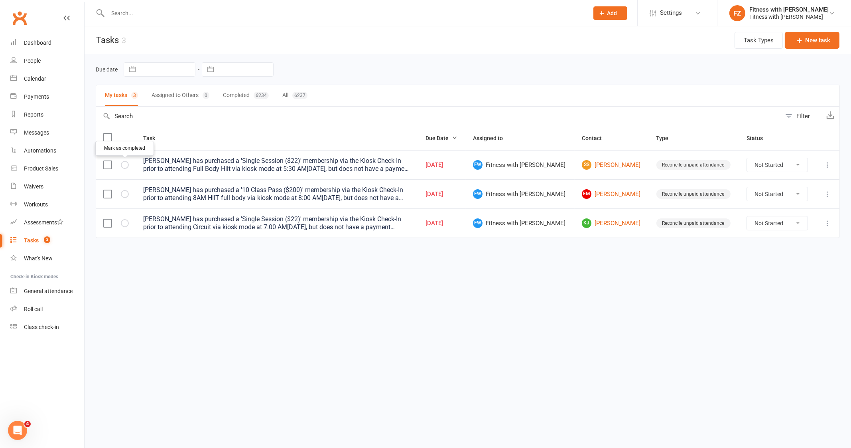
click at [0, 0] on icon "button" at bounding box center [0, 0] width 0 height 0
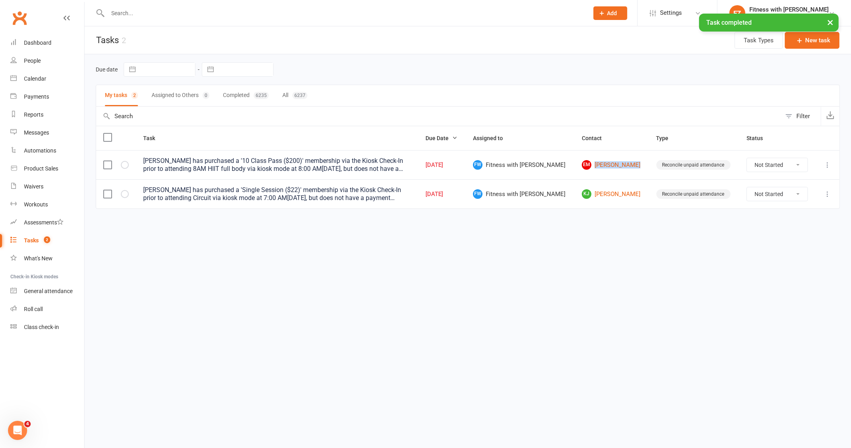
drag, startPoint x: 619, startPoint y: 172, endPoint x: 570, endPoint y: 176, distance: 49.2
click at [575, 176] on td "EM Emma Mcaleese" at bounding box center [612, 164] width 75 height 29
copy link "[PERSON_NAME]"
click at [135, 14] on ui-view "Prospect Member Non-attending contact Class / event Appointment Task Membership…" at bounding box center [425, 116] width 851 height 229
click at [134, 4] on div at bounding box center [339, 13] width 487 height 26
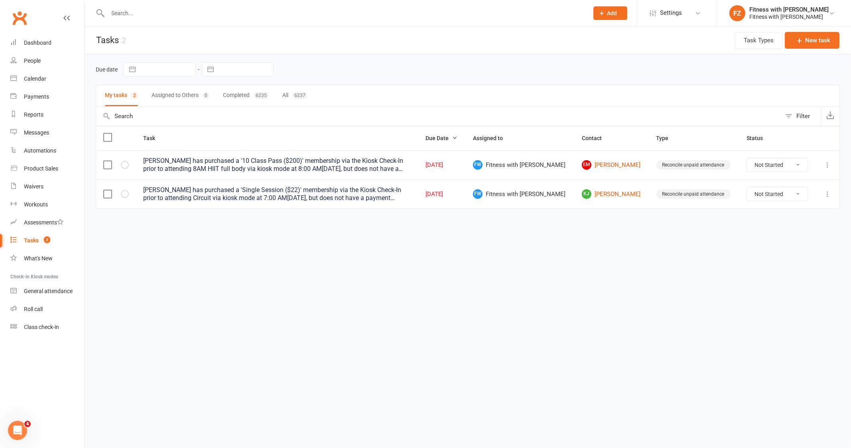
click at [129, 14] on input "text" at bounding box center [344, 13] width 478 height 11
paste input "[PERSON_NAME]"
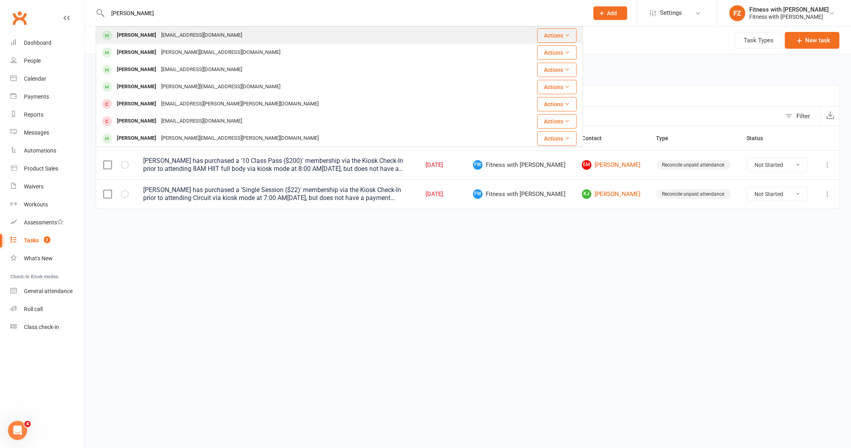
type input "[PERSON_NAME]"
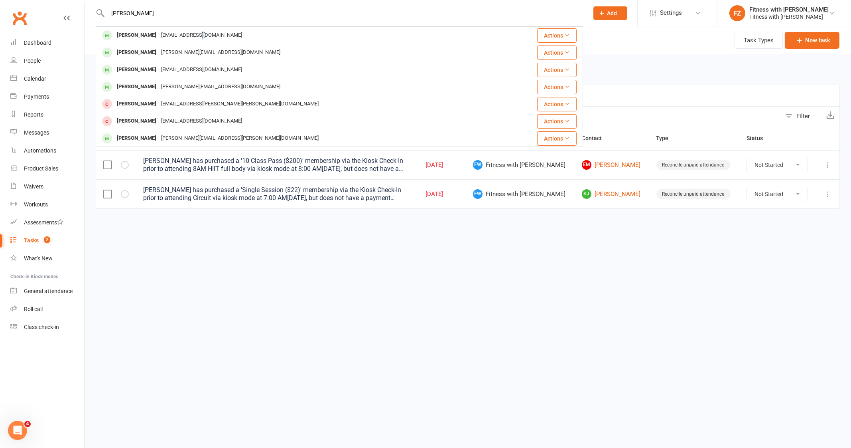
drag, startPoint x: 209, startPoint y: 32, endPoint x: 201, endPoint y: 34, distance: 8.2
click at [201, 34] on div "mcaleeseemma@gmail.com" at bounding box center [202, 36] width 86 height 12
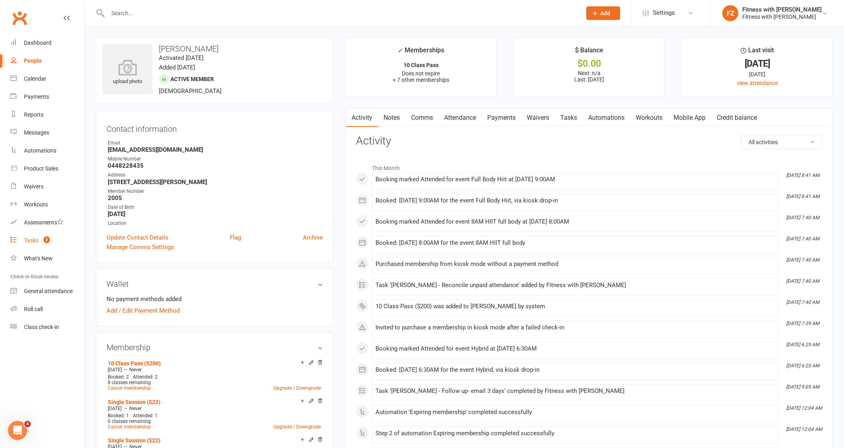
click at [32, 238] on div "Tasks" at bounding box center [31, 240] width 14 height 6
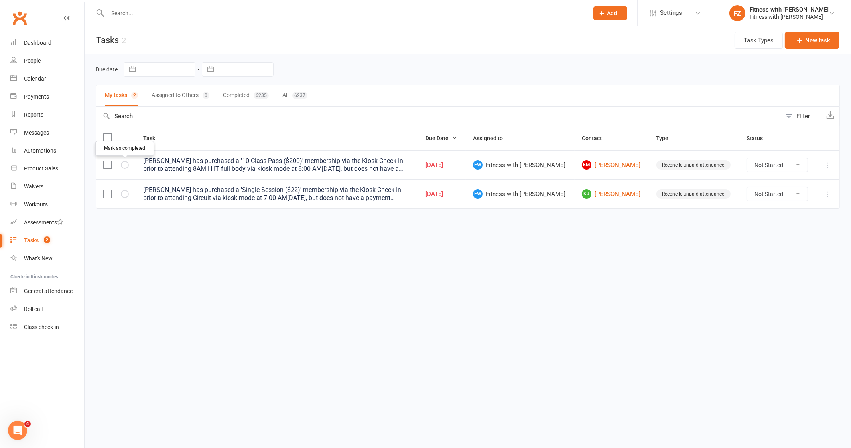
click at [0, 0] on icon "button" at bounding box center [0, 0] width 0 height 0
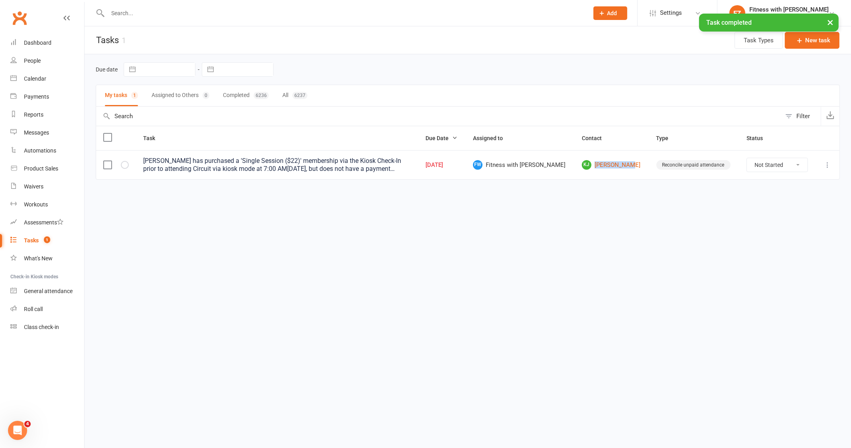
drag, startPoint x: 610, startPoint y: 172, endPoint x: 574, endPoint y: 170, distance: 36.0
click at [575, 170] on td "KJ Keana James" at bounding box center [612, 164] width 75 height 29
copy link "[PERSON_NAME]"
click at [246, 14] on div "× Task completed" at bounding box center [420, 14] width 841 height 0
click at [245, 13] on input "text" at bounding box center [344, 13] width 478 height 11
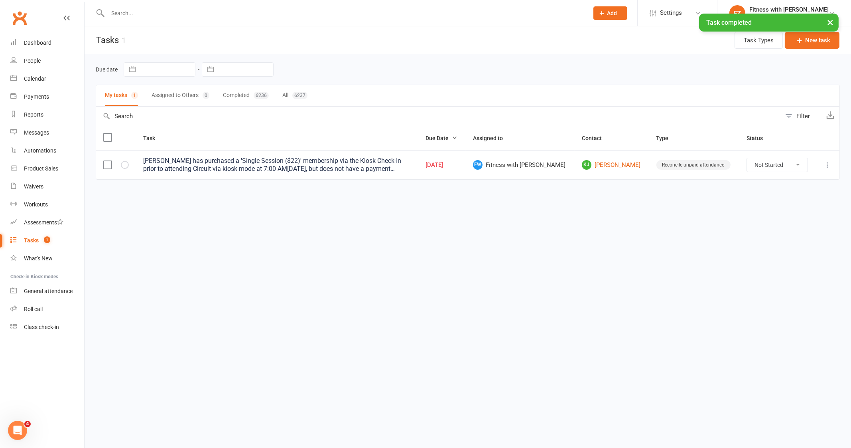
paste input "[PERSON_NAME]"
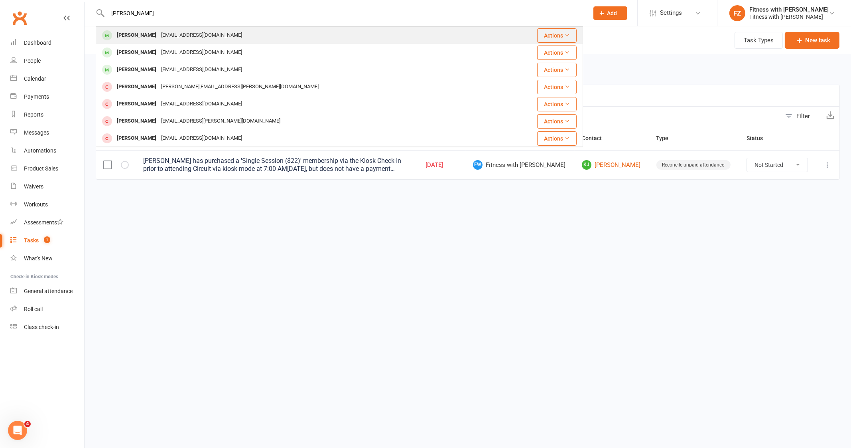
type input "[PERSON_NAME]"
click at [234, 38] on div "Keana James Keanajames03@gmail.com" at bounding box center [299, 35] width 405 height 16
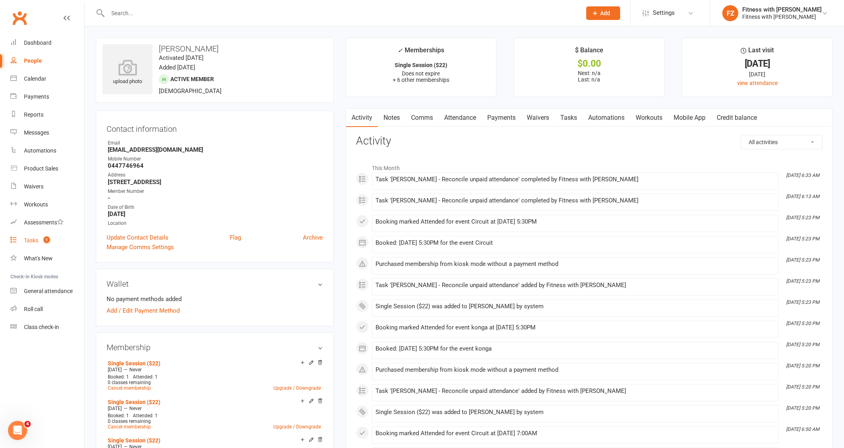
click at [48, 235] on link "Tasks 1" at bounding box center [47, 240] width 74 height 18
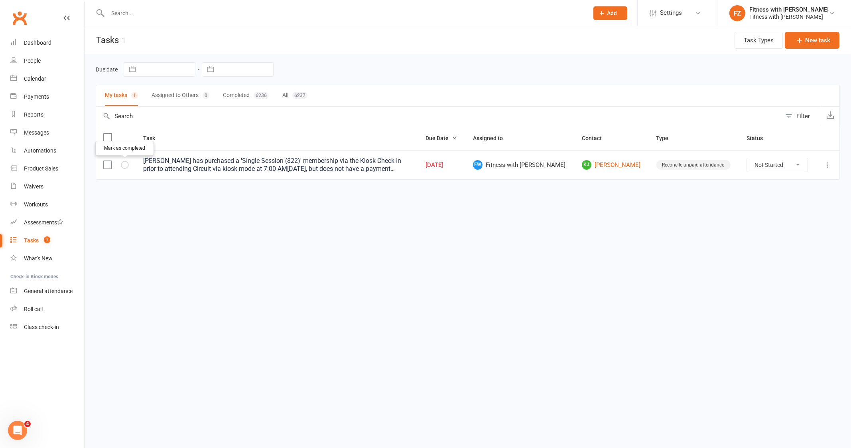
click at [0, 0] on icon "button" at bounding box center [0, 0] width 0 height 0
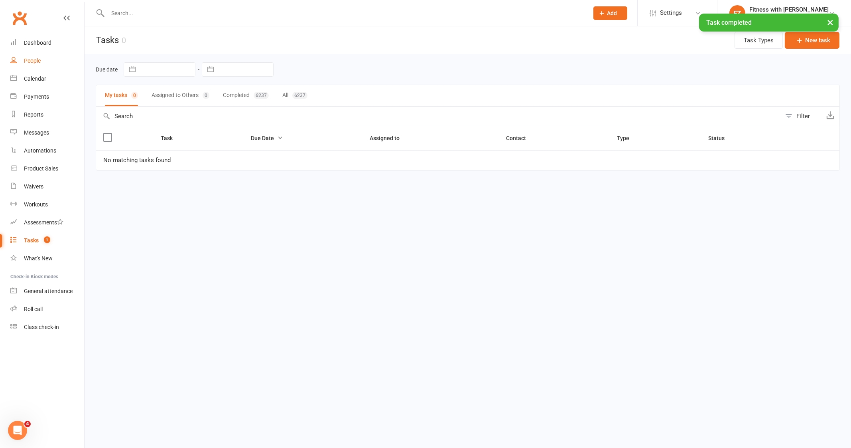
click at [40, 66] on link "People" at bounding box center [47, 61] width 74 height 18
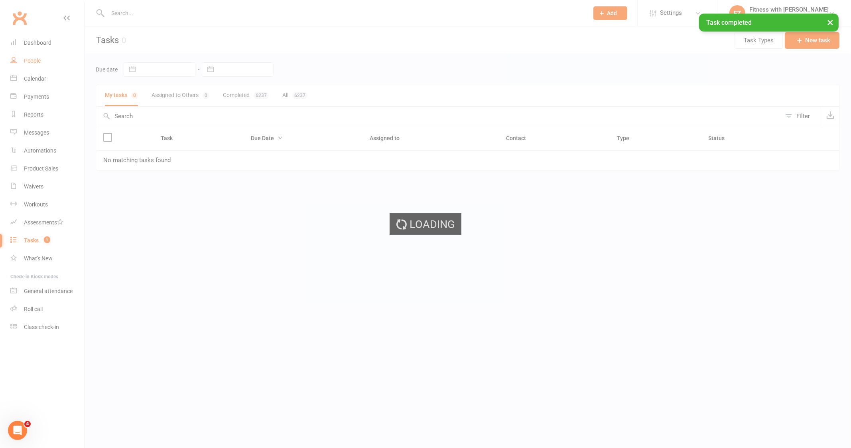
select select "50"
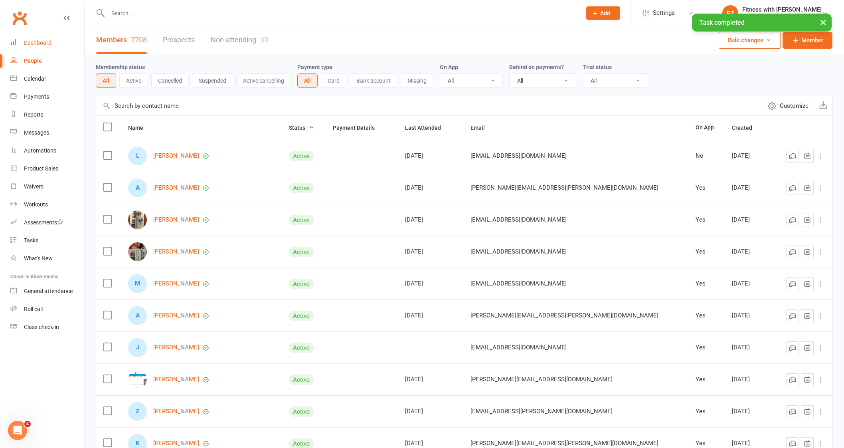
click at [45, 41] on div "Dashboard" at bounding box center [38, 42] width 28 height 6
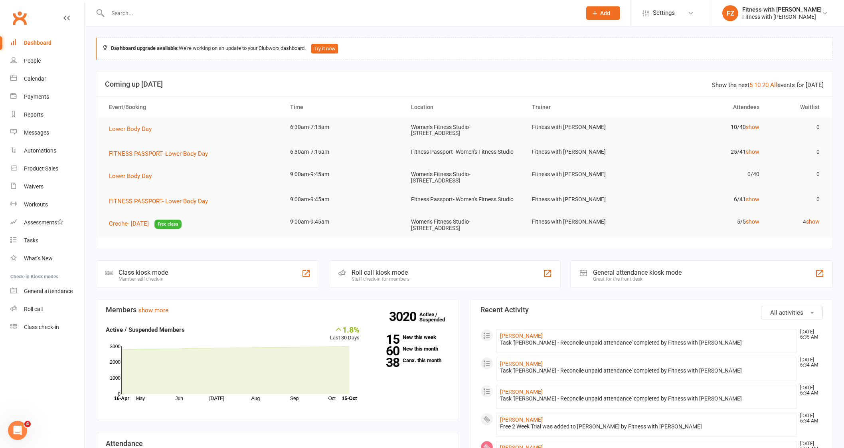
click at [138, 276] on div "Member self check-in" at bounding box center [142, 279] width 49 height 6
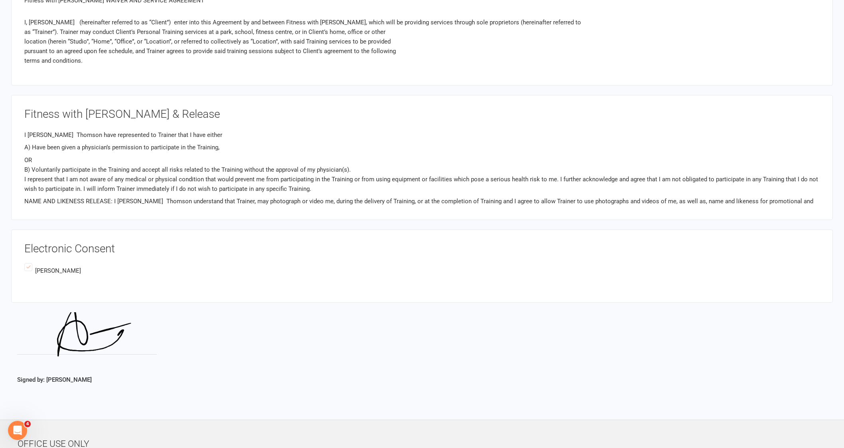
scroll to position [1194, 0]
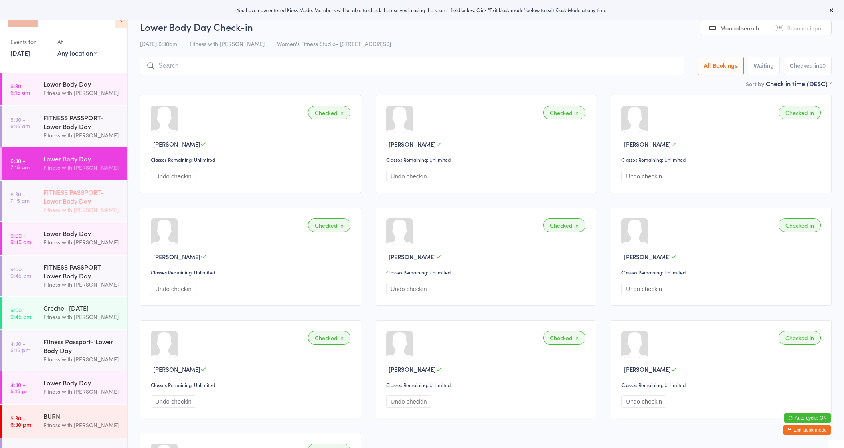
click at [108, 206] on div "Fitness with [PERSON_NAME]" at bounding box center [81, 209] width 77 height 9
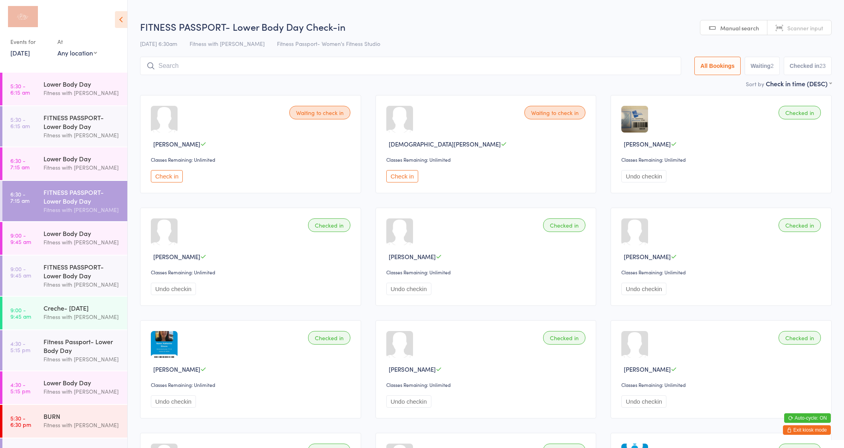
click at [808, 431] on button "Exit kiosk mode" at bounding box center [807, 430] width 48 height 10
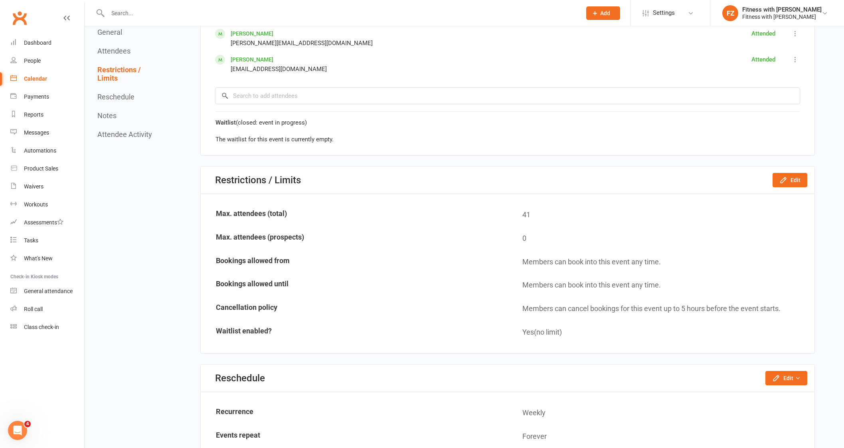
scroll to position [1346, 0]
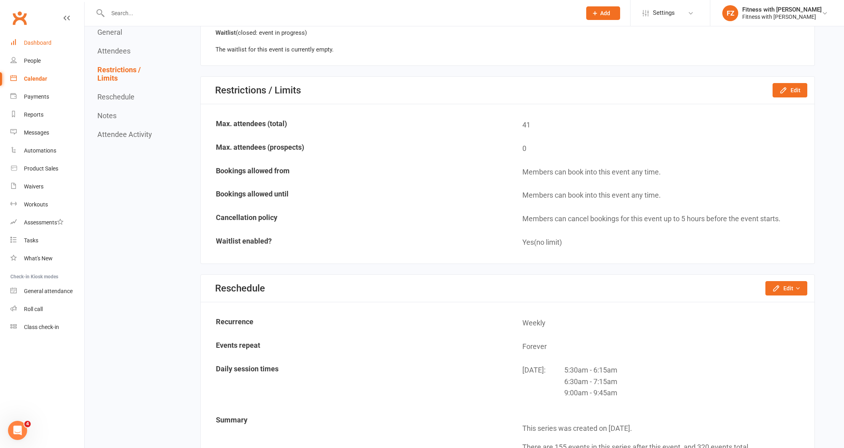
click at [25, 40] on div "Dashboard" at bounding box center [38, 42] width 28 height 6
